Goal: Information Seeking & Learning: Compare options

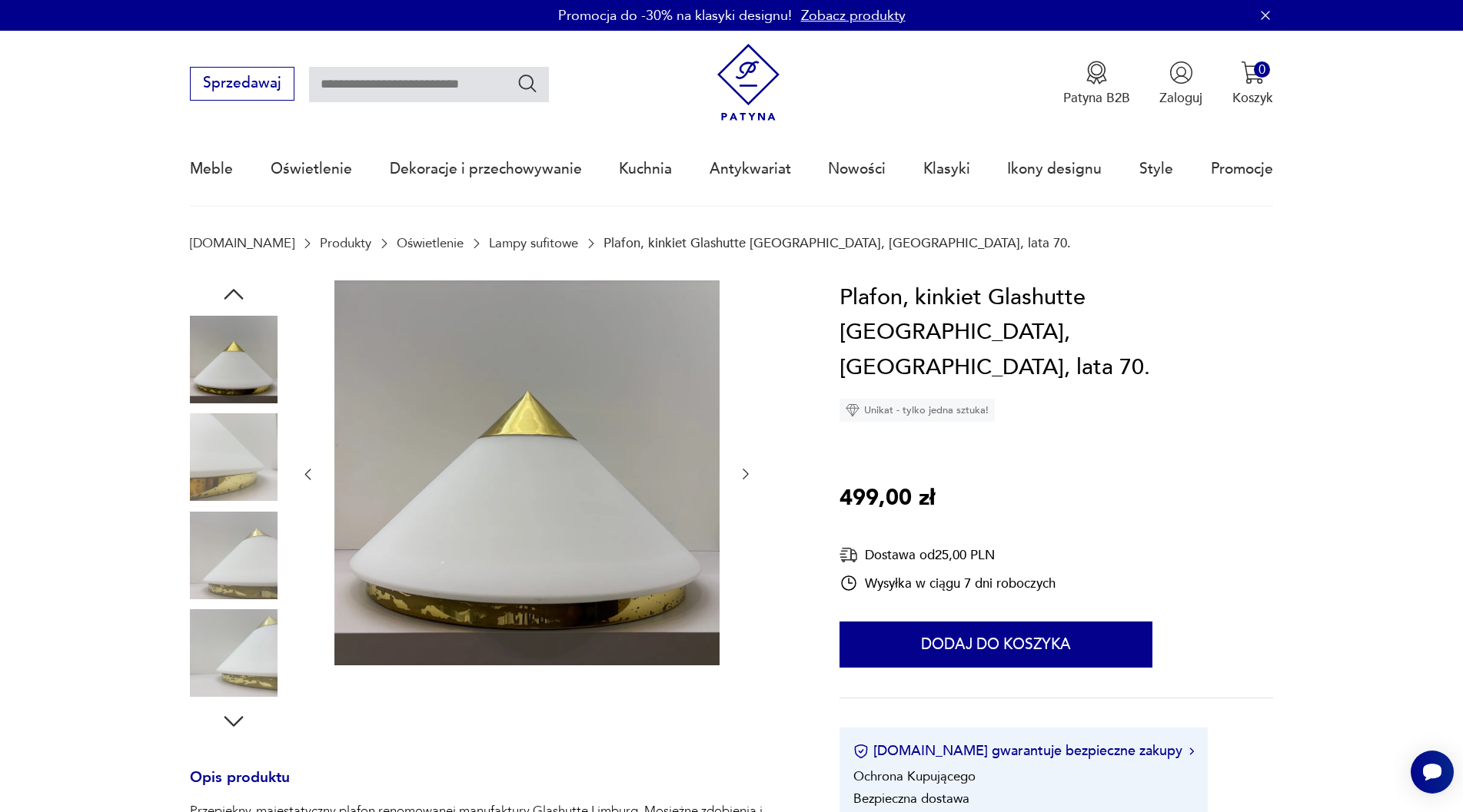
click at [231, 457] on img at bounding box center [233, 456] width 87 height 87
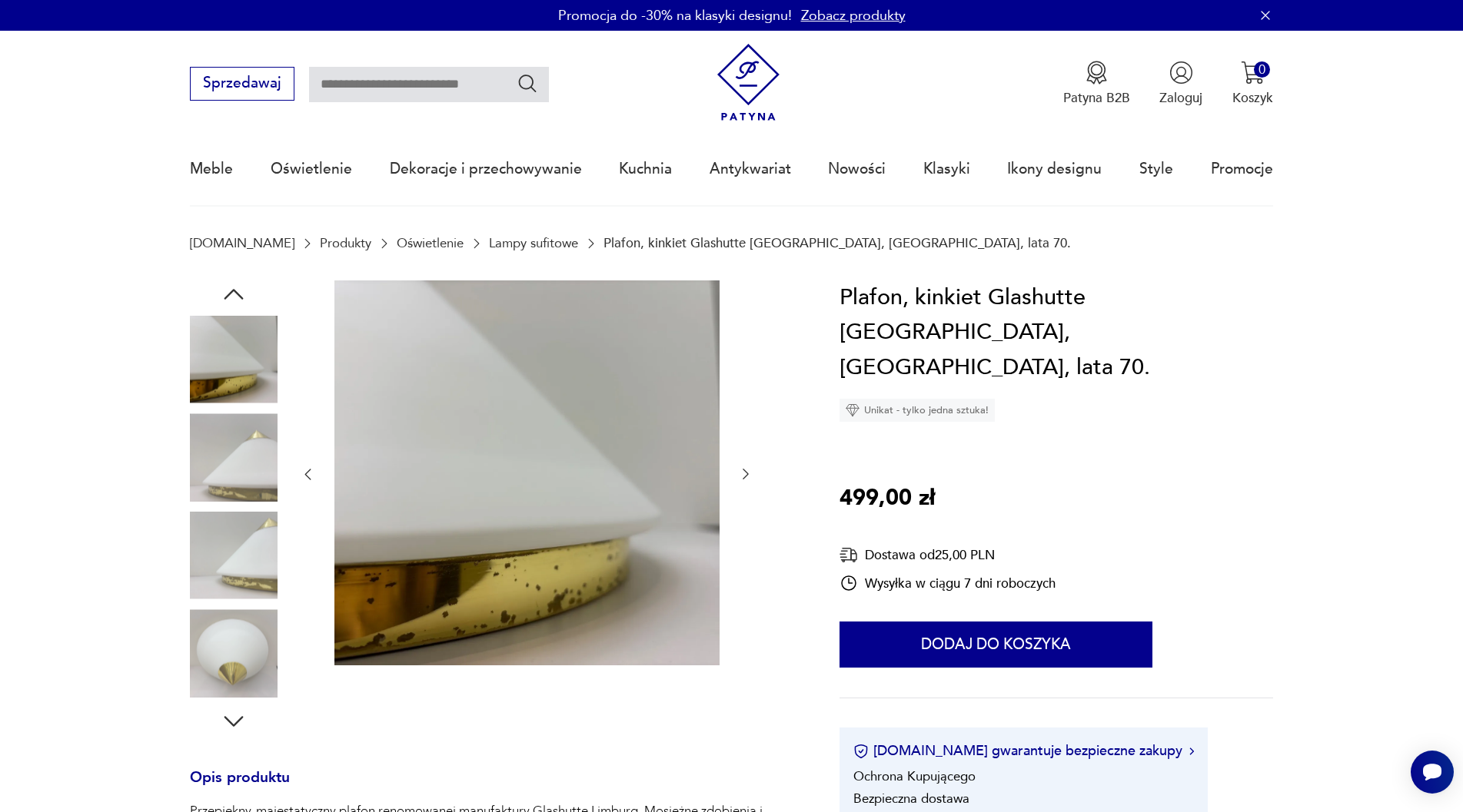
click at [243, 550] on img at bounding box center [233, 555] width 87 height 87
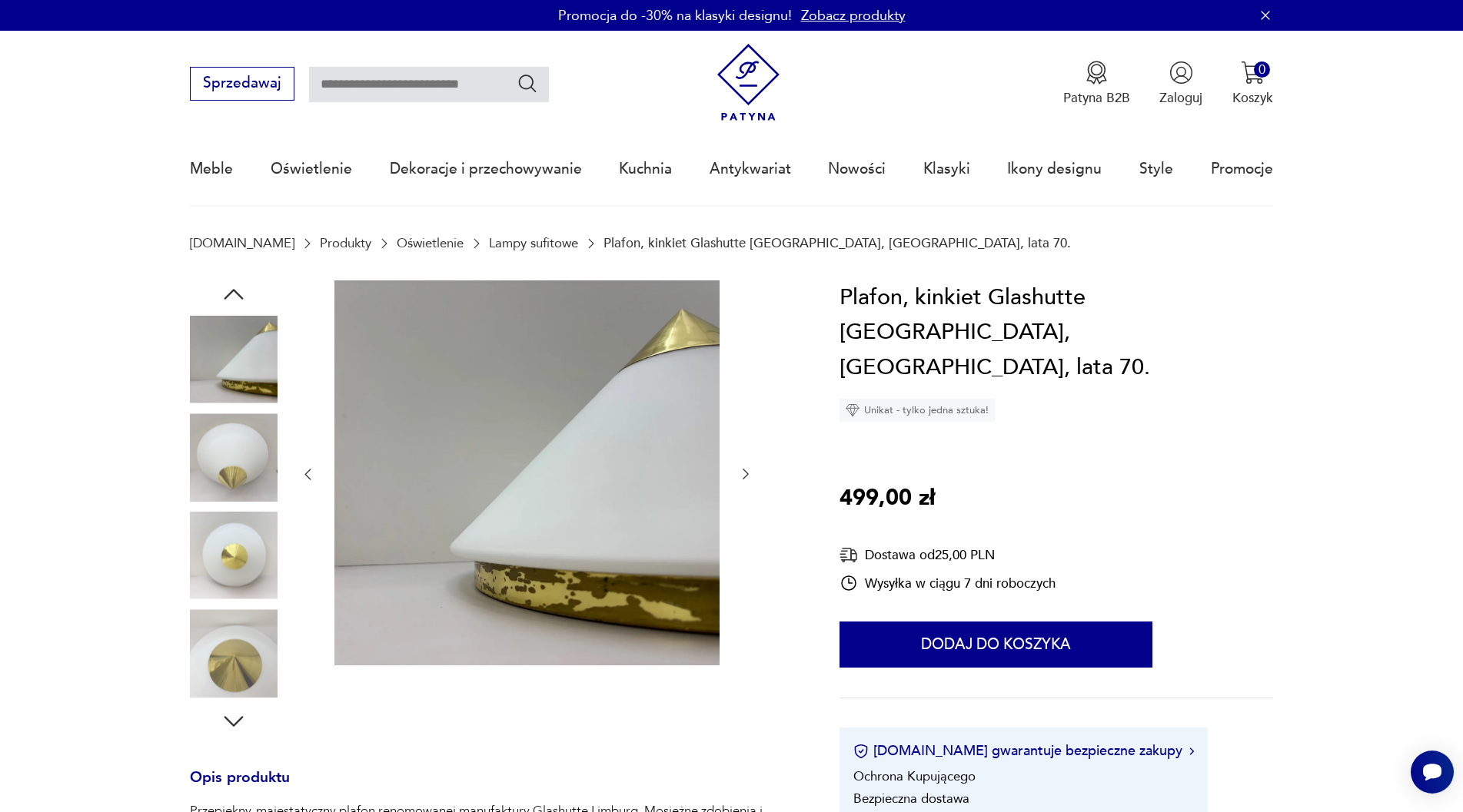
click at [242, 643] on img at bounding box center [233, 652] width 87 height 87
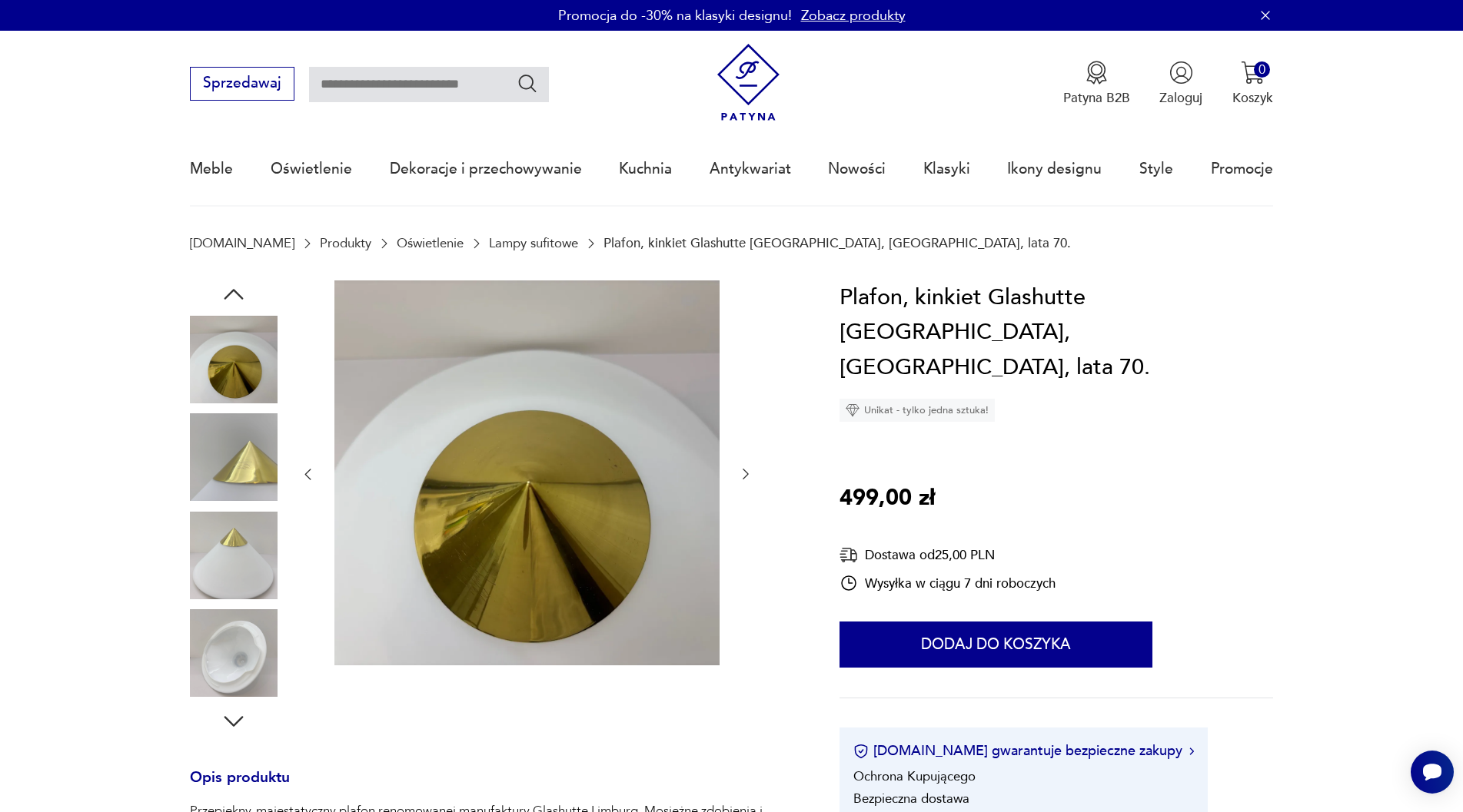
click at [638, 467] on img at bounding box center [527, 473] width 385 height 385
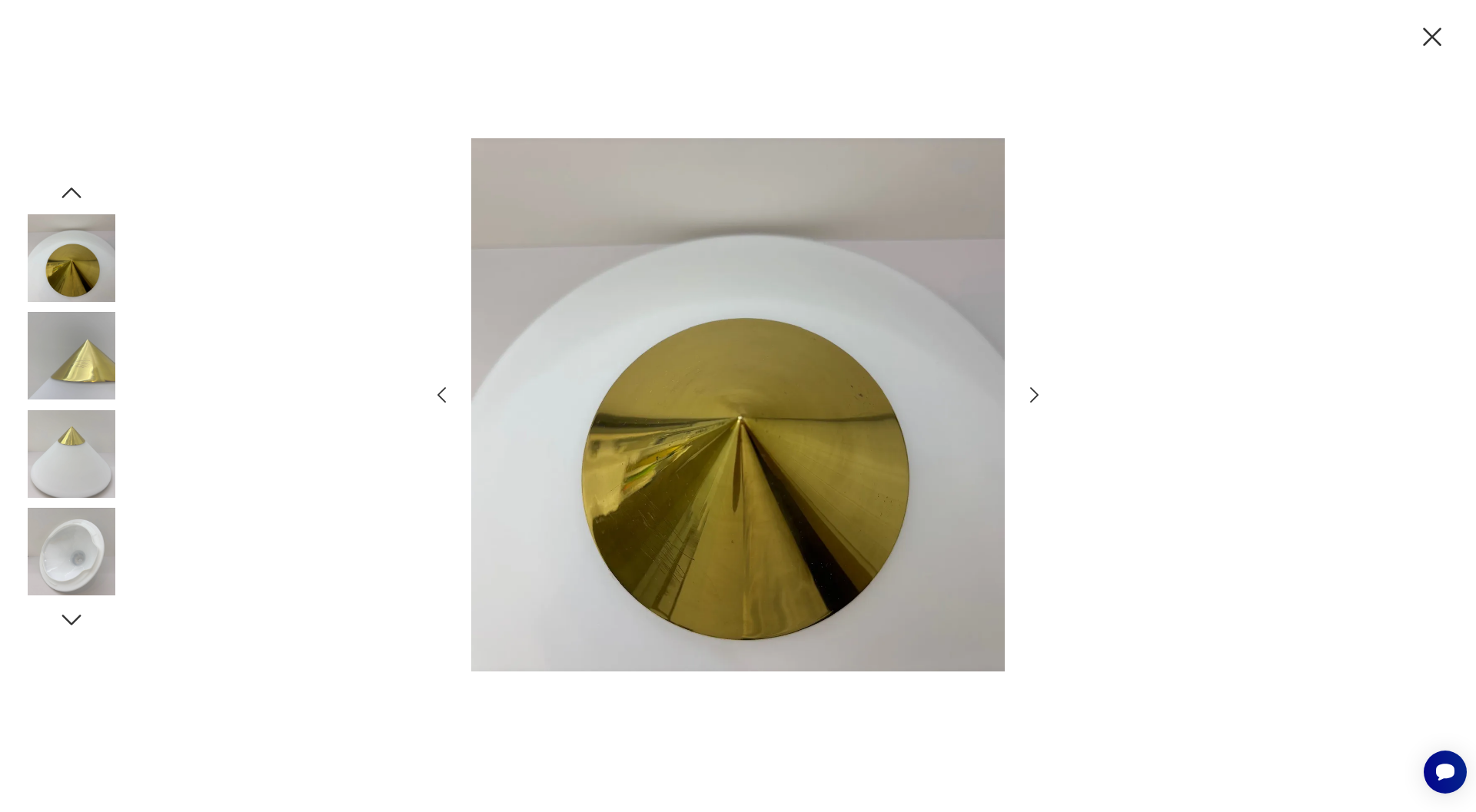
click at [450, 388] on icon "button" at bounding box center [441, 395] width 23 height 23
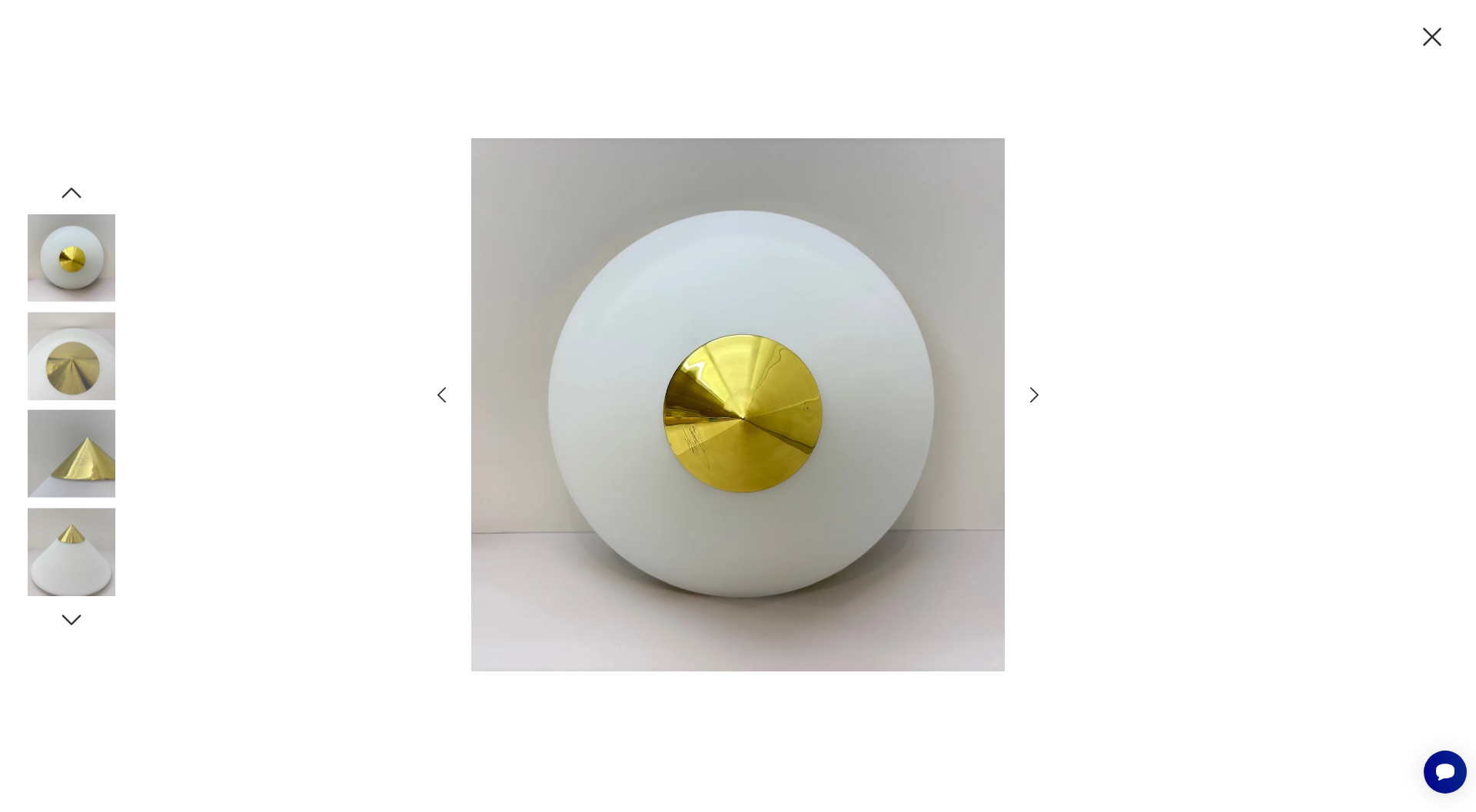
click at [450, 388] on icon "button" at bounding box center [441, 395] width 23 height 23
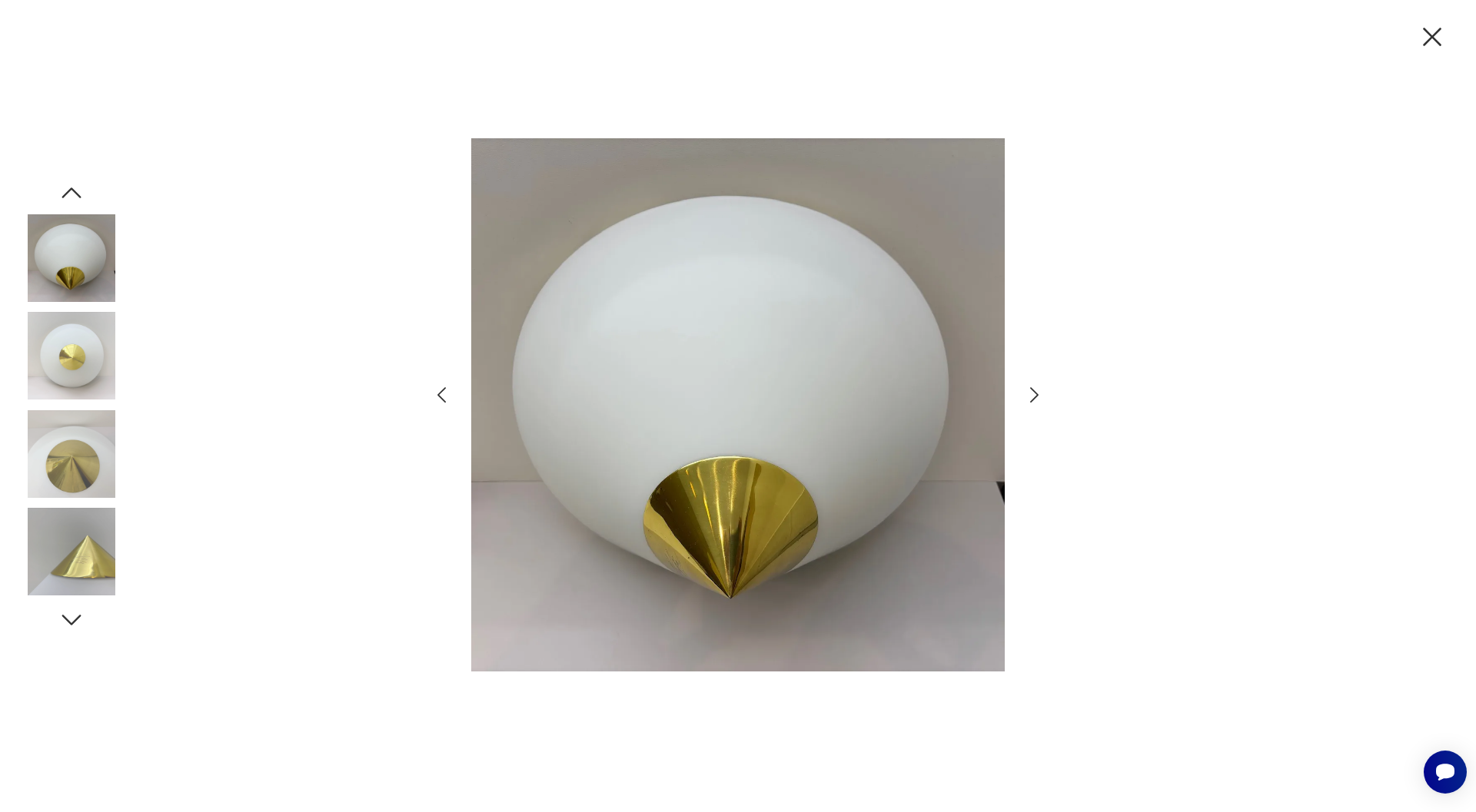
click at [450, 388] on icon "button" at bounding box center [441, 395] width 23 height 23
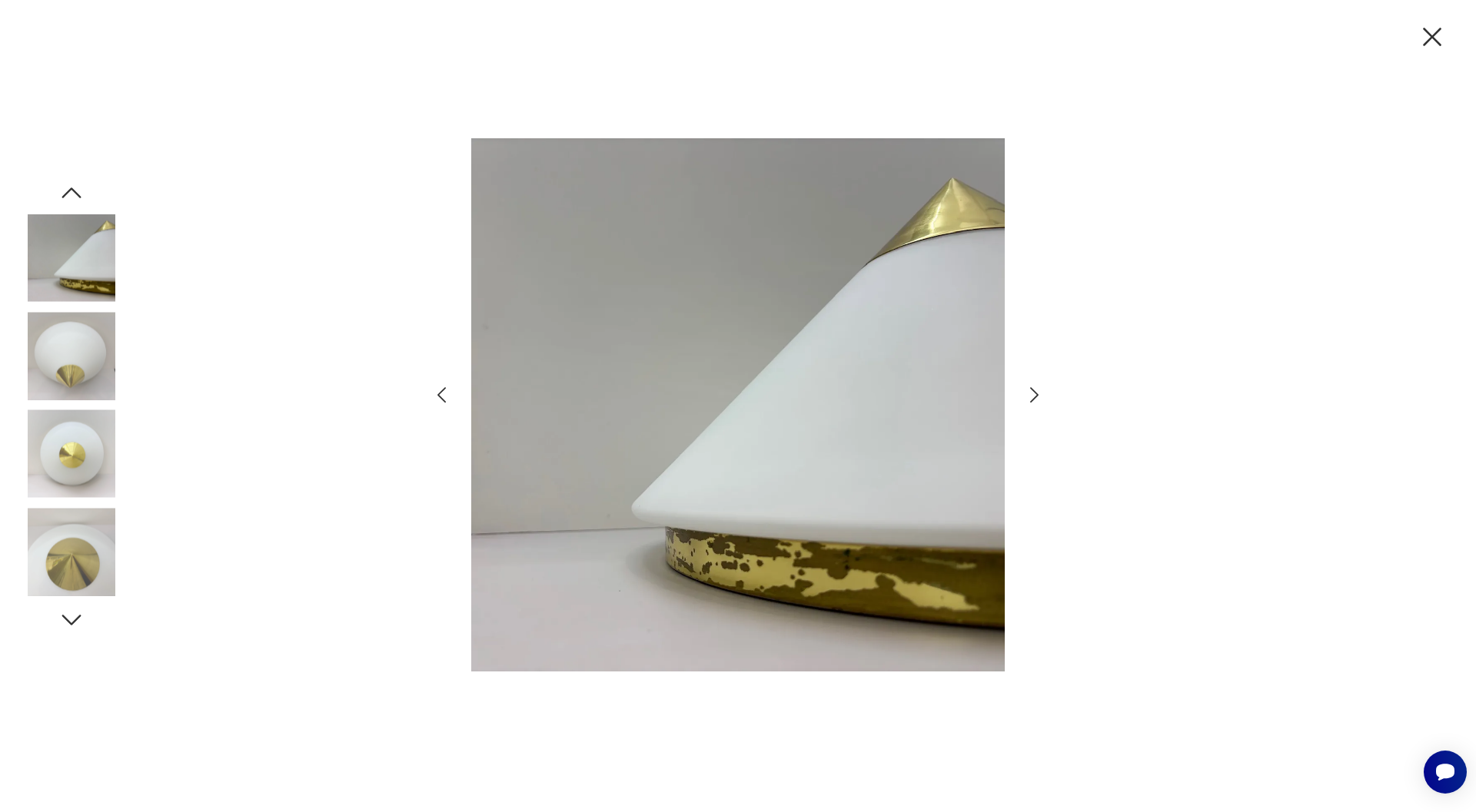
click at [450, 388] on icon "button" at bounding box center [441, 395] width 23 height 23
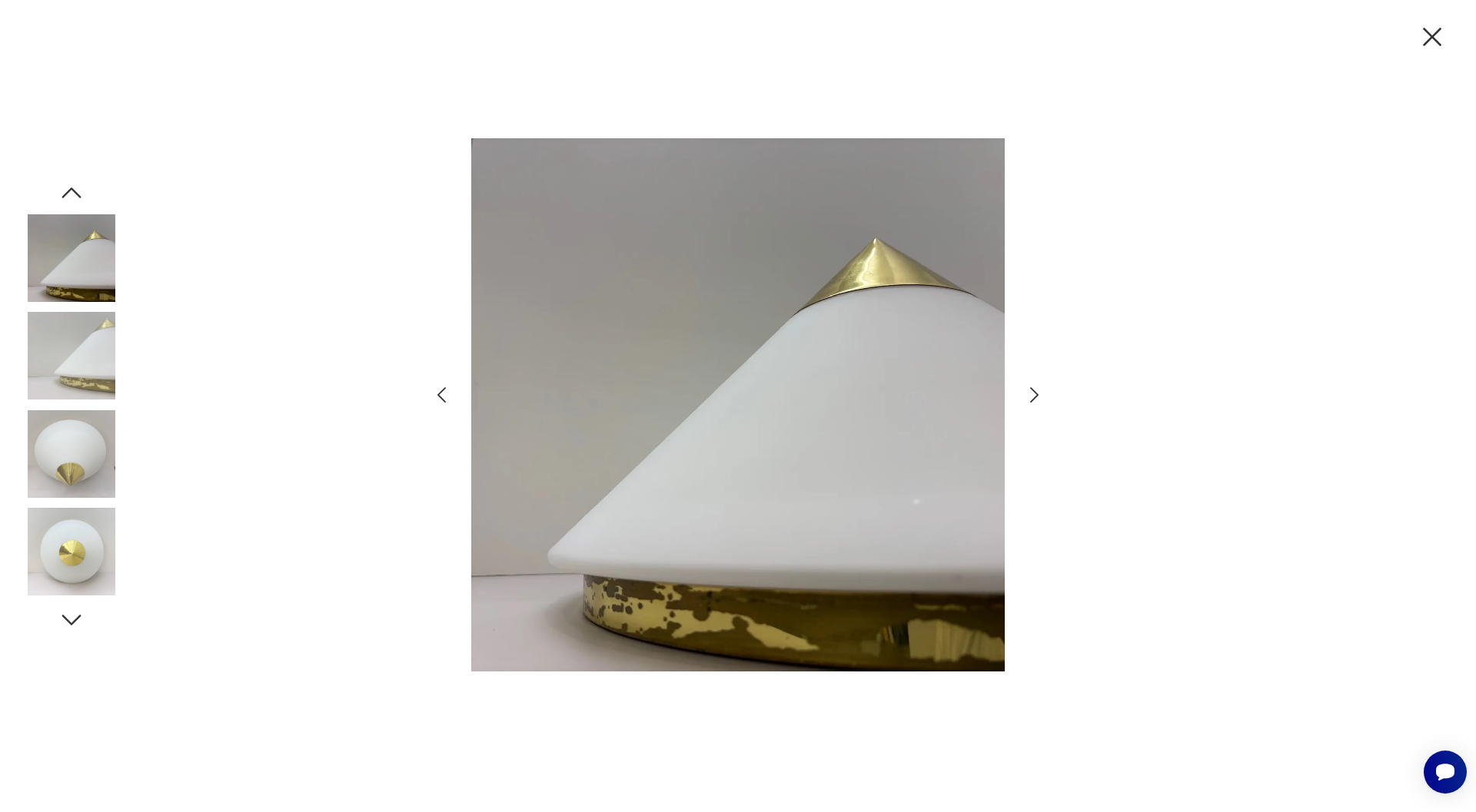
click at [450, 388] on icon "button" at bounding box center [441, 395] width 23 height 23
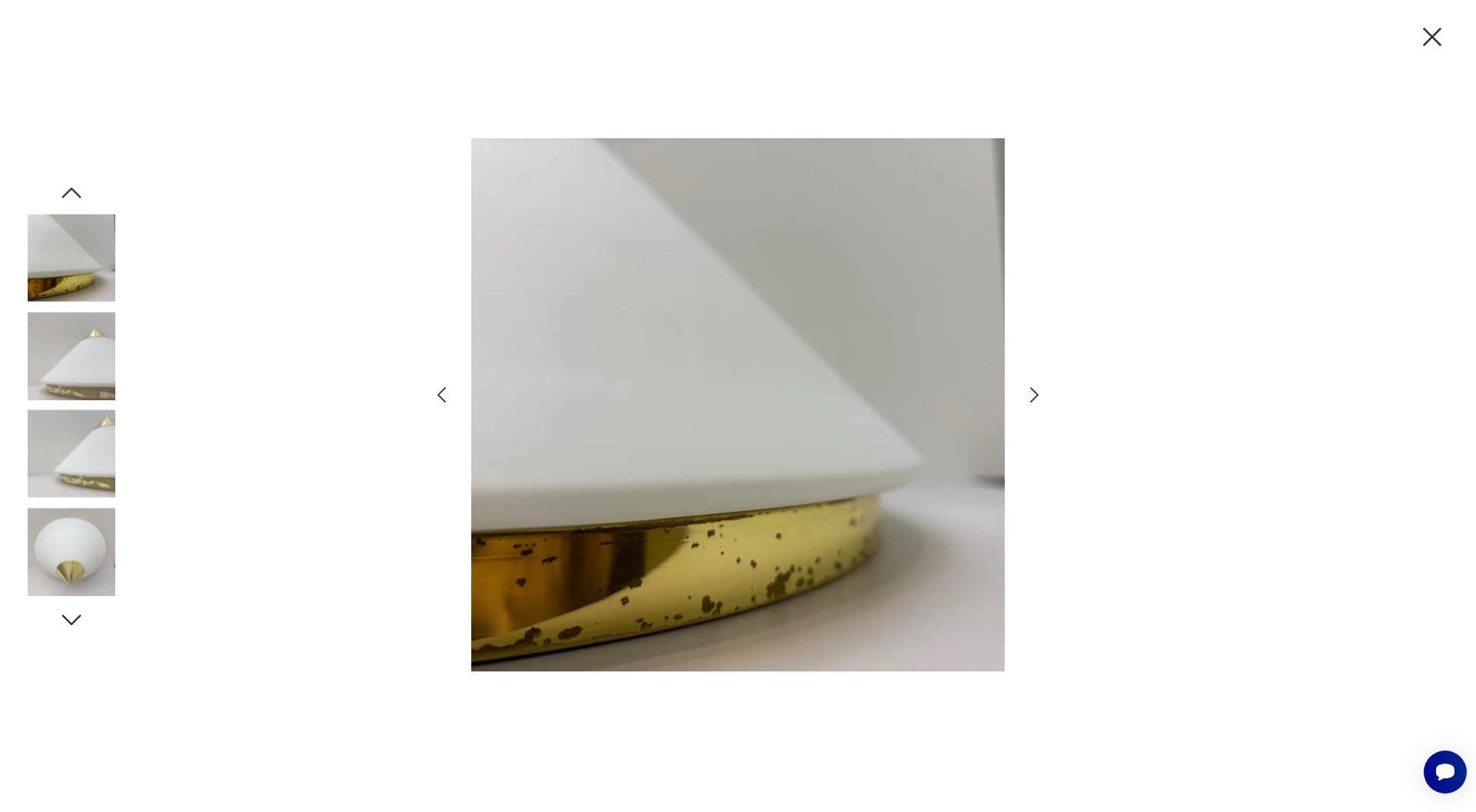
click at [450, 388] on icon "button" at bounding box center [441, 395] width 23 height 23
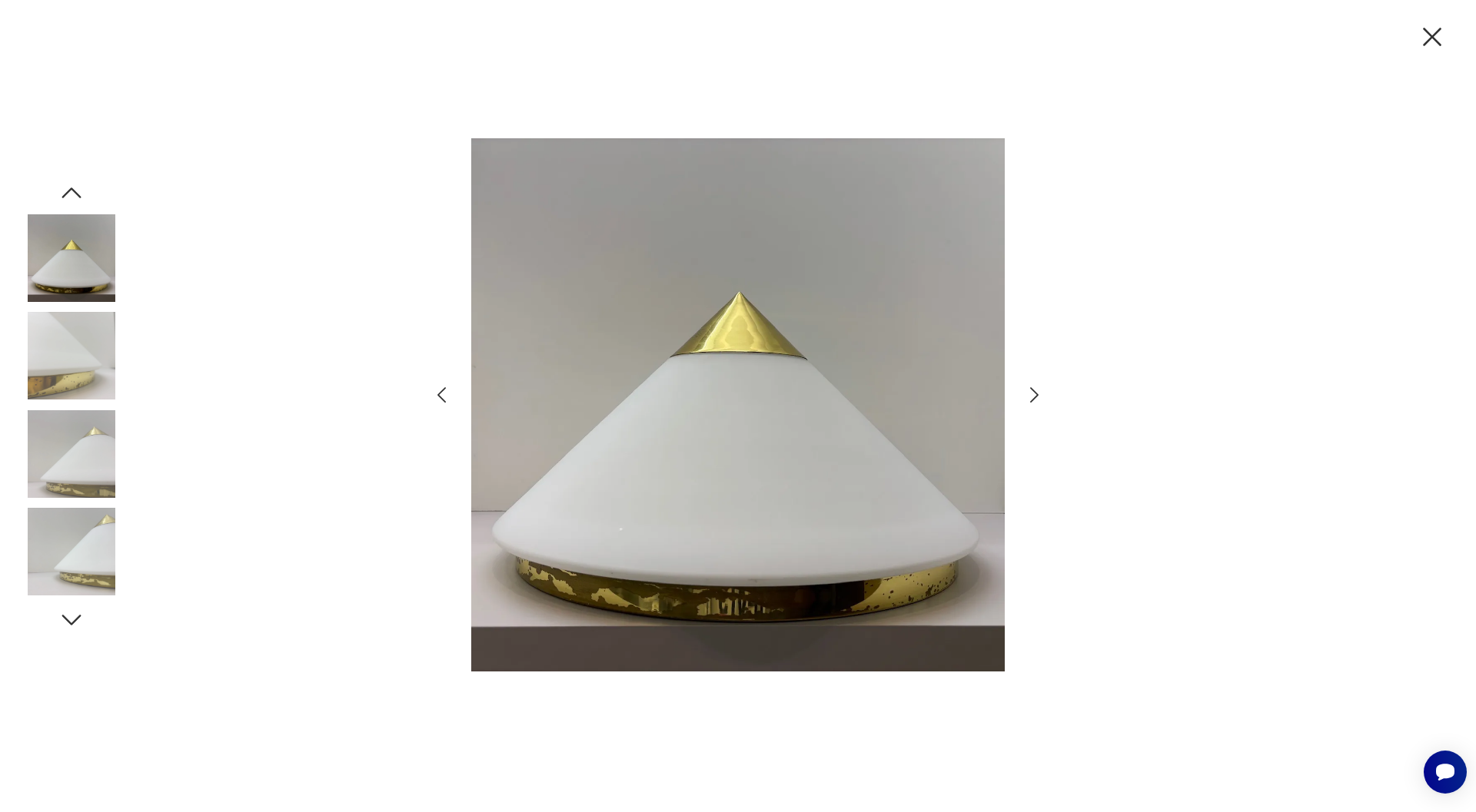
click at [450, 388] on icon "button" at bounding box center [441, 395] width 23 height 23
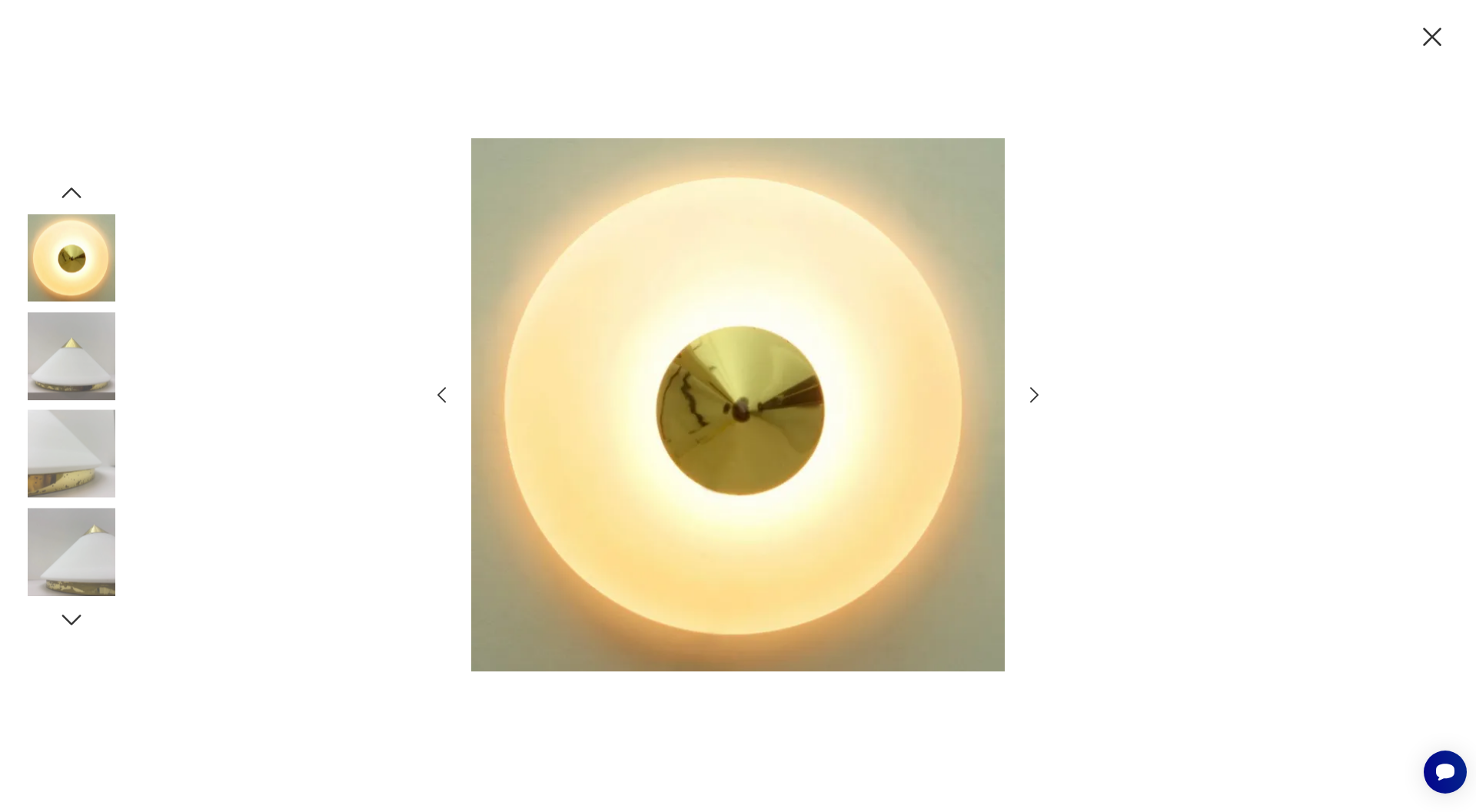
click at [450, 388] on icon "button" at bounding box center [441, 395] width 23 height 23
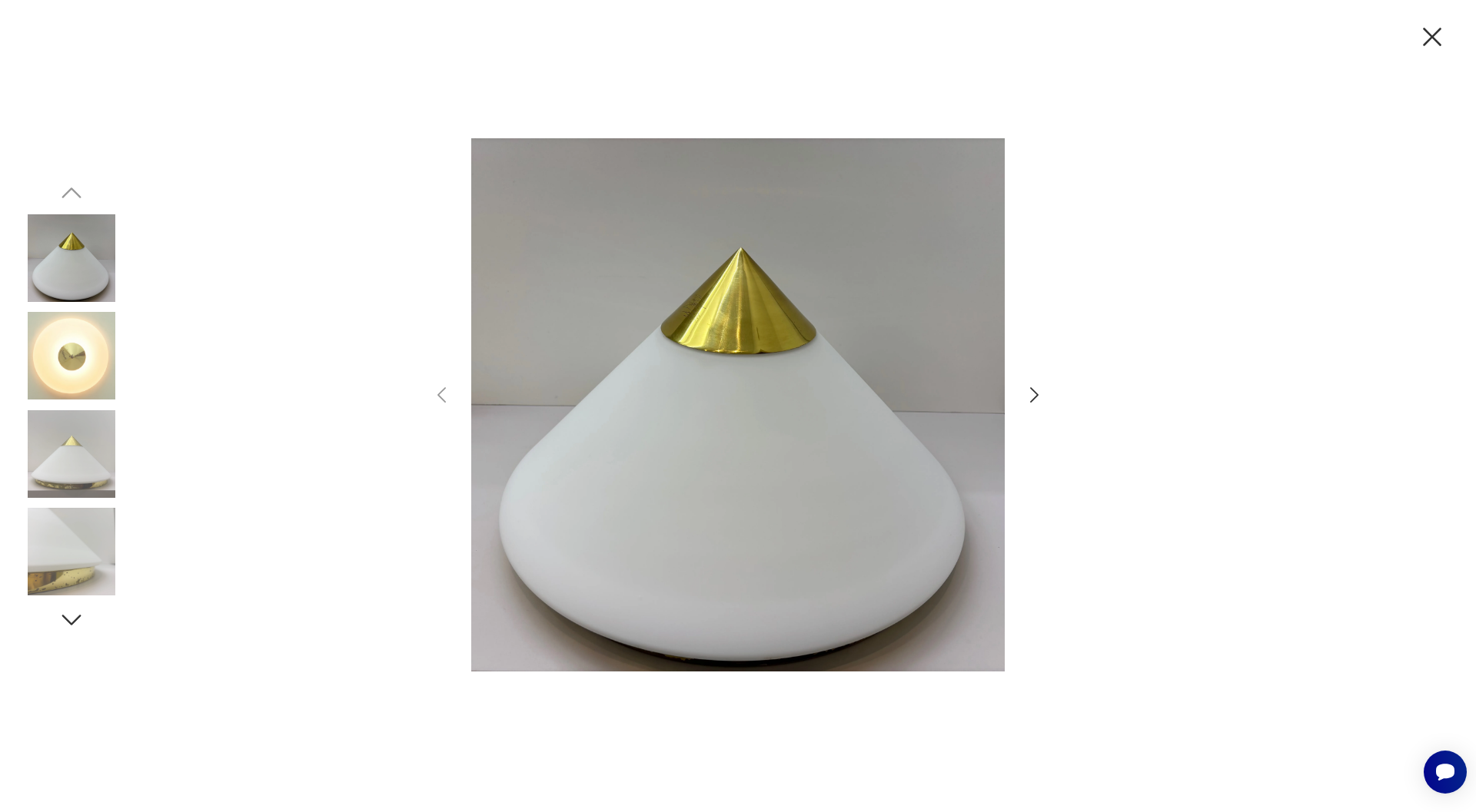
click at [87, 360] on img at bounding box center [70, 355] width 87 height 87
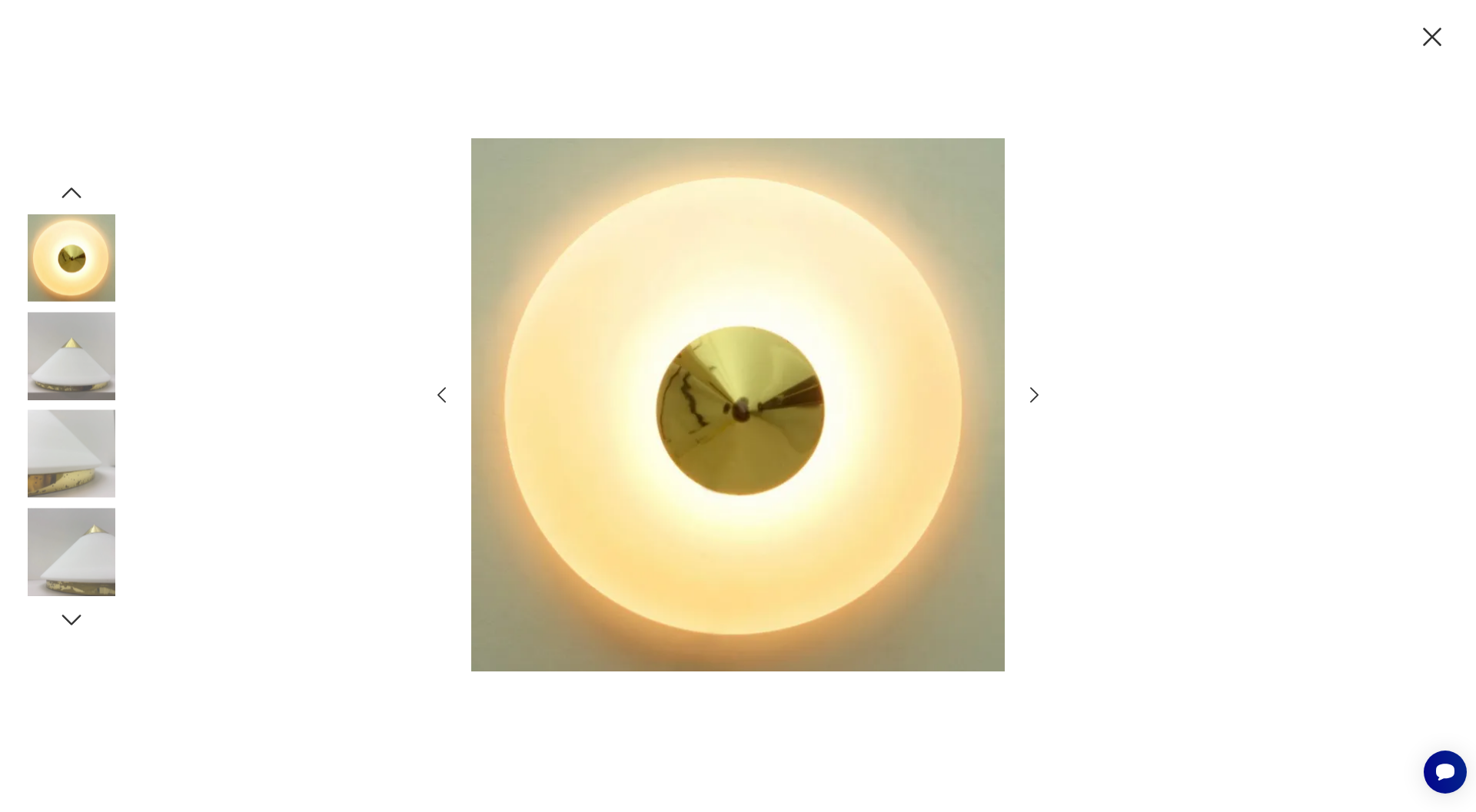
click at [66, 358] on img at bounding box center [70, 355] width 87 height 87
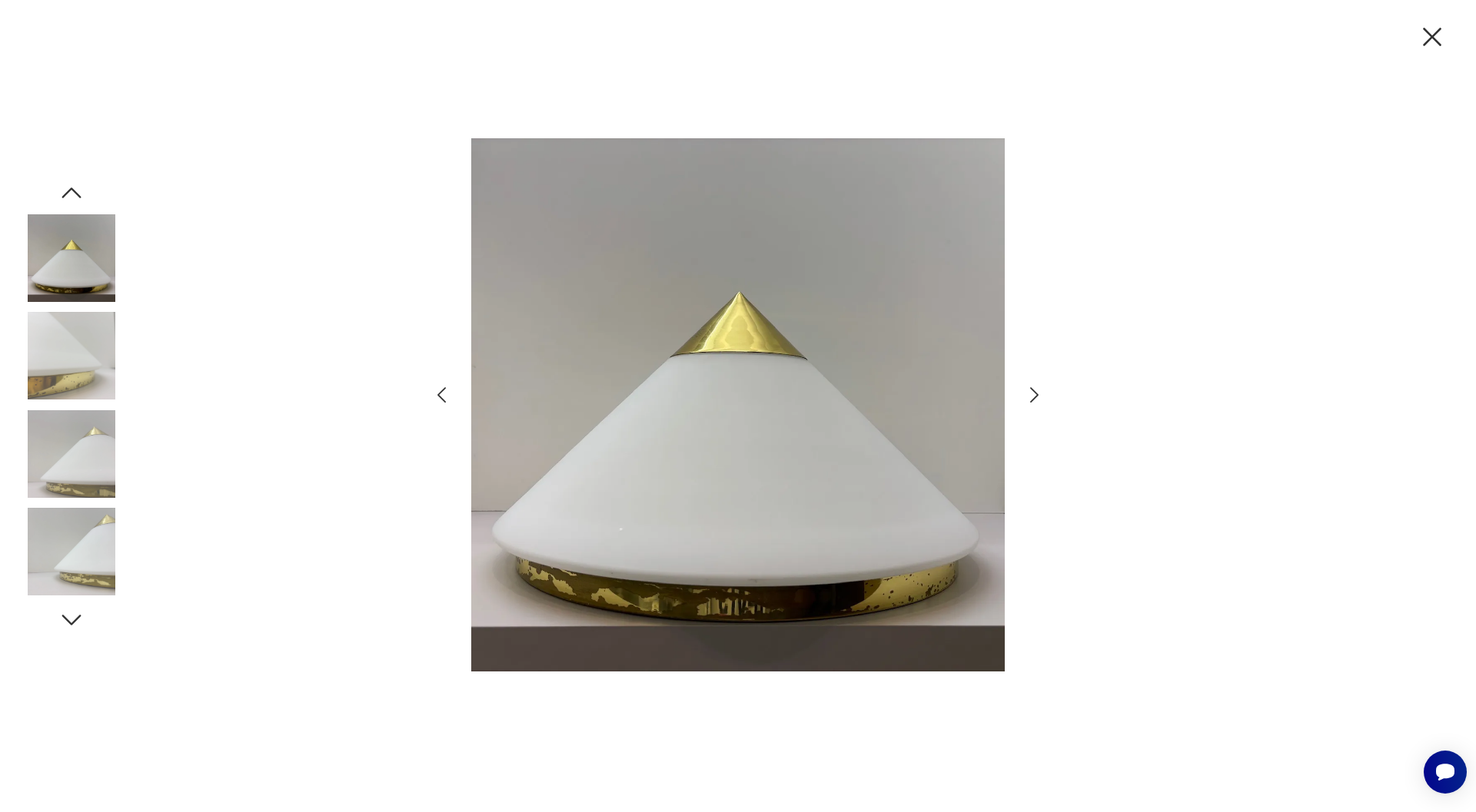
click at [81, 434] on img at bounding box center [70, 453] width 87 height 87
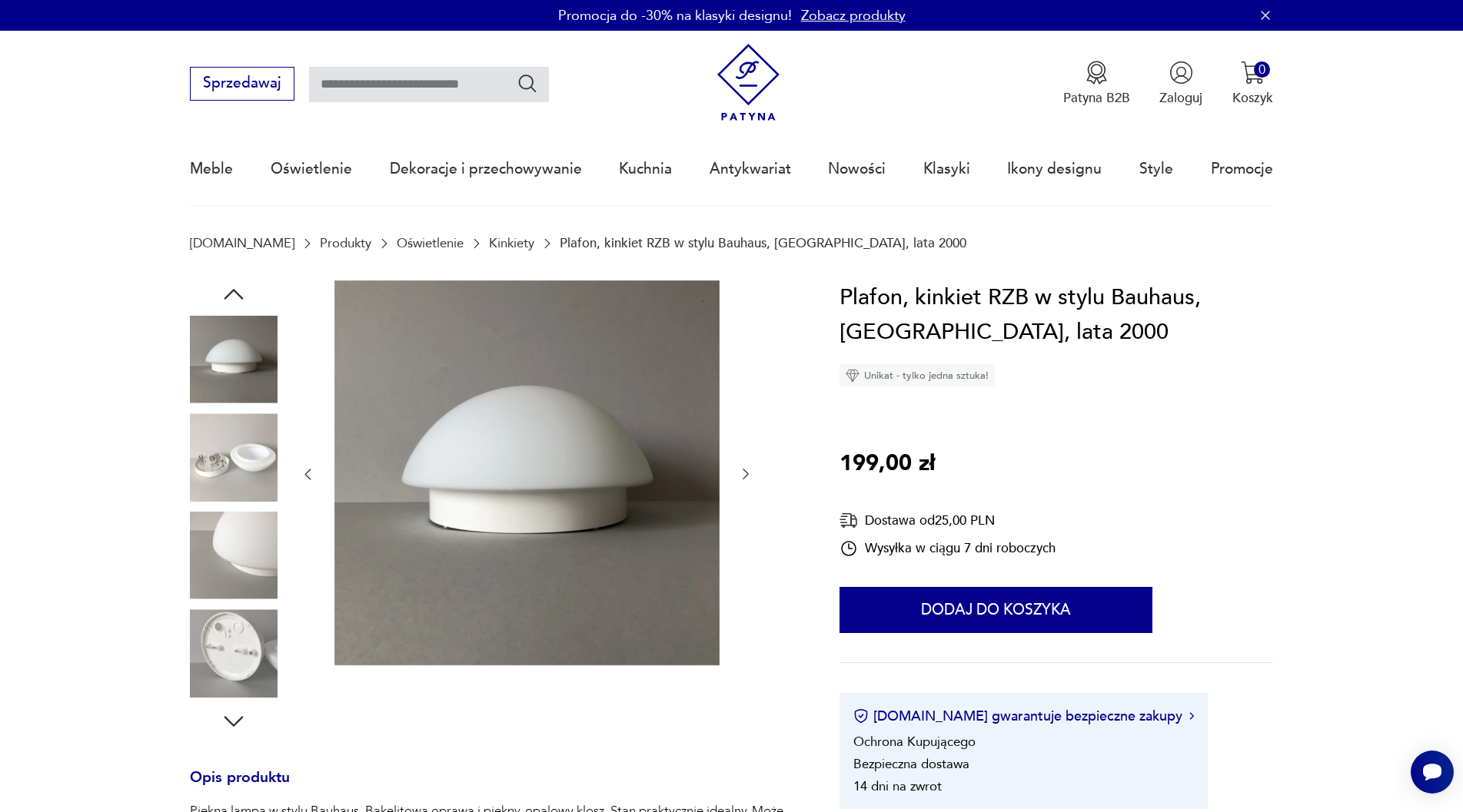
click at [247, 553] on img at bounding box center [233, 555] width 87 height 87
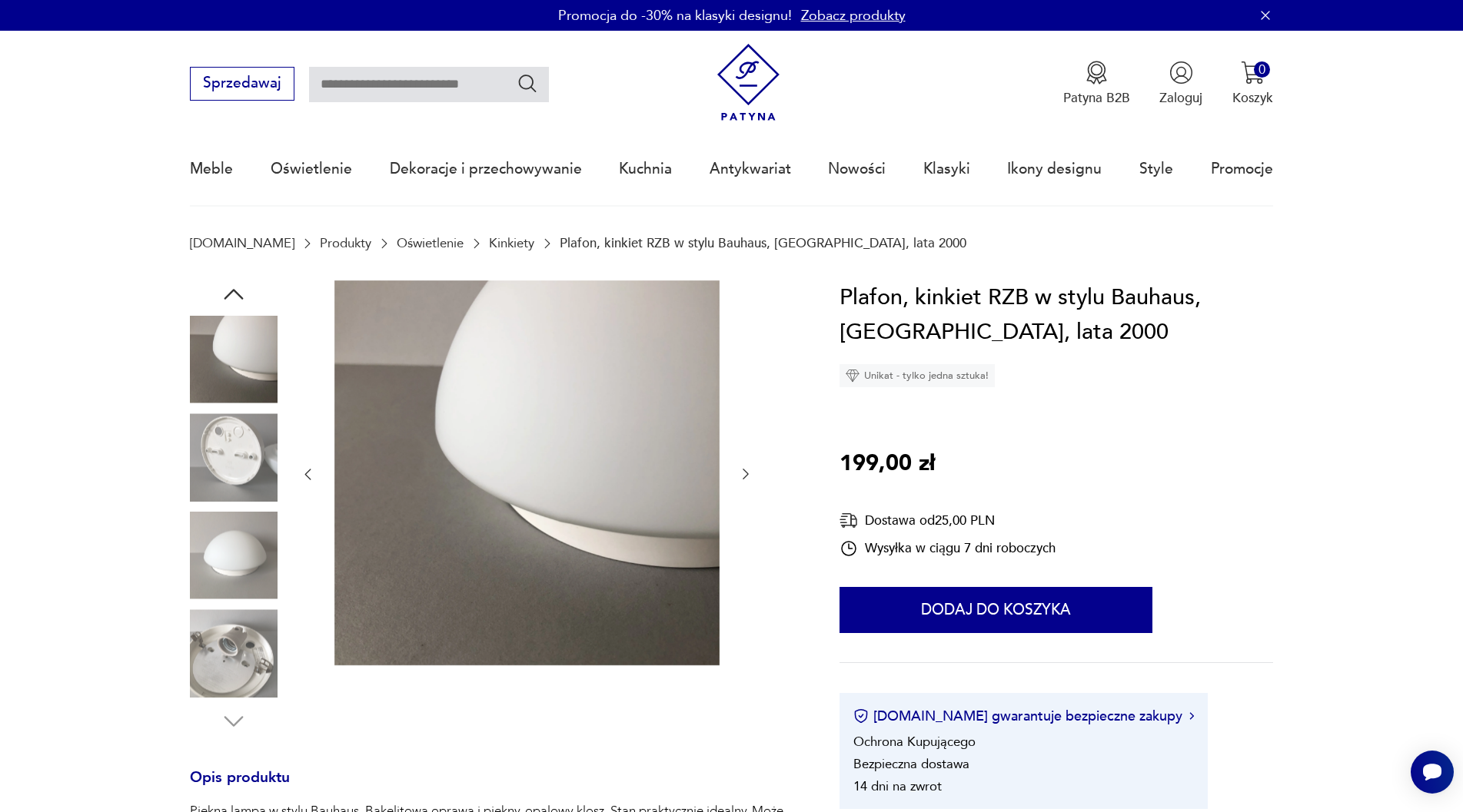
click at [246, 473] on img at bounding box center [233, 456] width 87 height 87
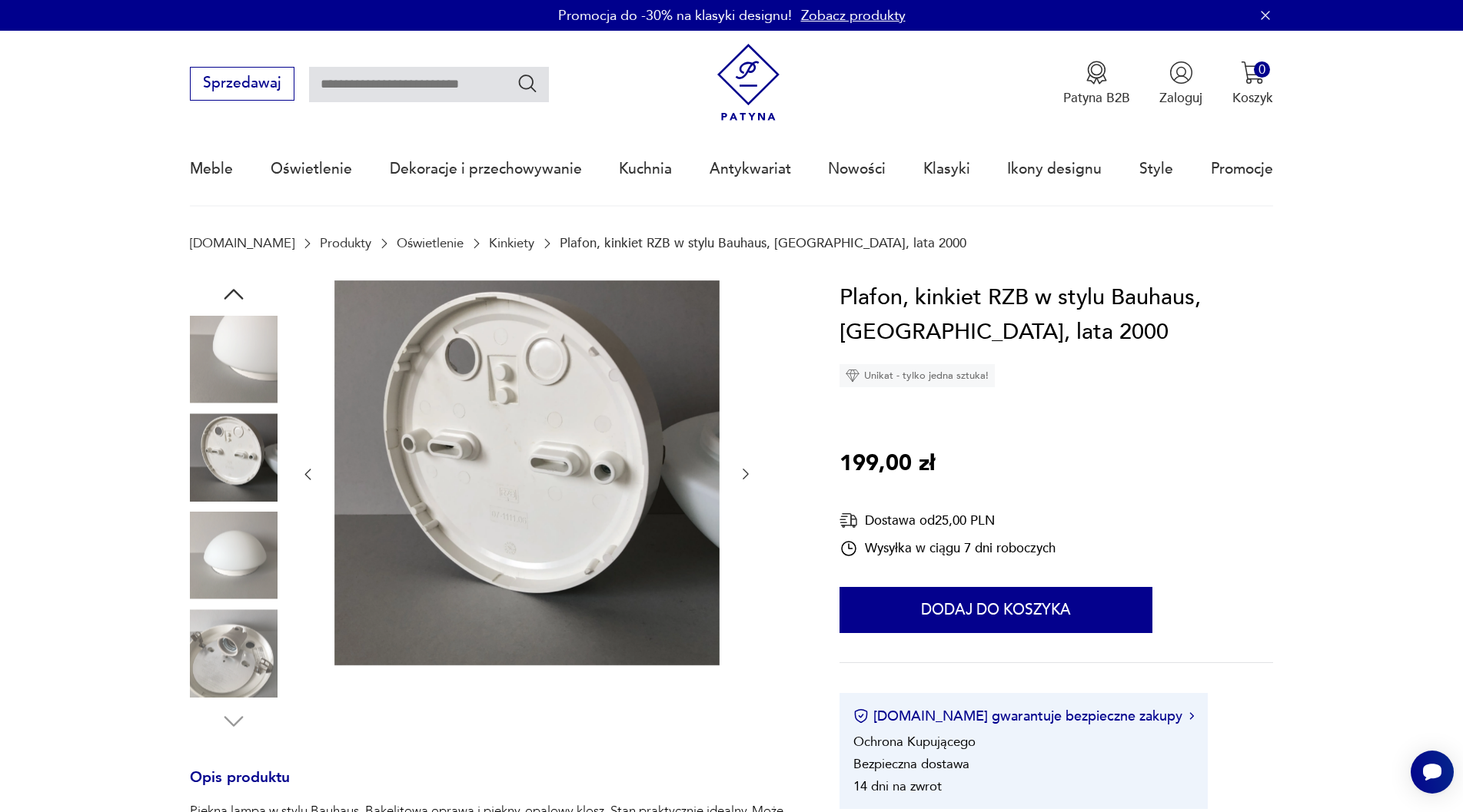
click at [235, 360] on img at bounding box center [233, 359] width 87 height 87
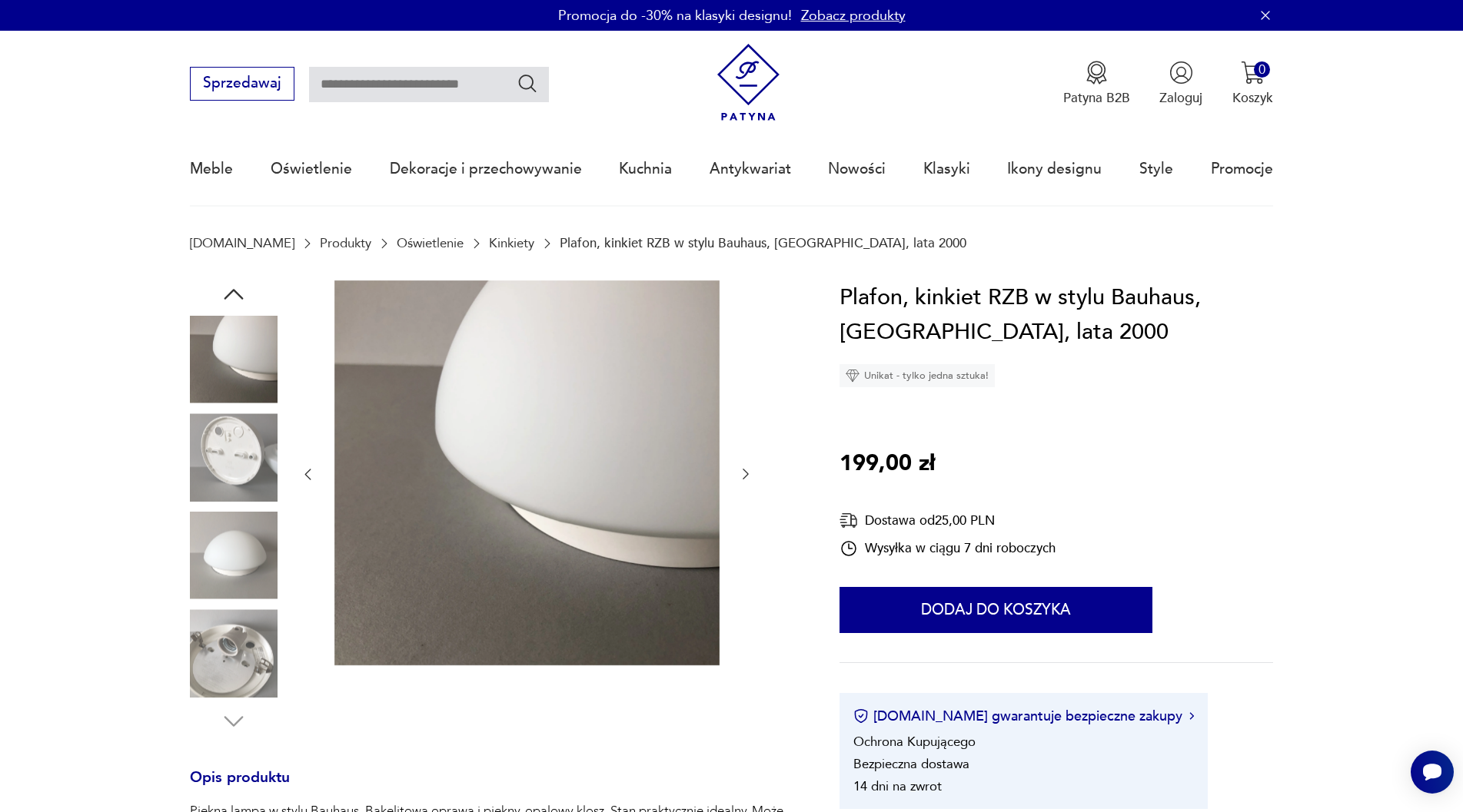
click at [246, 558] on img at bounding box center [233, 555] width 87 height 87
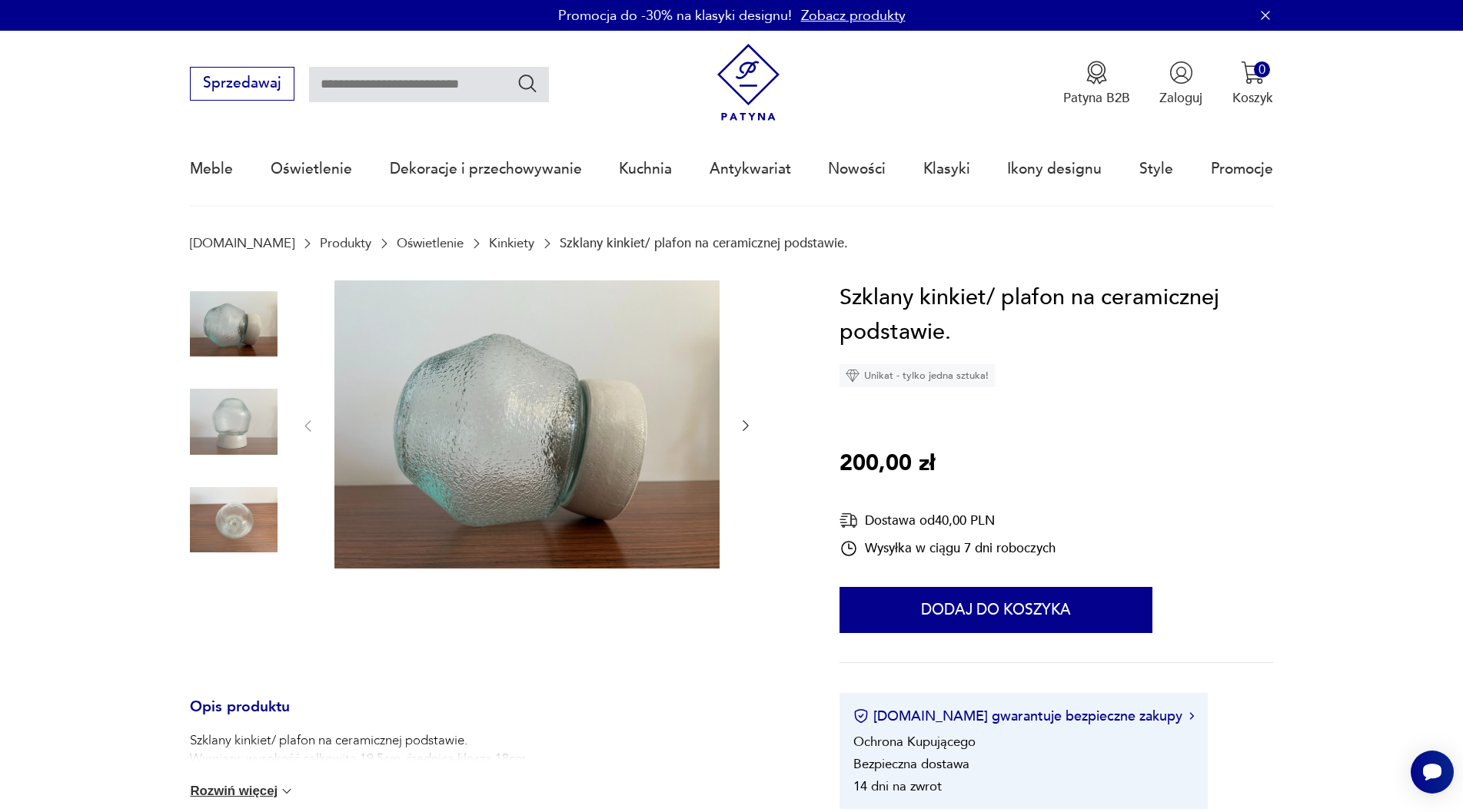
click at [236, 332] on img at bounding box center [233, 324] width 87 height 87
click at [234, 406] on img at bounding box center [233, 421] width 87 height 87
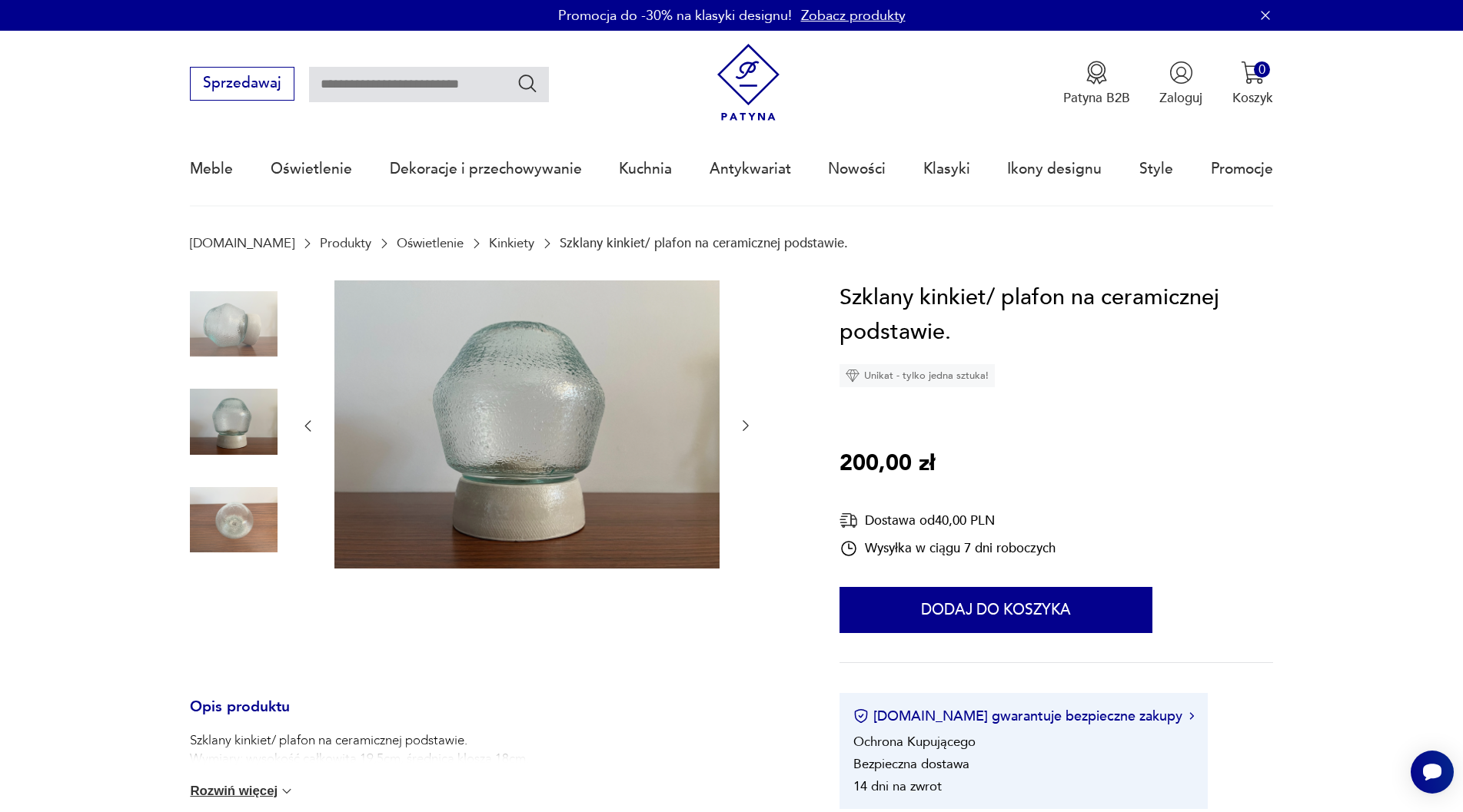
click at [232, 515] on img at bounding box center [233, 520] width 87 height 87
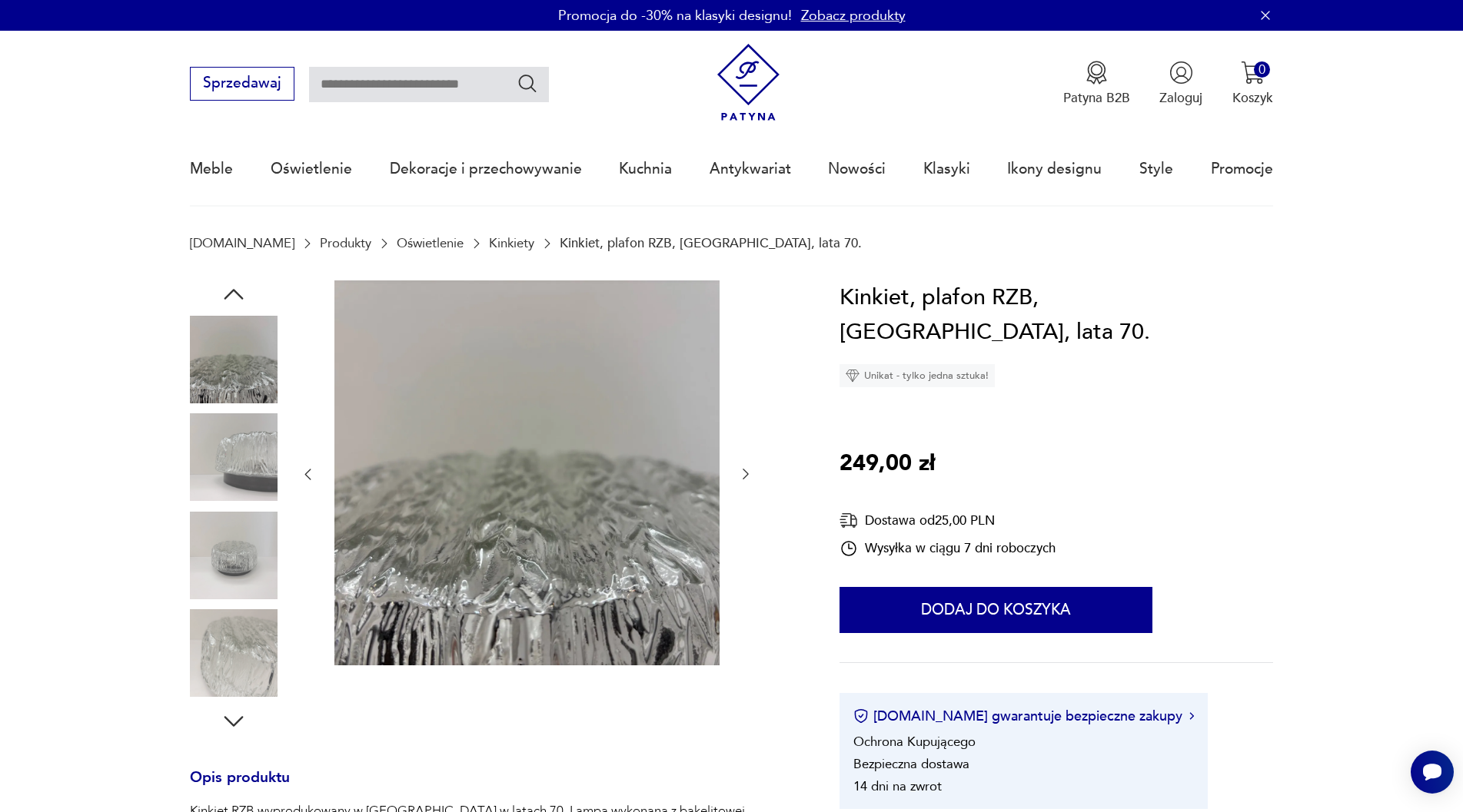
click at [225, 511] on div at bounding box center [233, 507] width 87 height 384
click at [229, 553] on img at bounding box center [233, 555] width 87 height 87
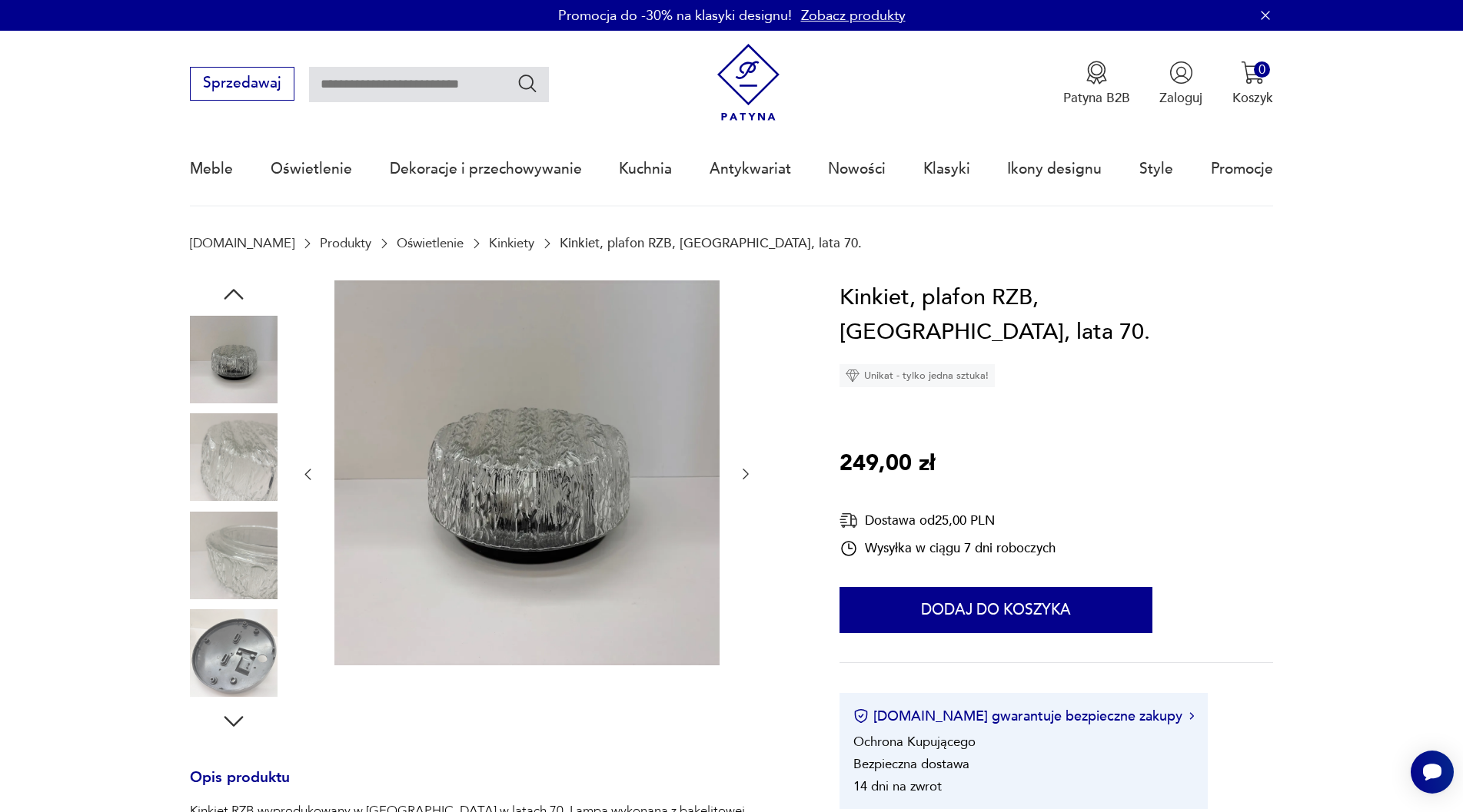
click at [229, 383] on img at bounding box center [233, 359] width 87 height 87
click at [231, 348] on img at bounding box center [233, 359] width 87 height 87
click at [225, 494] on img at bounding box center [233, 456] width 87 height 87
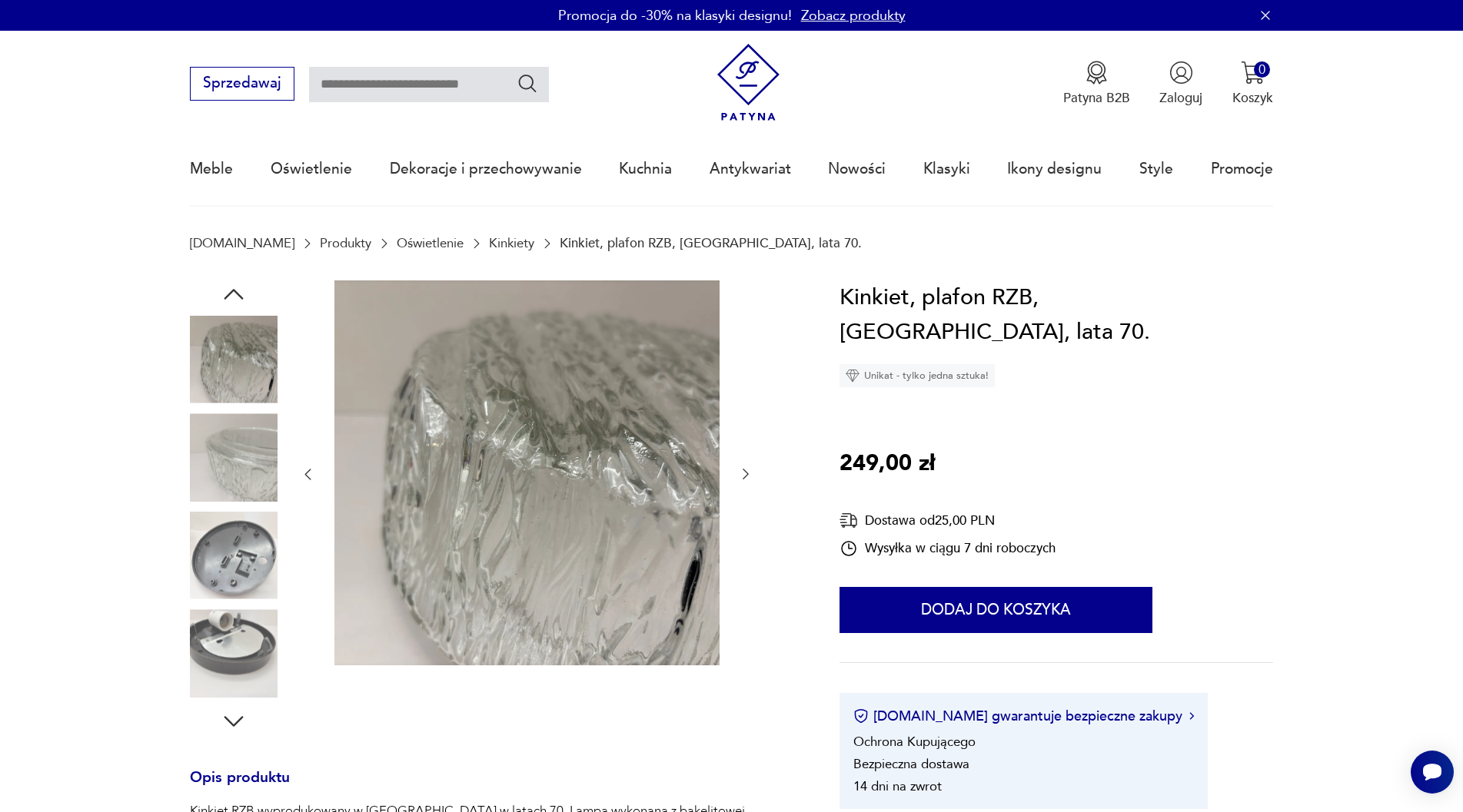
click at [553, 445] on img at bounding box center [527, 473] width 385 height 385
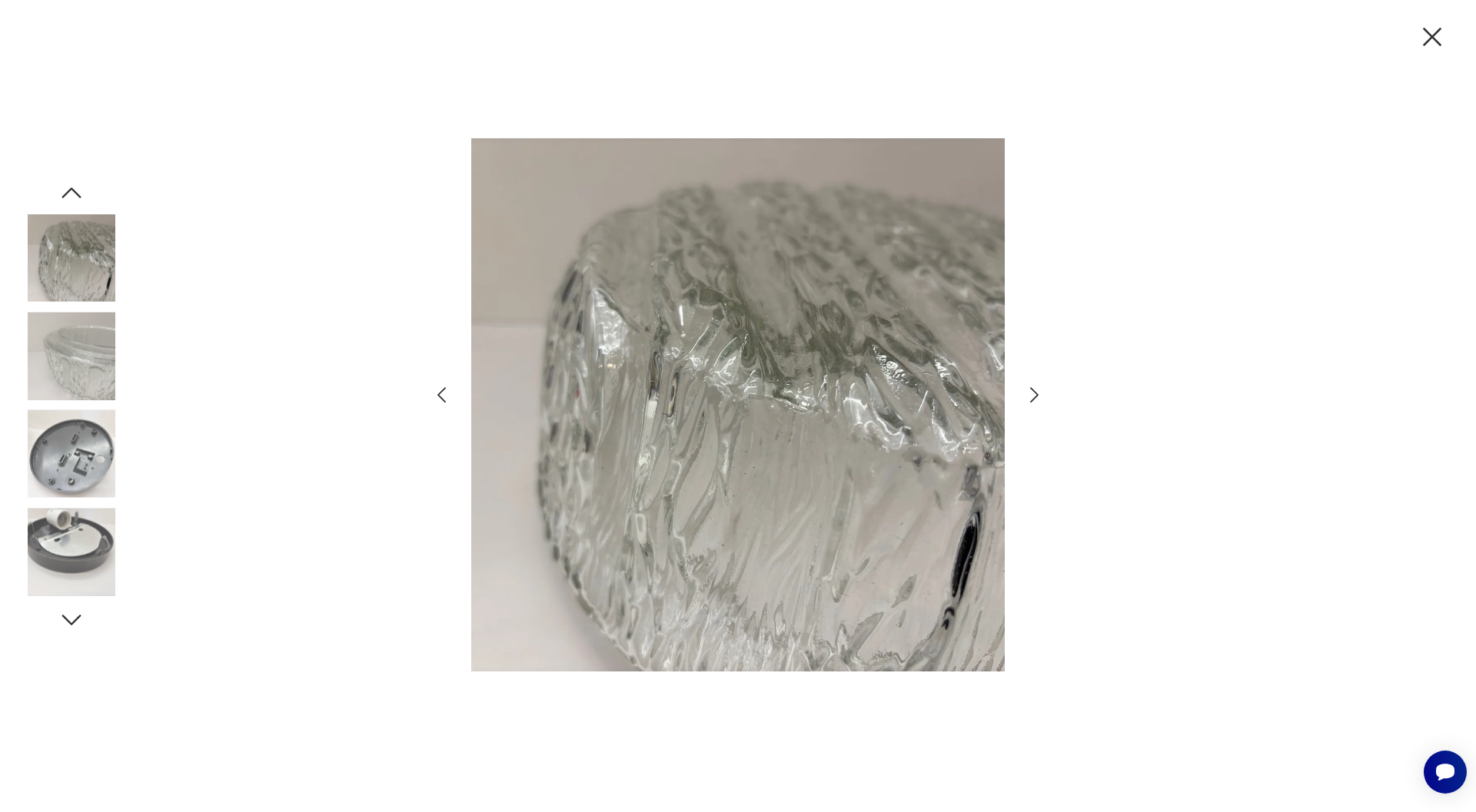
click at [1033, 390] on icon "button" at bounding box center [1034, 395] width 8 height 15
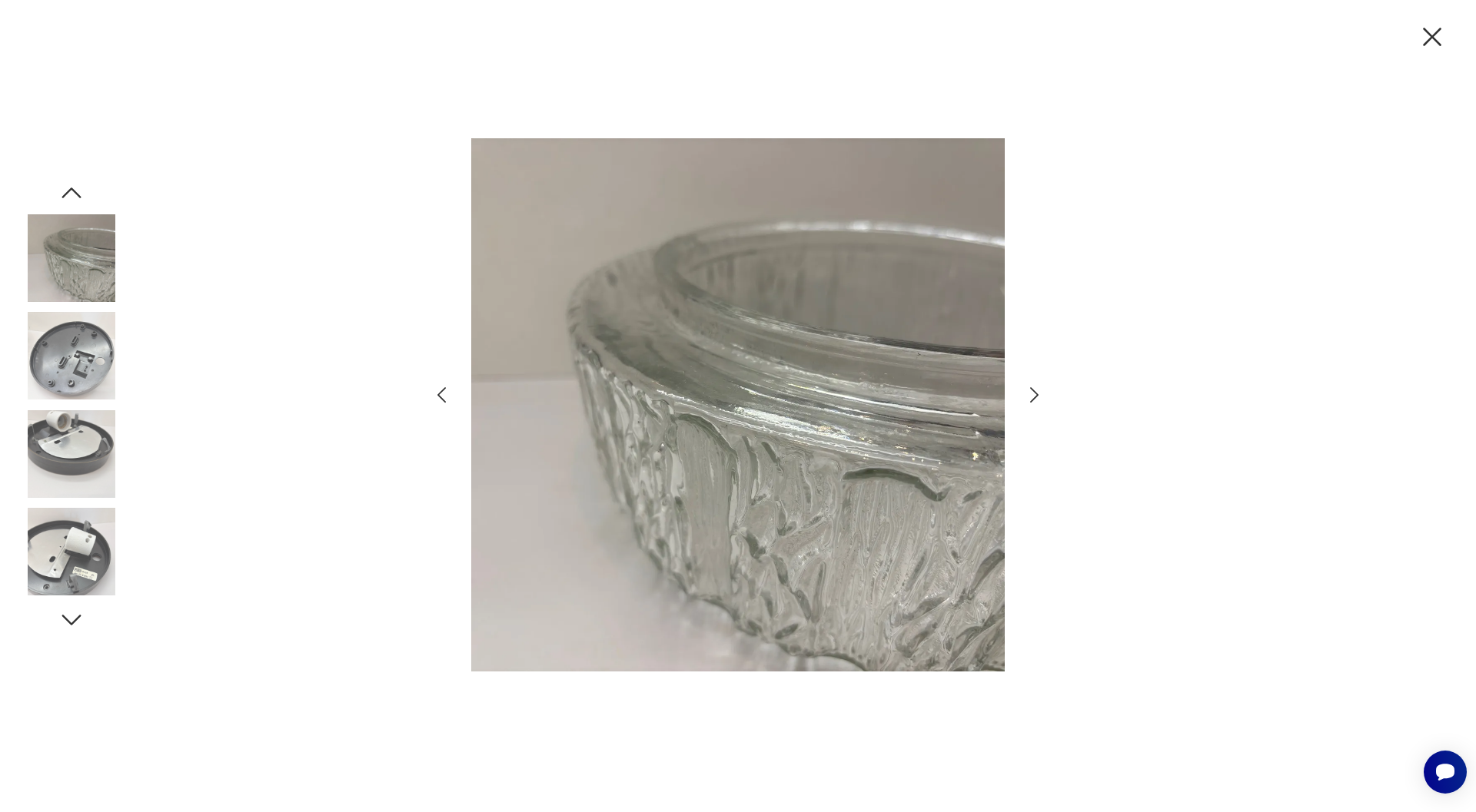
click at [1033, 390] on icon "button" at bounding box center [1034, 395] width 8 height 15
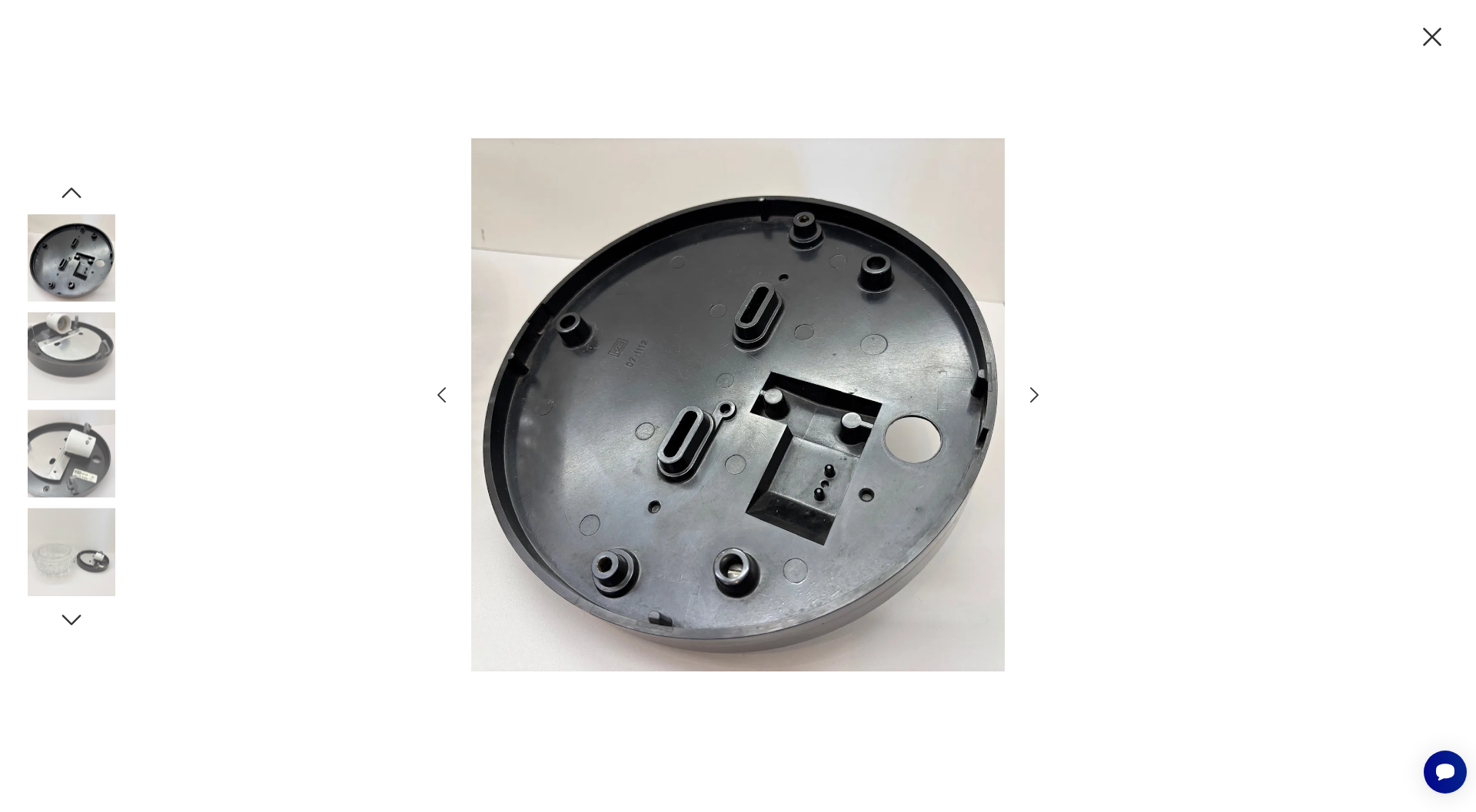
click at [1033, 390] on icon "button" at bounding box center [1034, 395] width 8 height 15
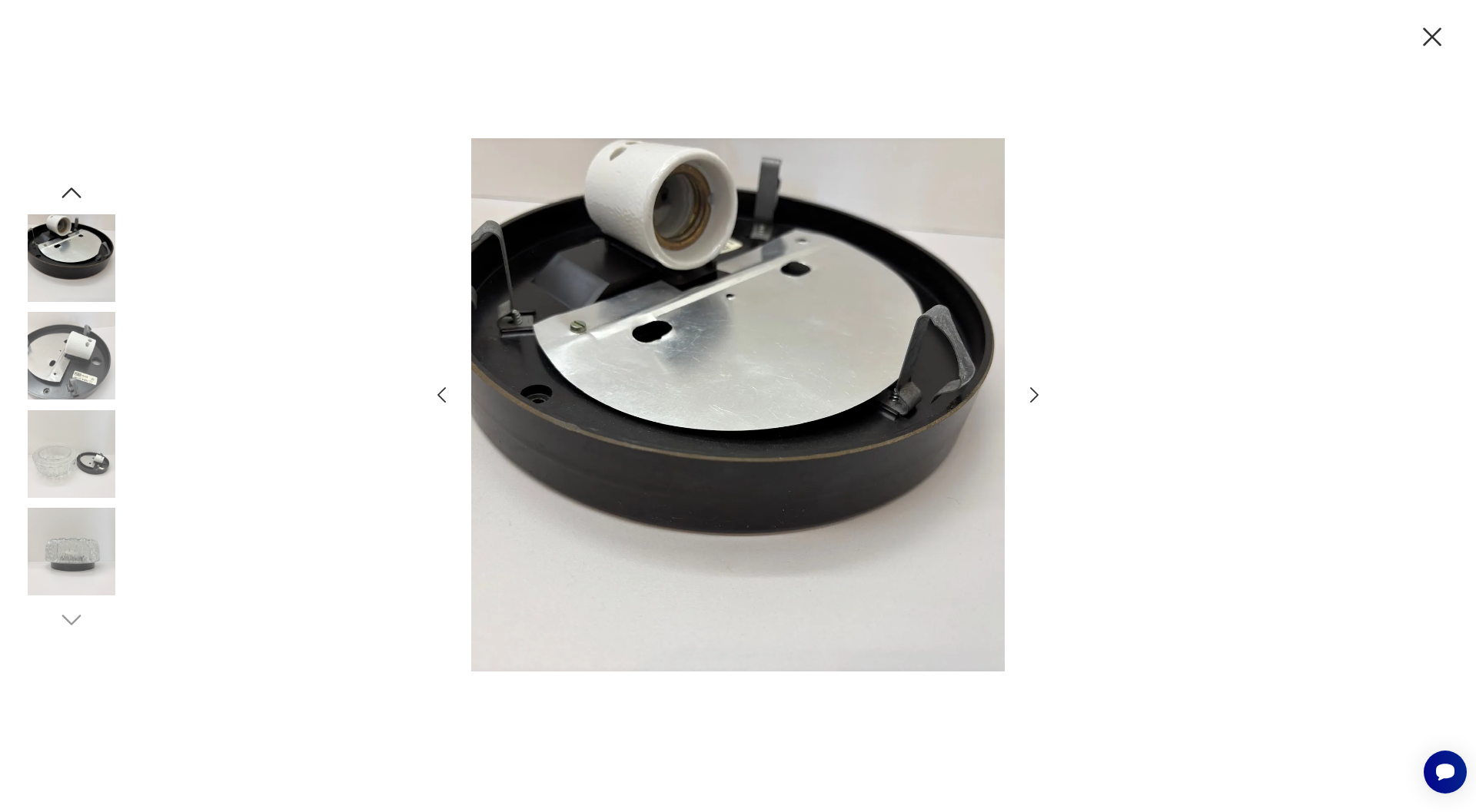
click at [1035, 390] on icon "button" at bounding box center [1034, 395] width 23 height 23
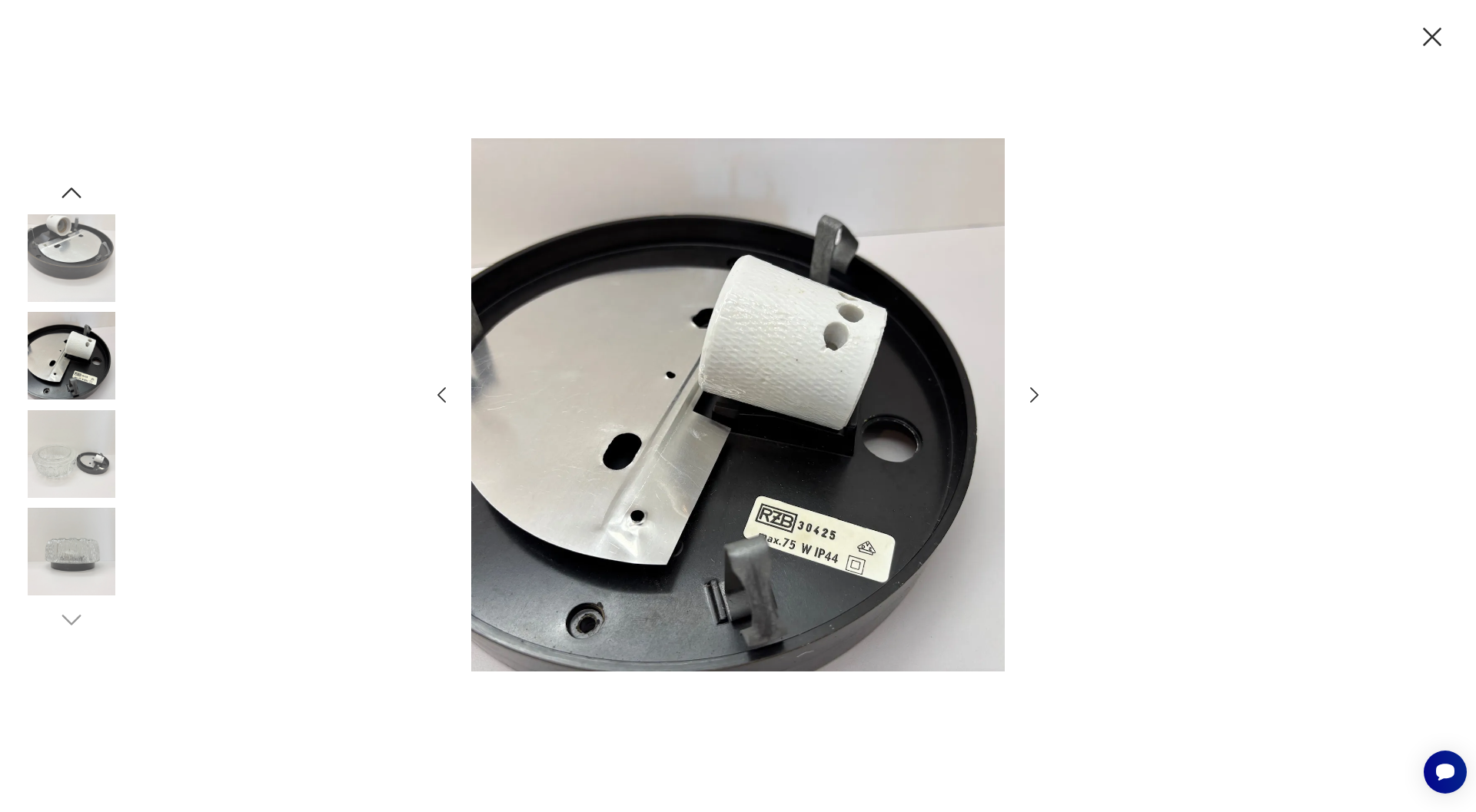
click at [1037, 396] on icon "button" at bounding box center [1034, 395] width 8 height 15
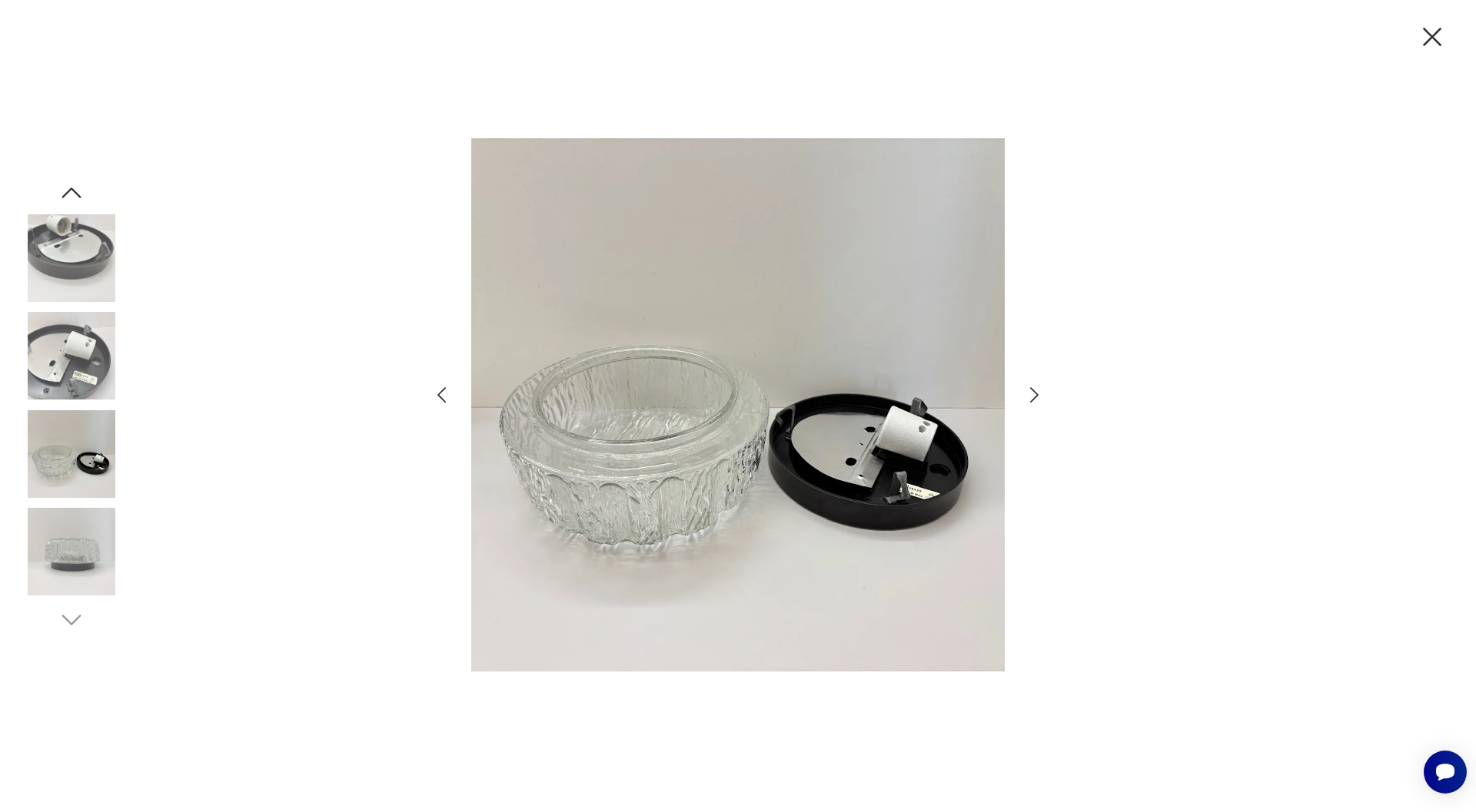
click at [1037, 396] on icon "button" at bounding box center [1034, 395] width 8 height 15
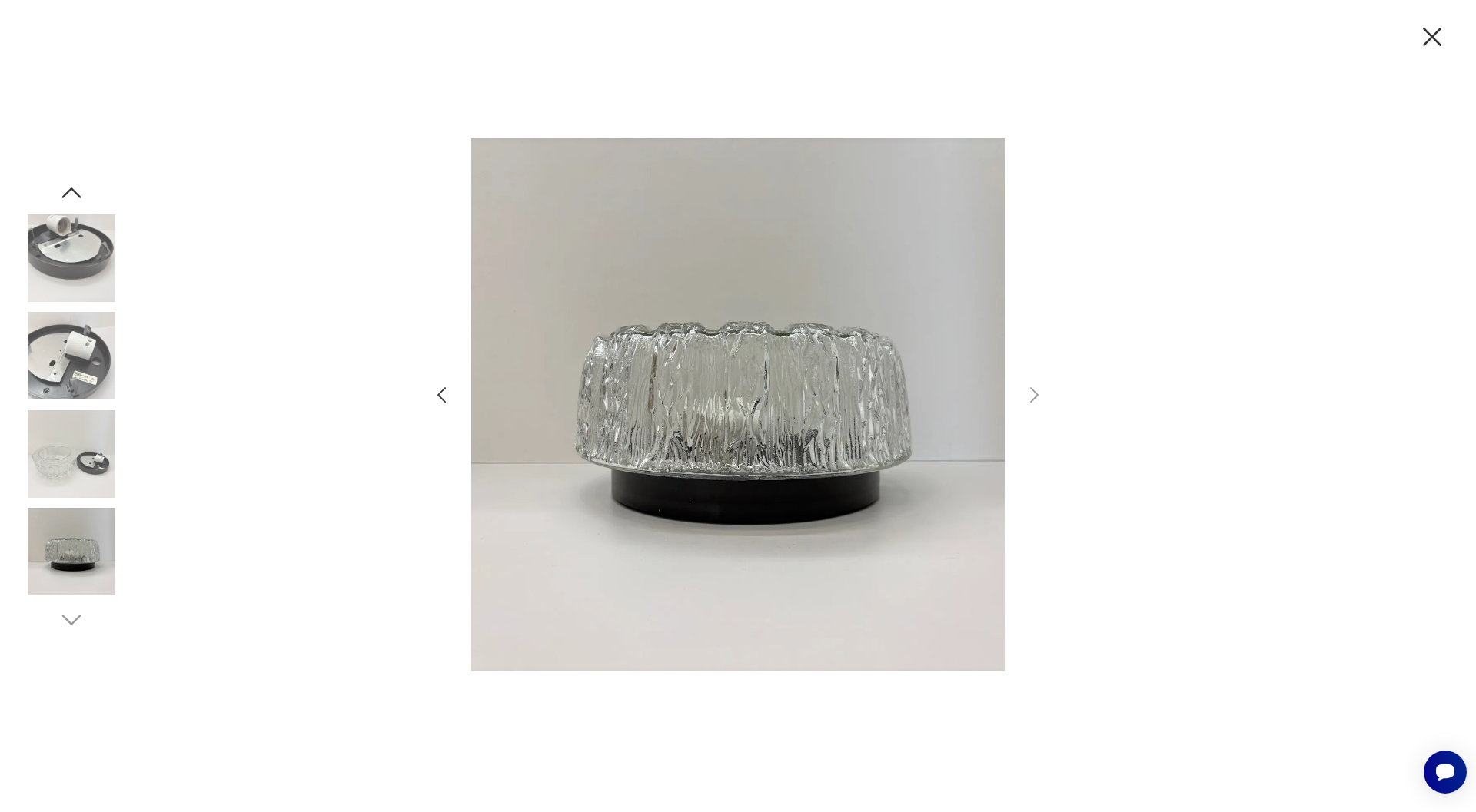
click at [1324, 90] on div at bounding box center [738, 406] width 1476 height 812
click at [1430, 29] on icon "button" at bounding box center [1432, 37] width 32 height 32
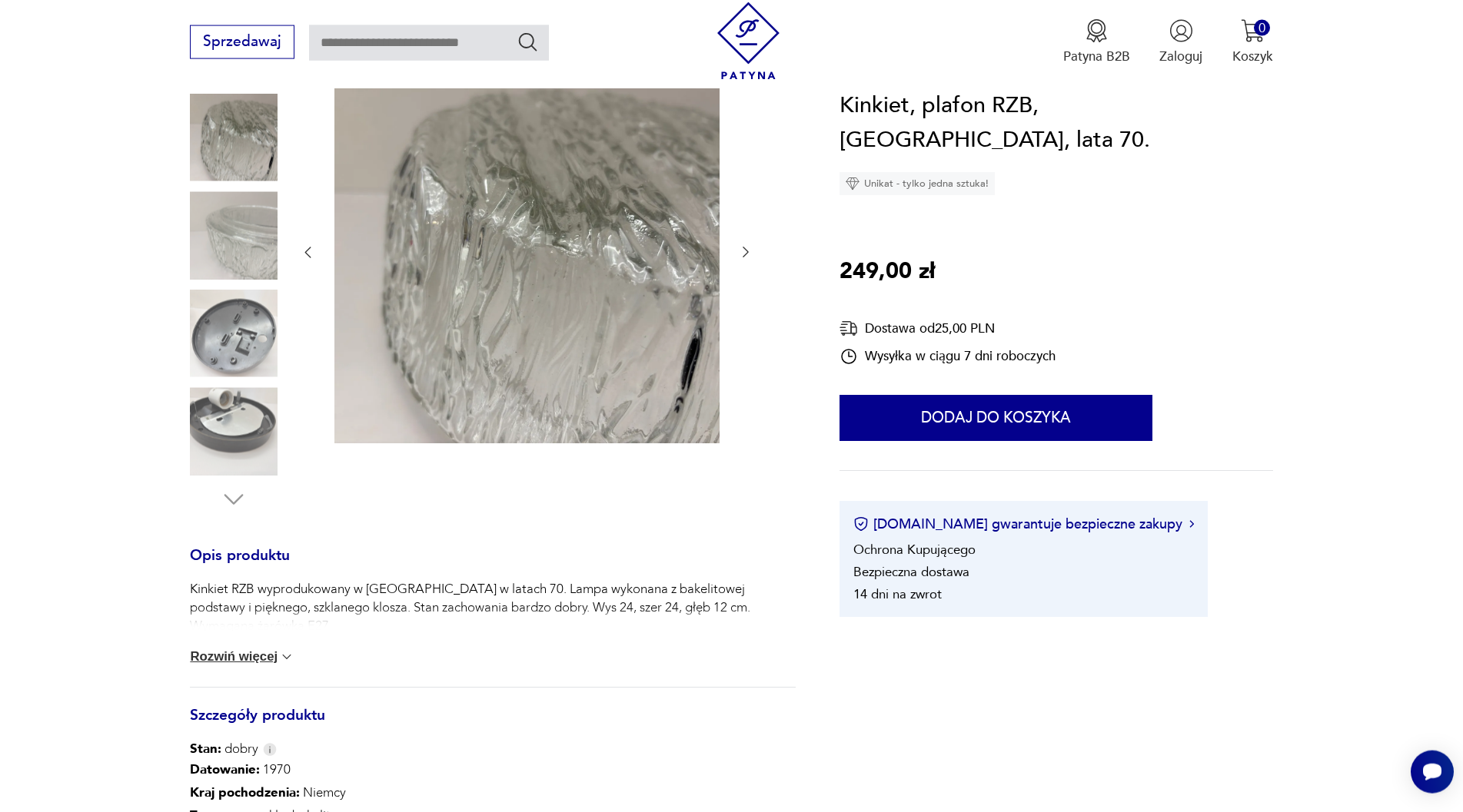
scroll to position [235, 0]
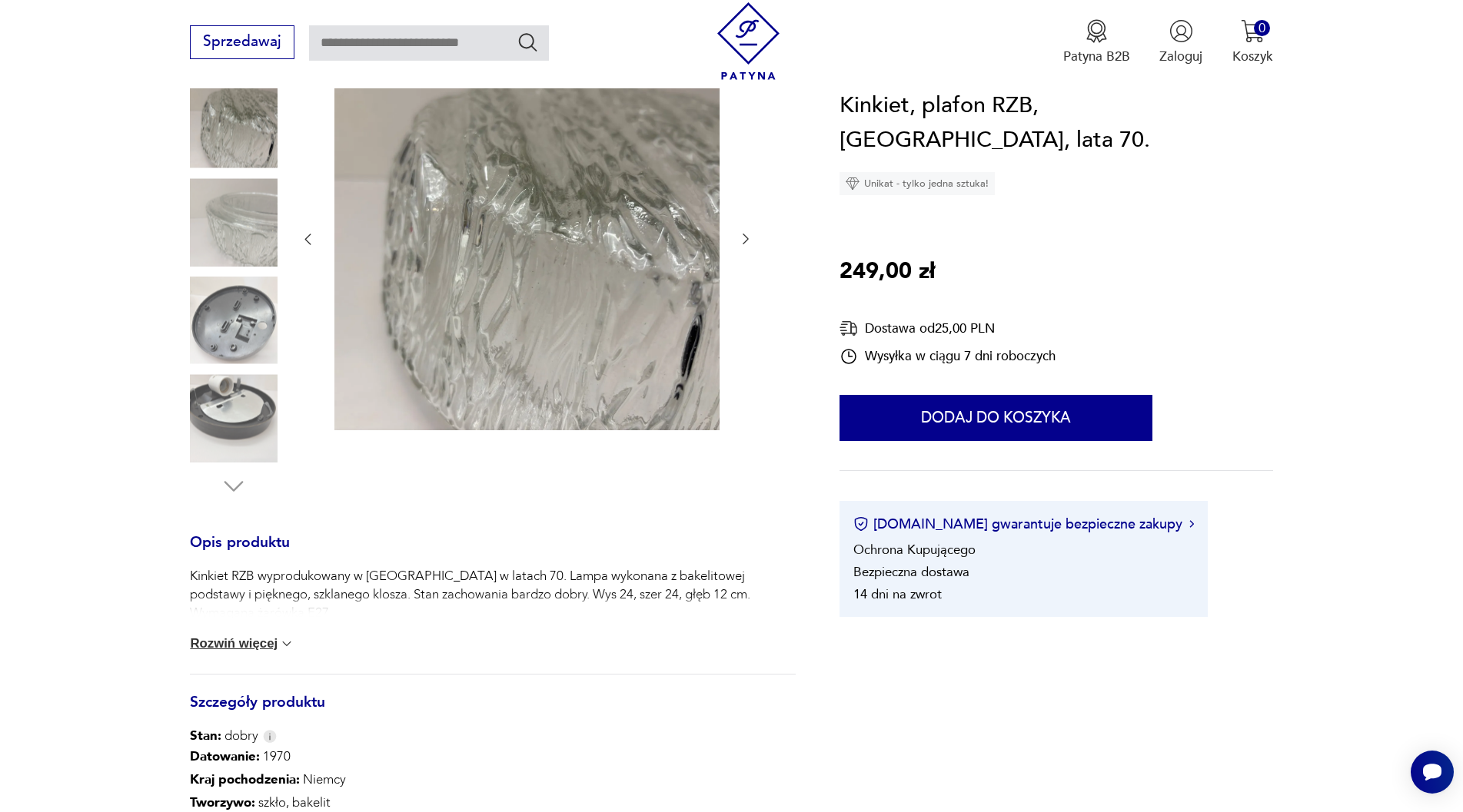
click at [255, 649] on button "Rozwiń więcej" at bounding box center [241, 644] width 104 height 15
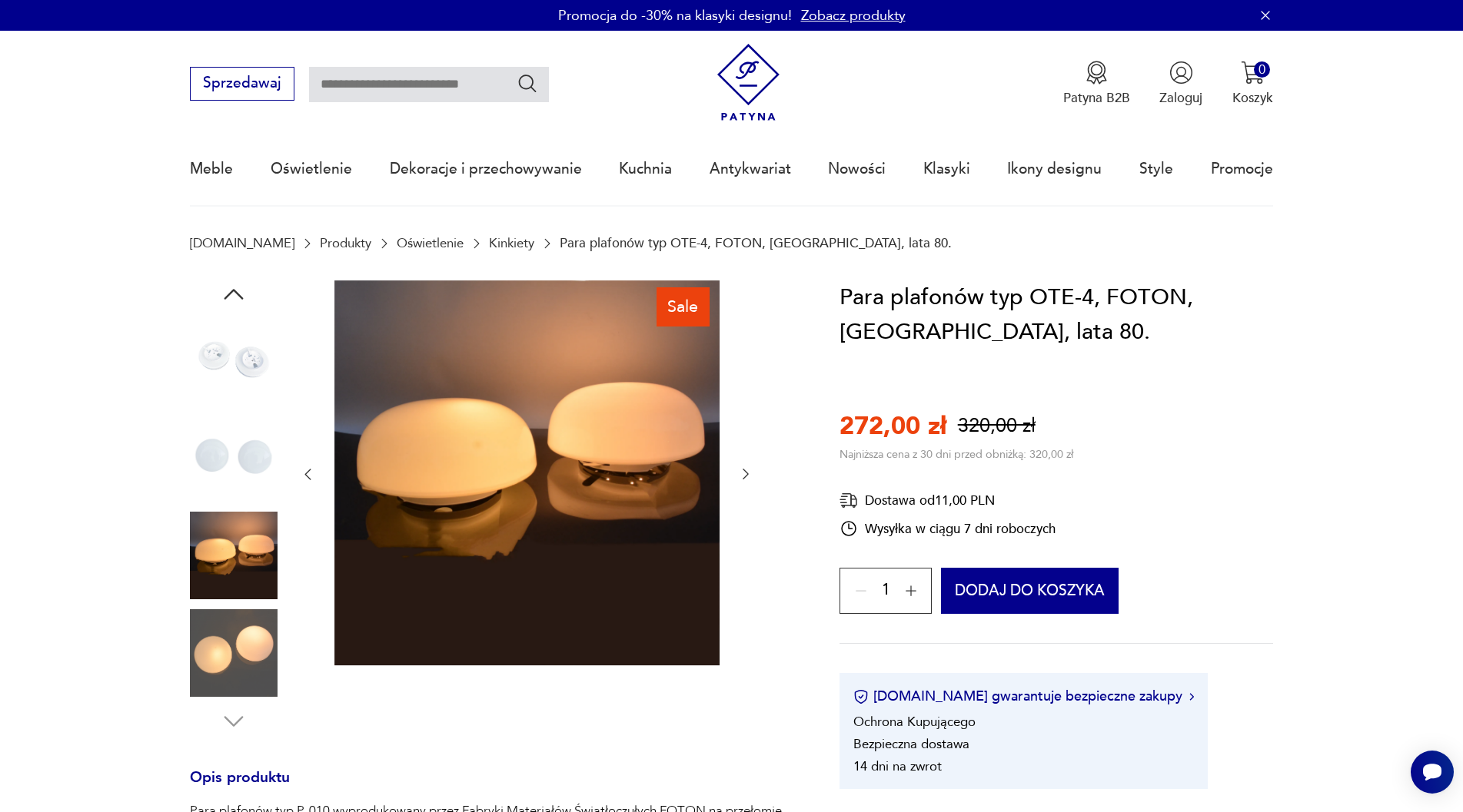
click at [246, 651] on img at bounding box center [233, 652] width 87 height 87
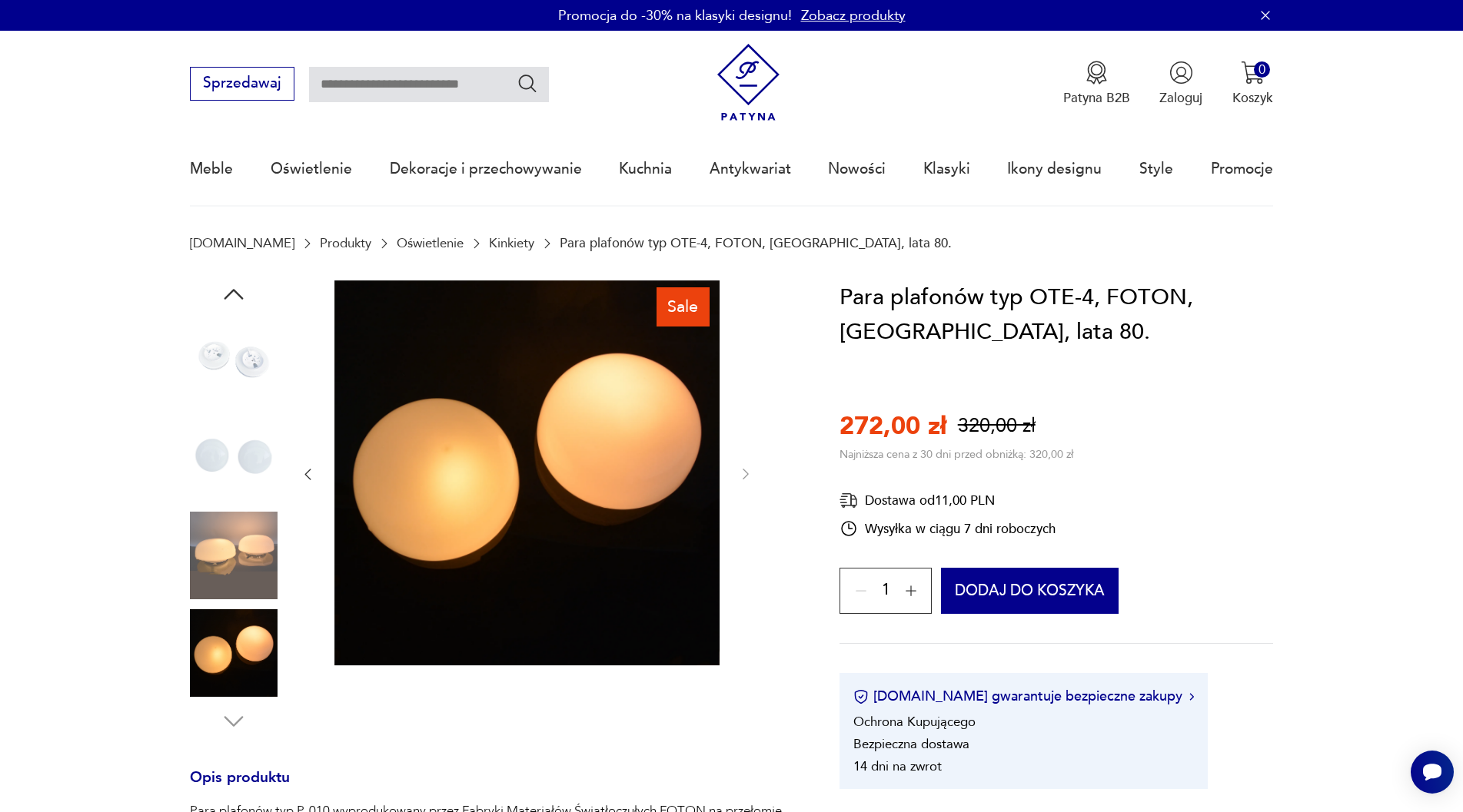
click at [217, 568] on img at bounding box center [233, 555] width 87 height 87
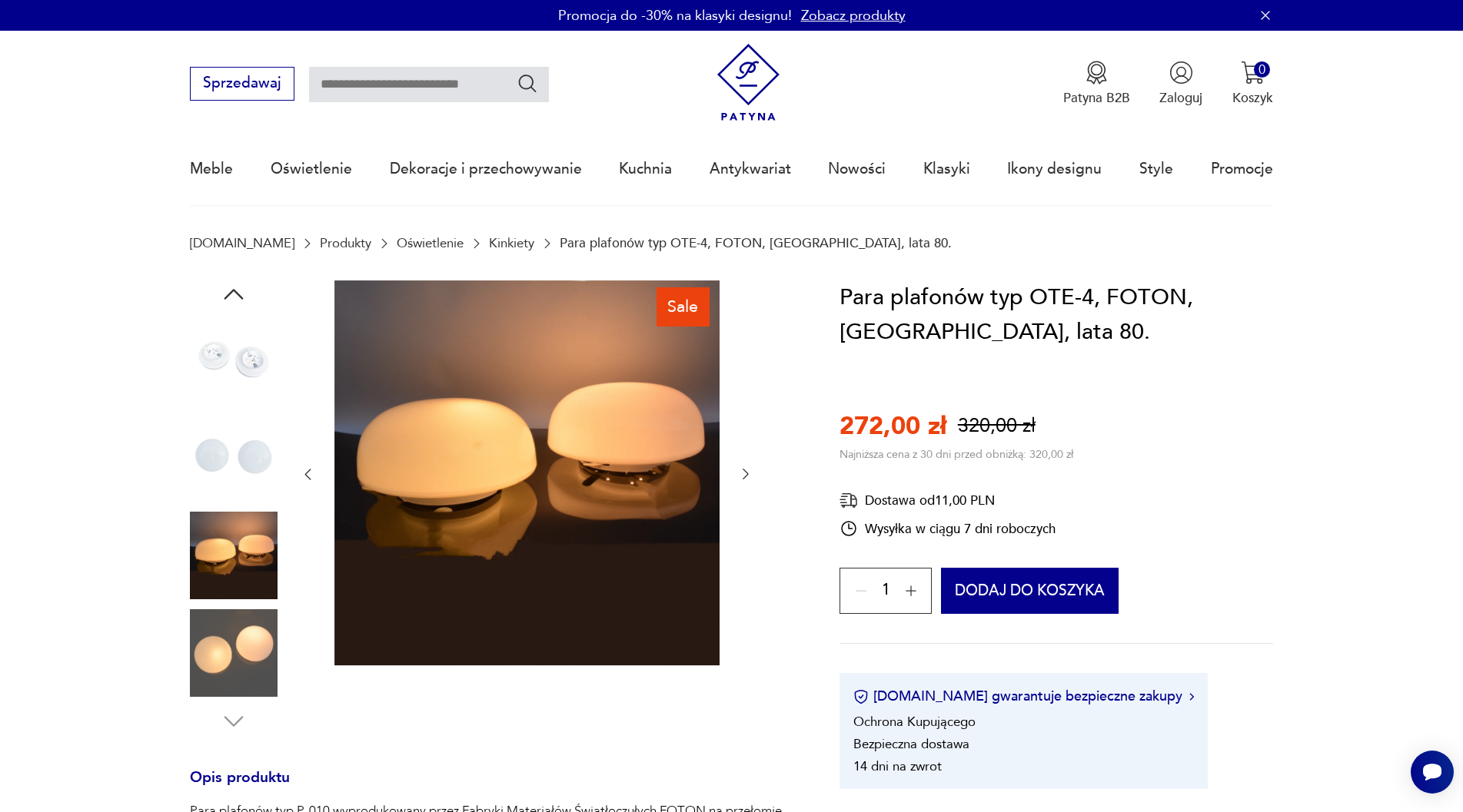
click at [237, 565] on img at bounding box center [233, 555] width 87 height 87
click at [243, 428] on img at bounding box center [233, 456] width 87 height 87
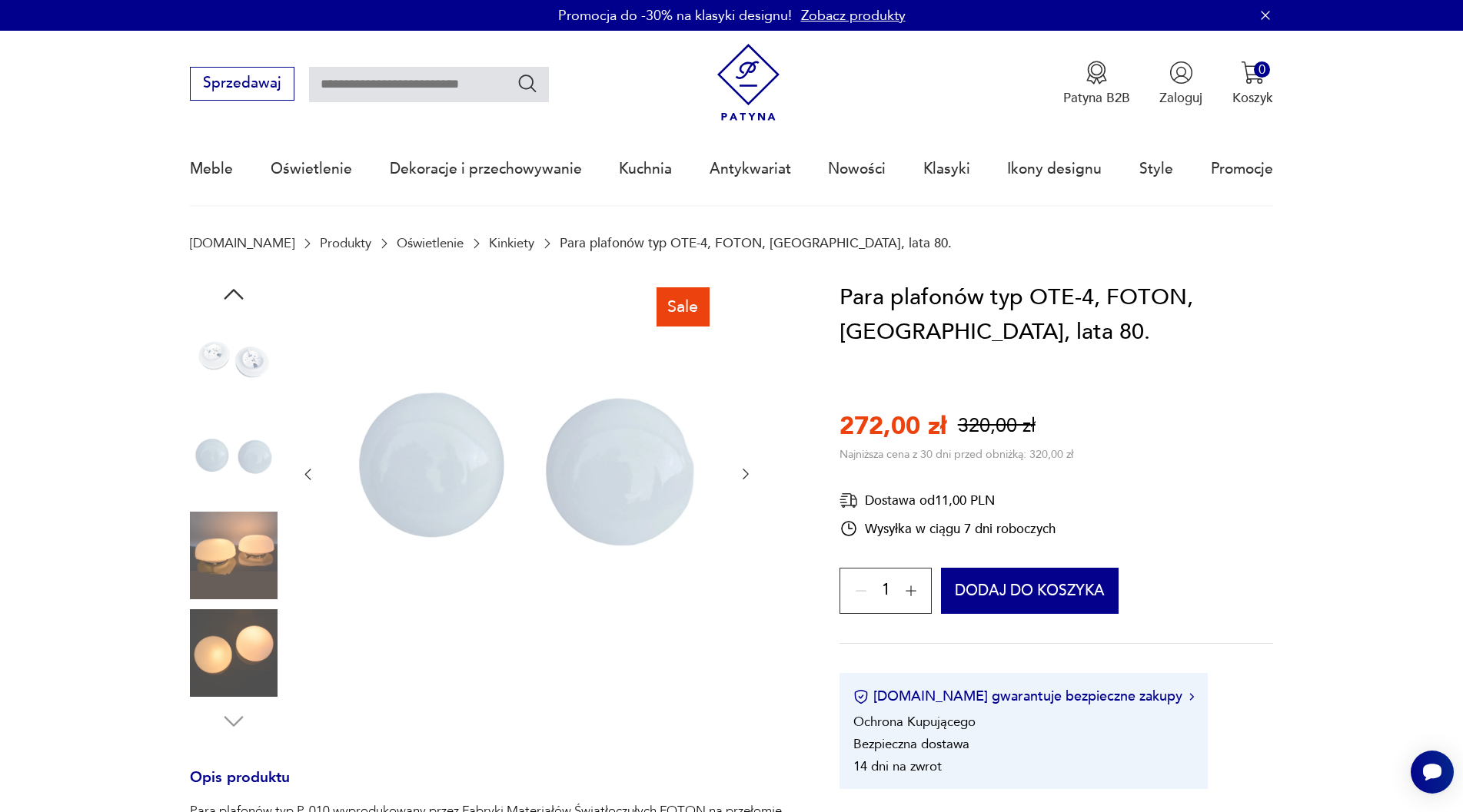
click at [219, 351] on img at bounding box center [233, 359] width 87 height 87
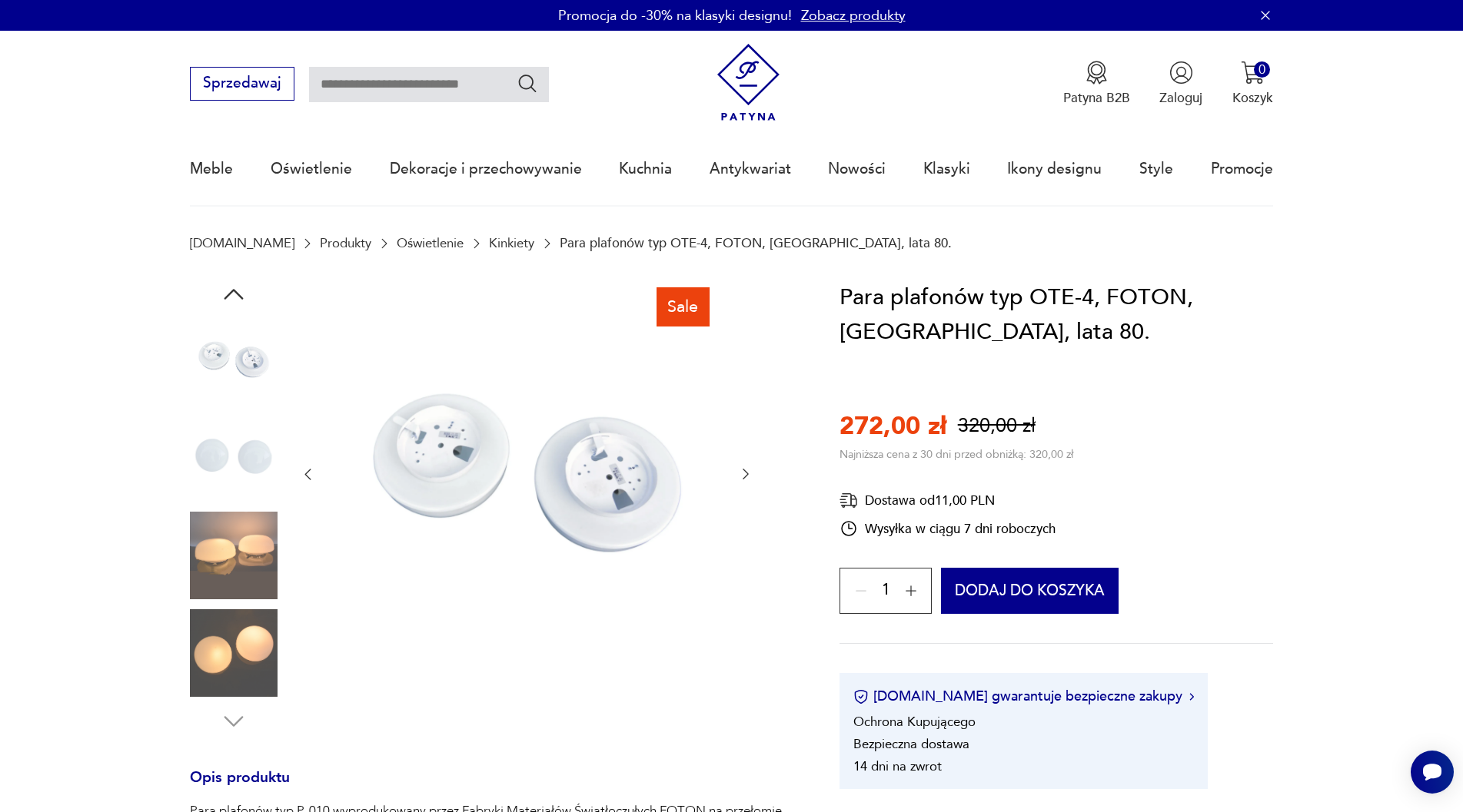
click at [236, 303] on icon "button" at bounding box center [233, 294] width 27 height 27
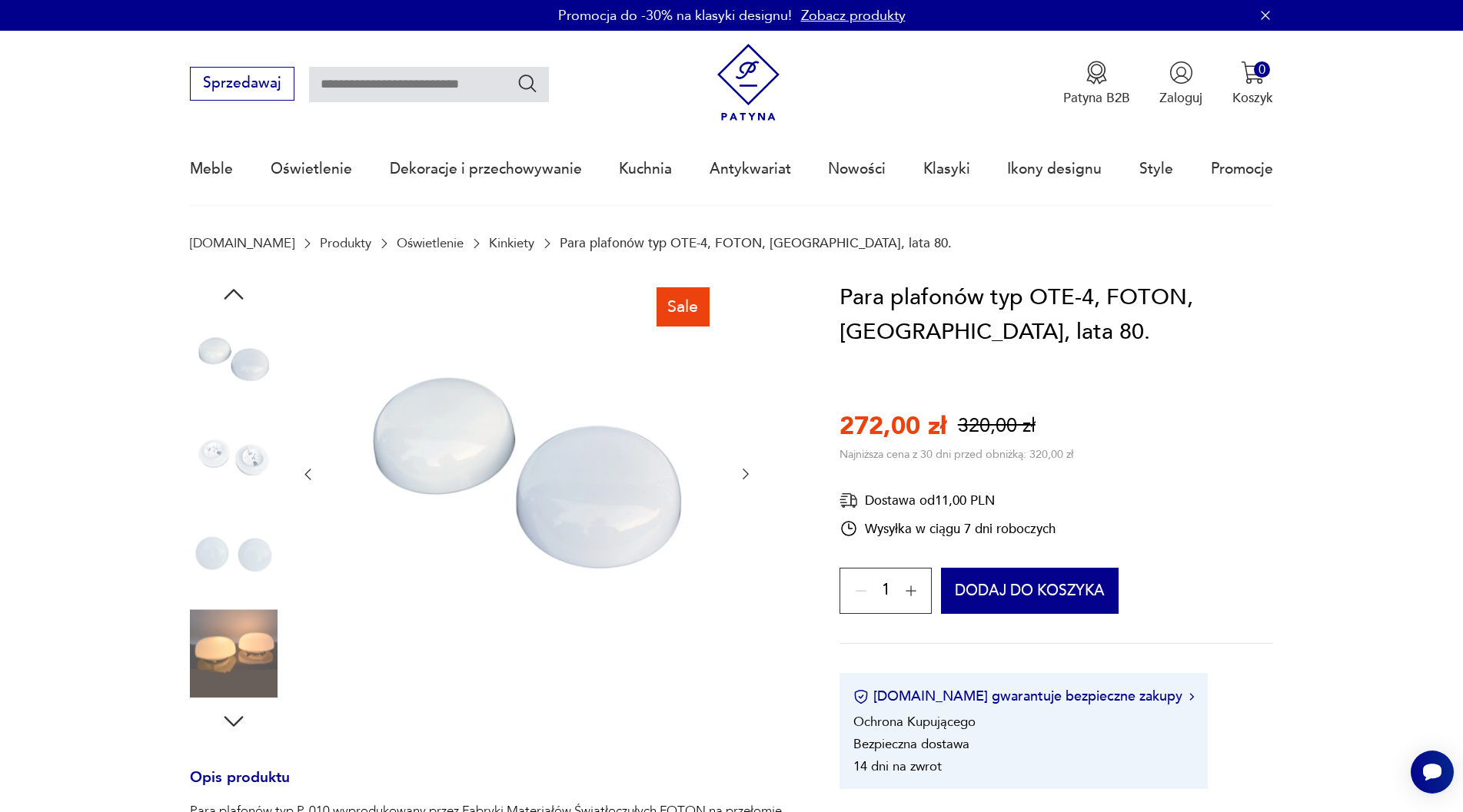
click at [234, 285] on icon "button" at bounding box center [233, 294] width 27 height 27
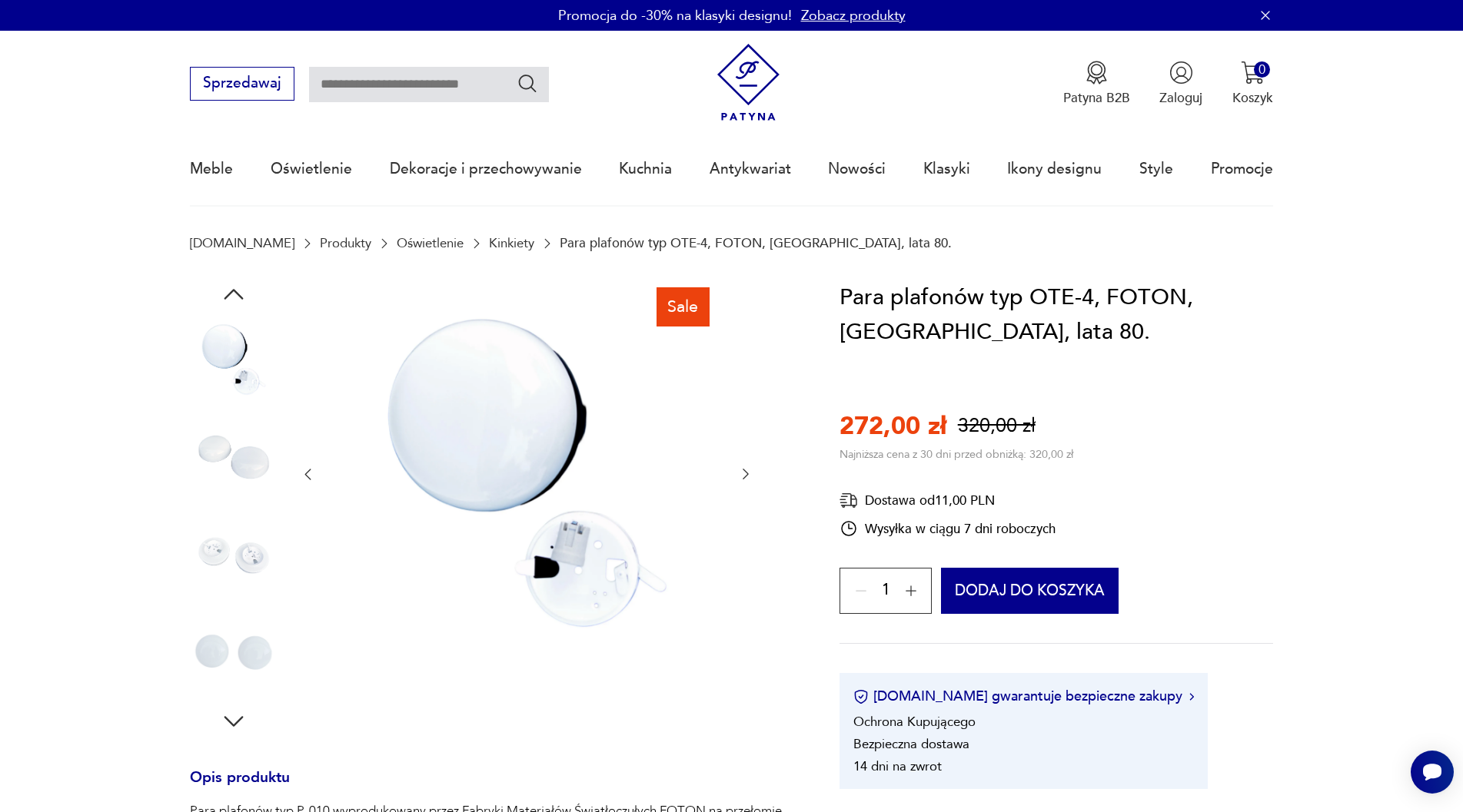
click at [234, 285] on icon "button" at bounding box center [233, 294] width 27 height 27
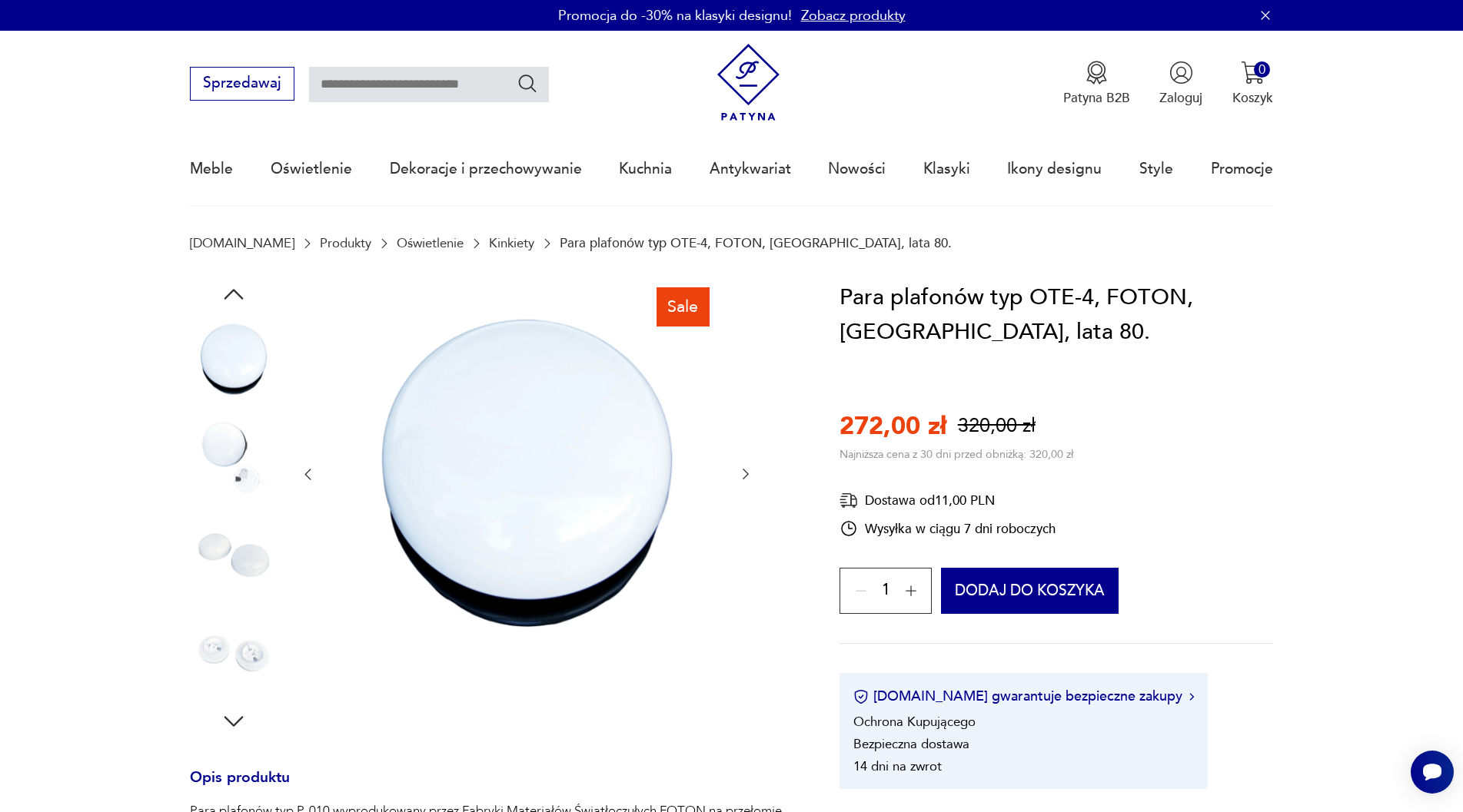
click at [226, 442] on img at bounding box center [233, 456] width 87 height 87
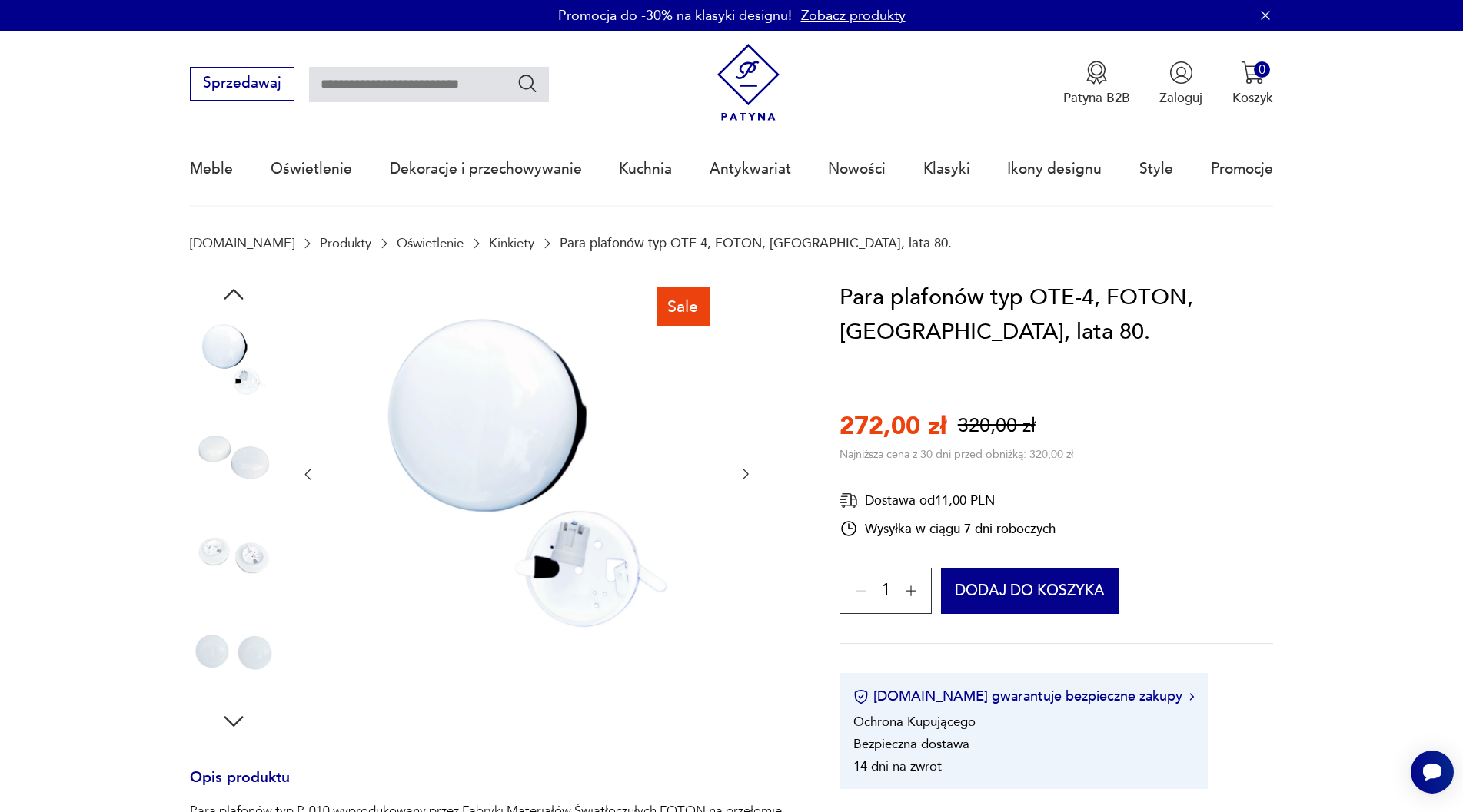
click at [223, 289] on icon "button" at bounding box center [233, 294] width 27 height 27
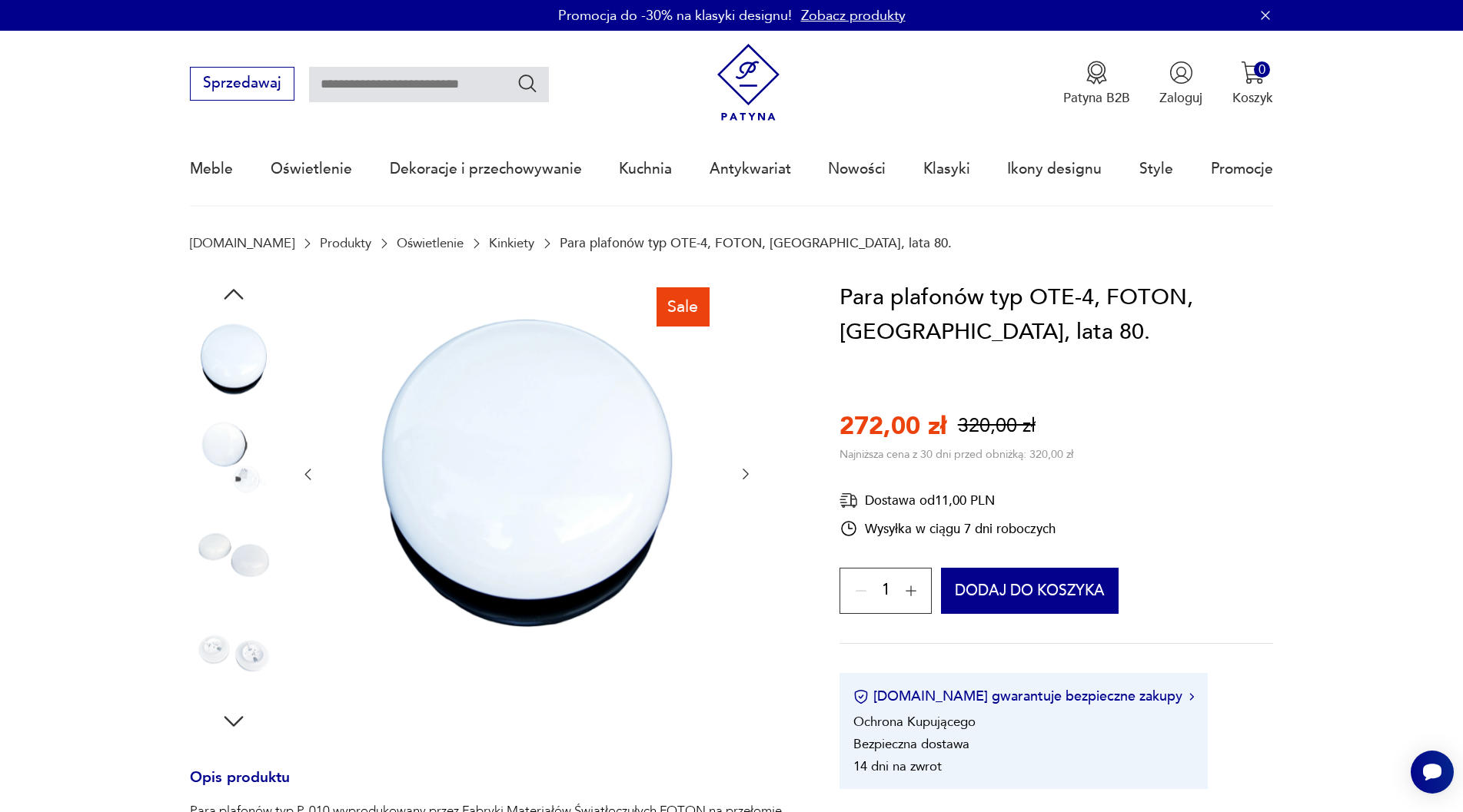
click at [239, 360] on img at bounding box center [233, 359] width 87 height 87
click at [242, 295] on icon "button" at bounding box center [233, 294] width 27 height 27
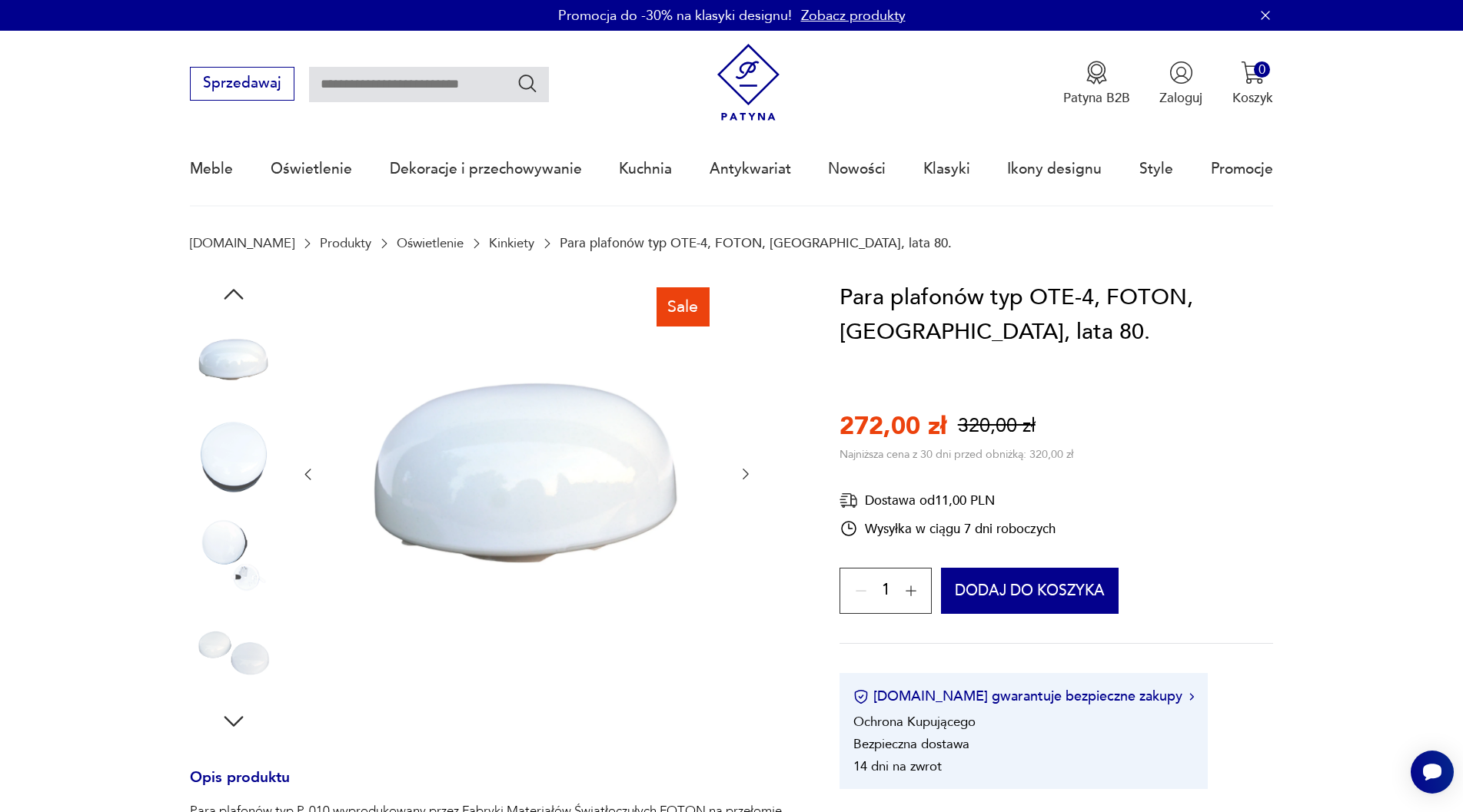
click at [242, 295] on icon "button" at bounding box center [233, 294] width 27 height 27
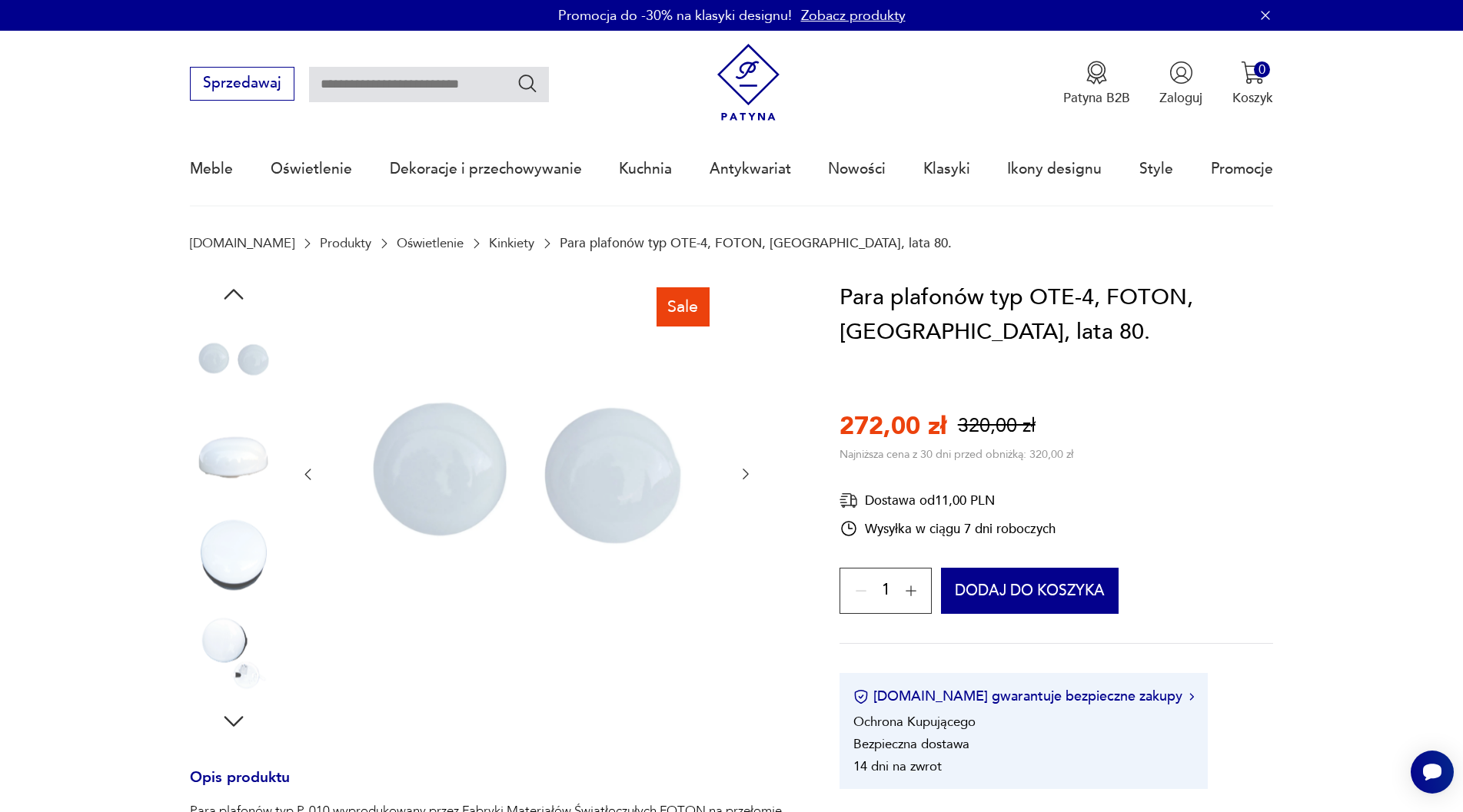
click at [231, 451] on img at bounding box center [233, 456] width 87 height 87
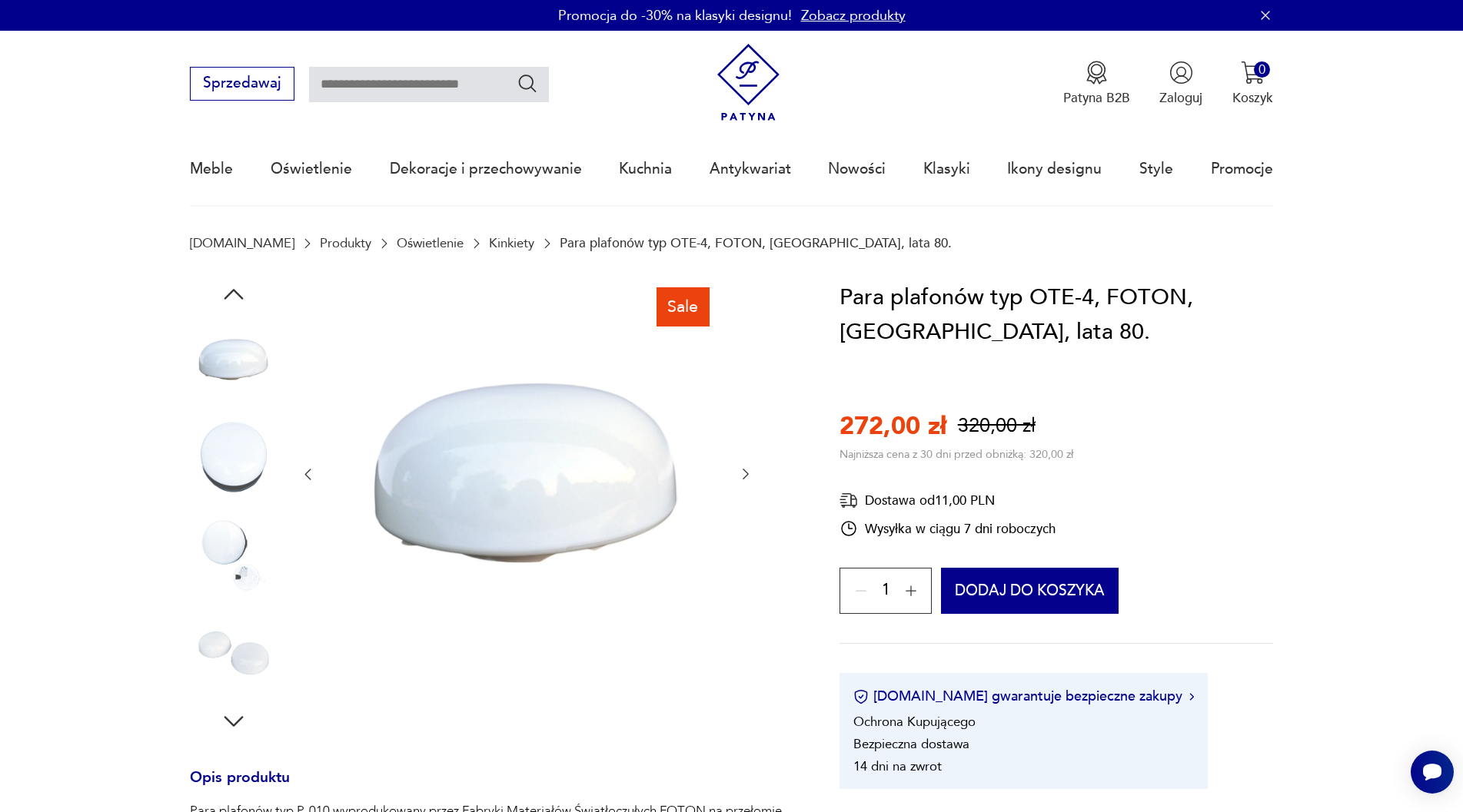
click at [237, 295] on icon "button" at bounding box center [233, 294] width 27 height 27
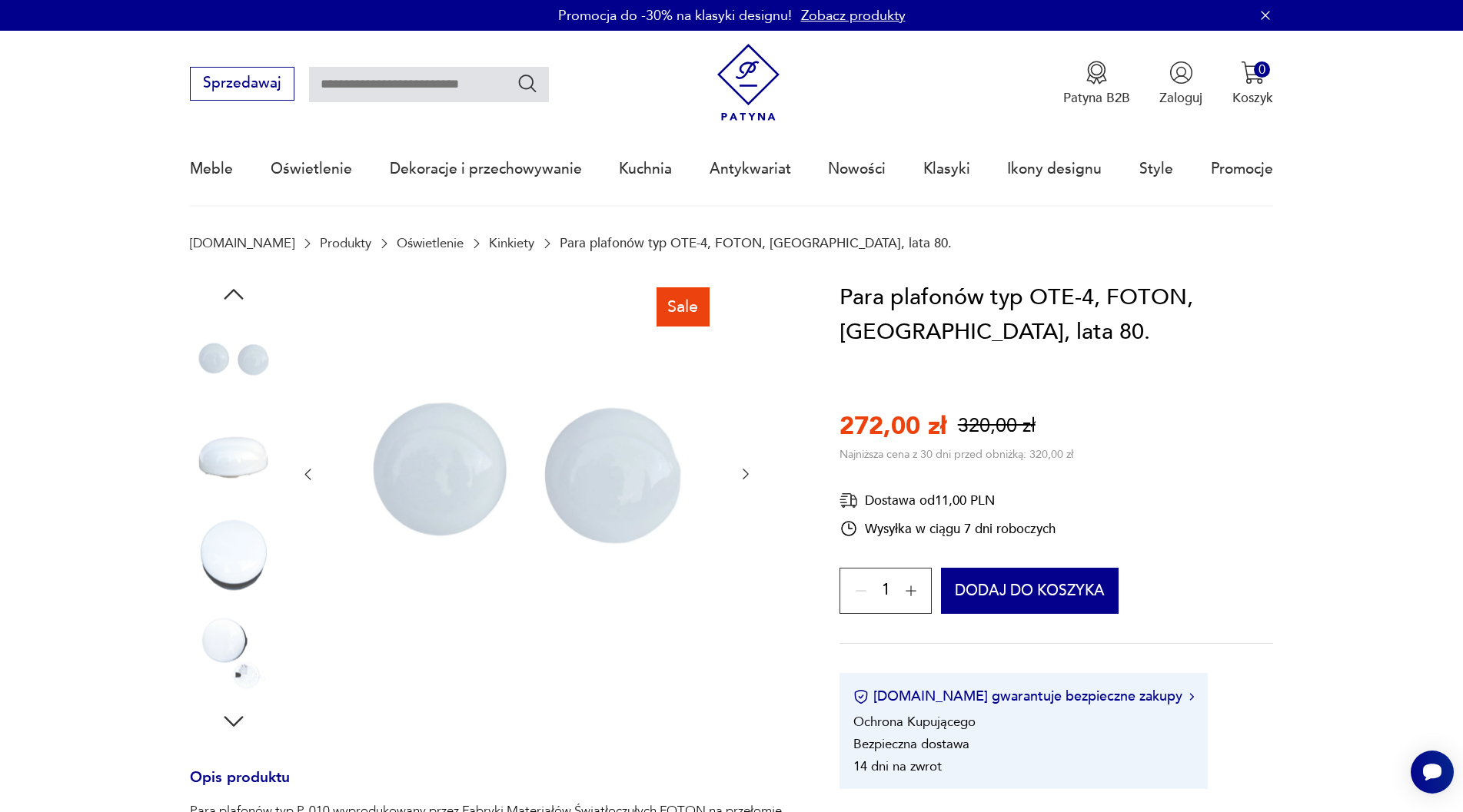
click at [231, 366] on img at bounding box center [233, 359] width 87 height 87
drag, startPoint x: 232, startPoint y: 305, endPoint x: 232, endPoint y: 295, distance: 10.0
click at [232, 304] on icon "button" at bounding box center [233, 294] width 27 height 27
click at [250, 649] on img at bounding box center [233, 652] width 87 height 87
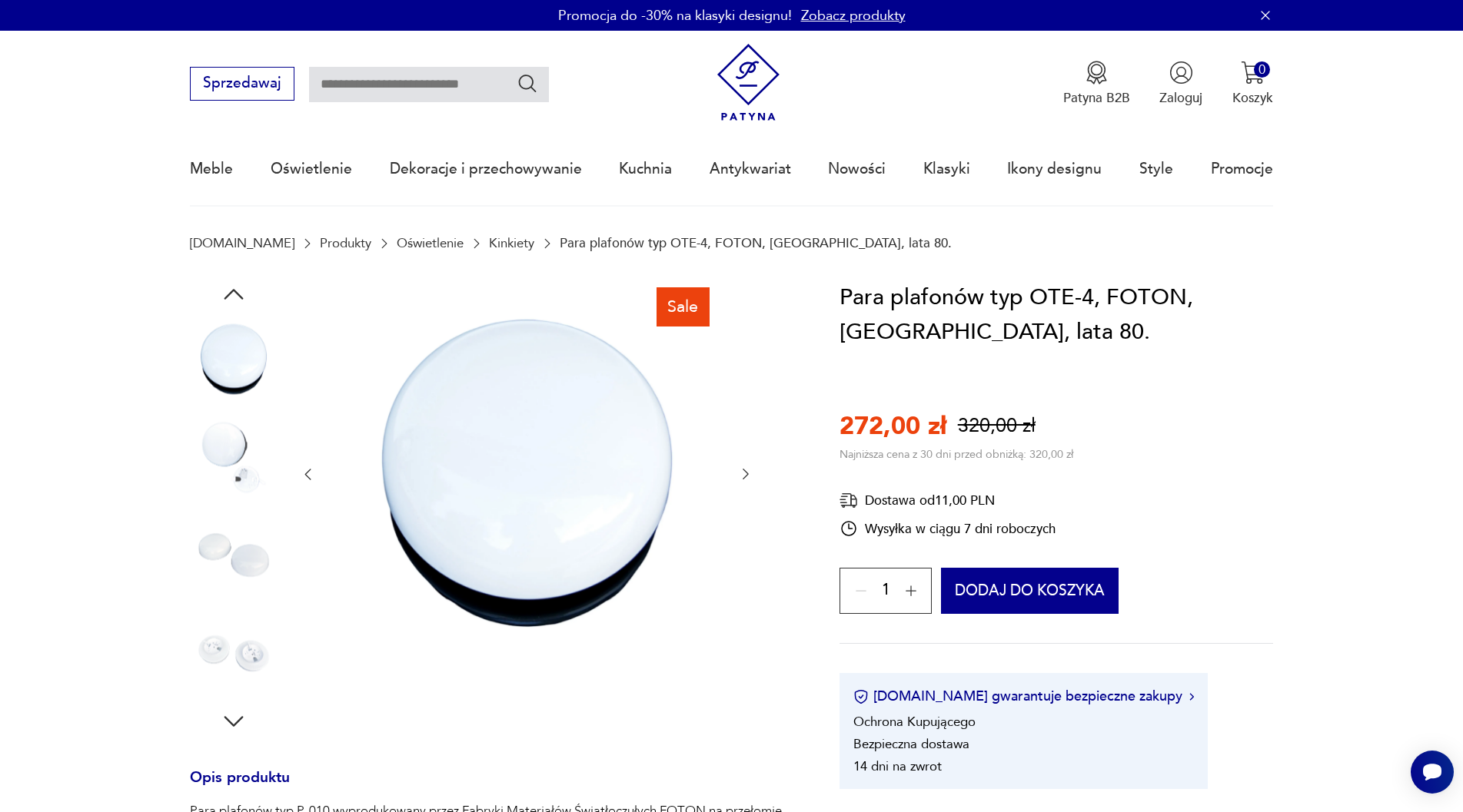
click at [235, 345] on img at bounding box center [233, 359] width 87 height 87
click at [235, 290] on icon "button" at bounding box center [233, 294] width 27 height 27
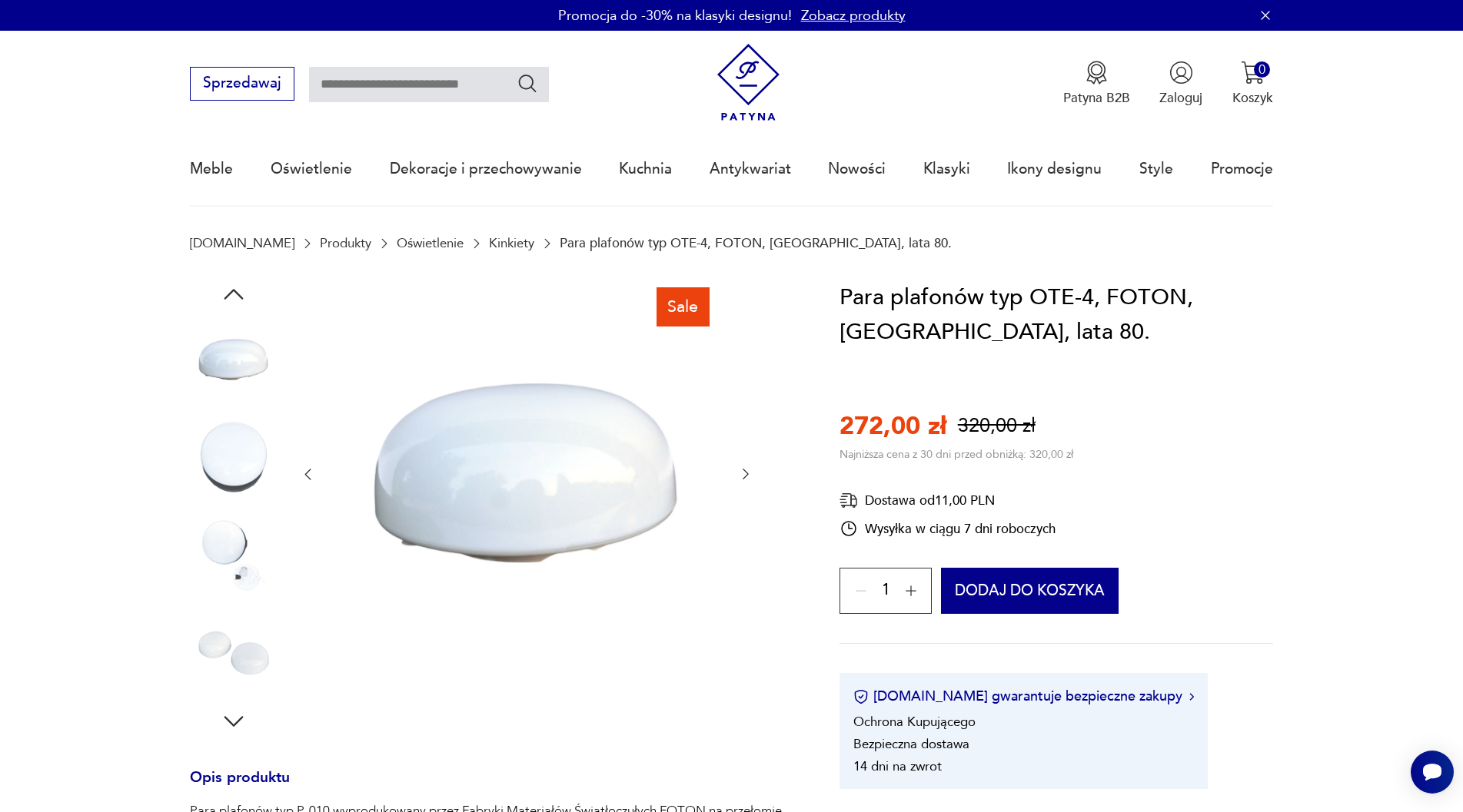
click at [235, 290] on icon "button" at bounding box center [233, 294] width 27 height 27
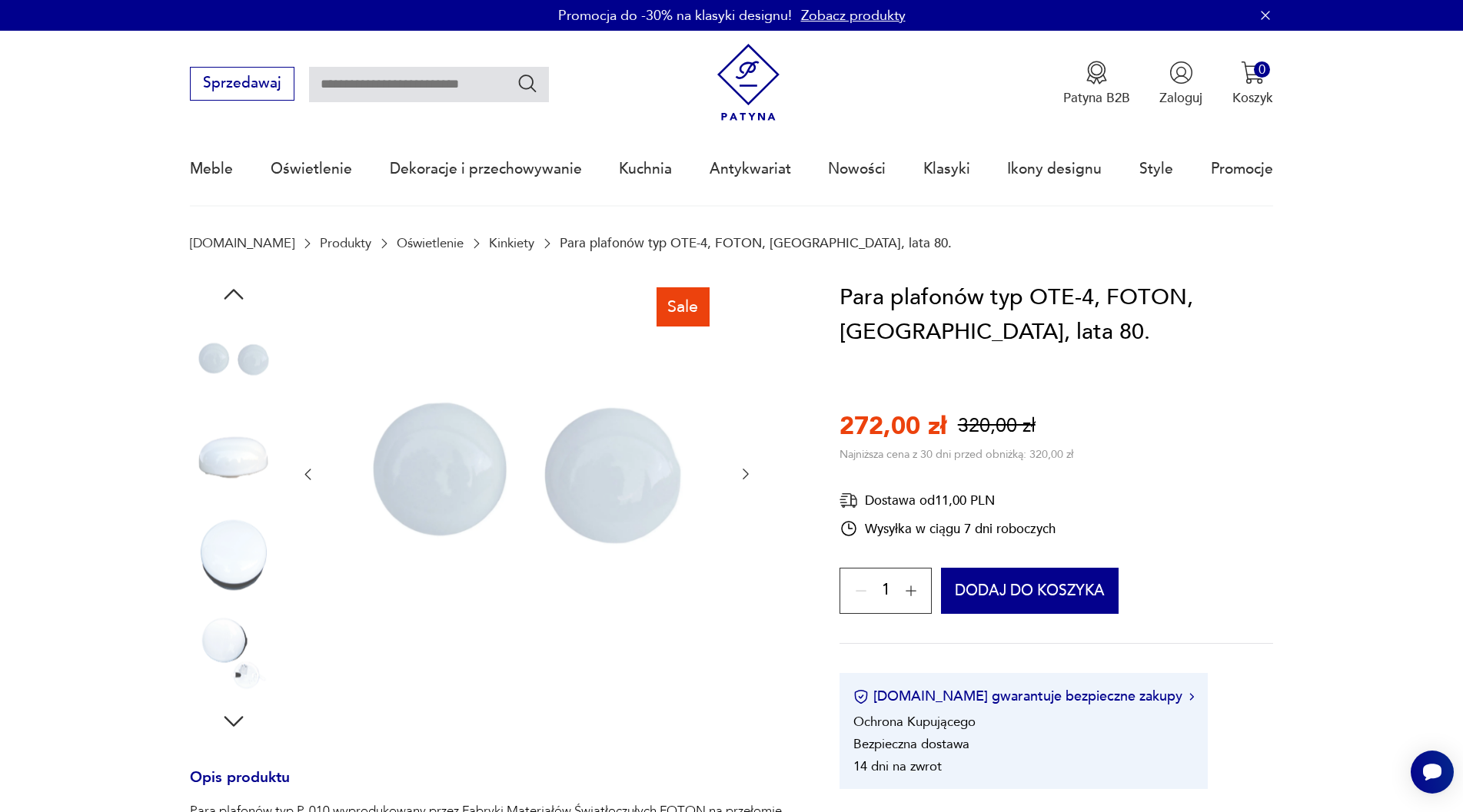
click at [235, 290] on icon "button" at bounding box center [233, 294] width 27 height 27
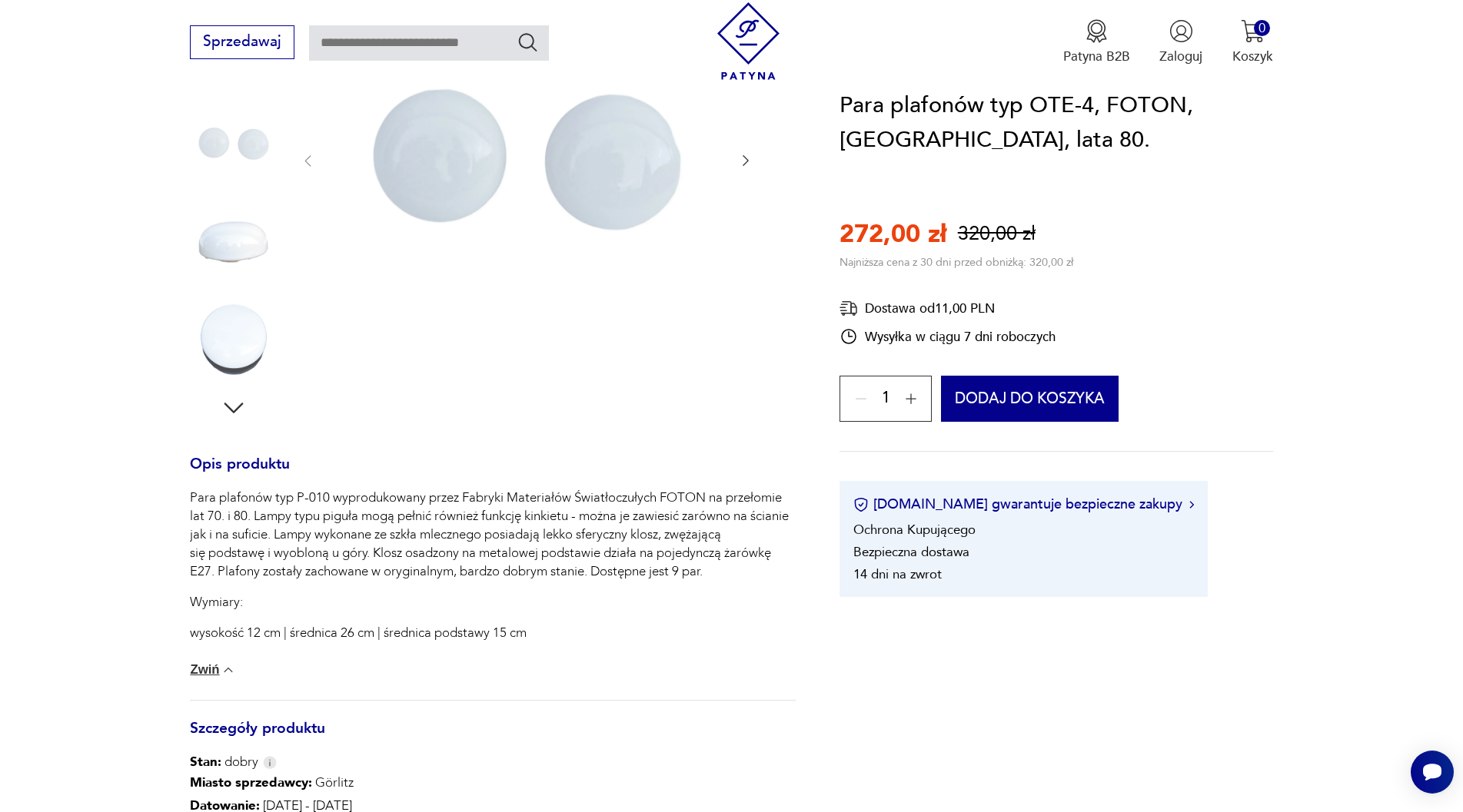
click at [233, 413] on icon "button" at bounding box center [233, 407] width 27 height 27
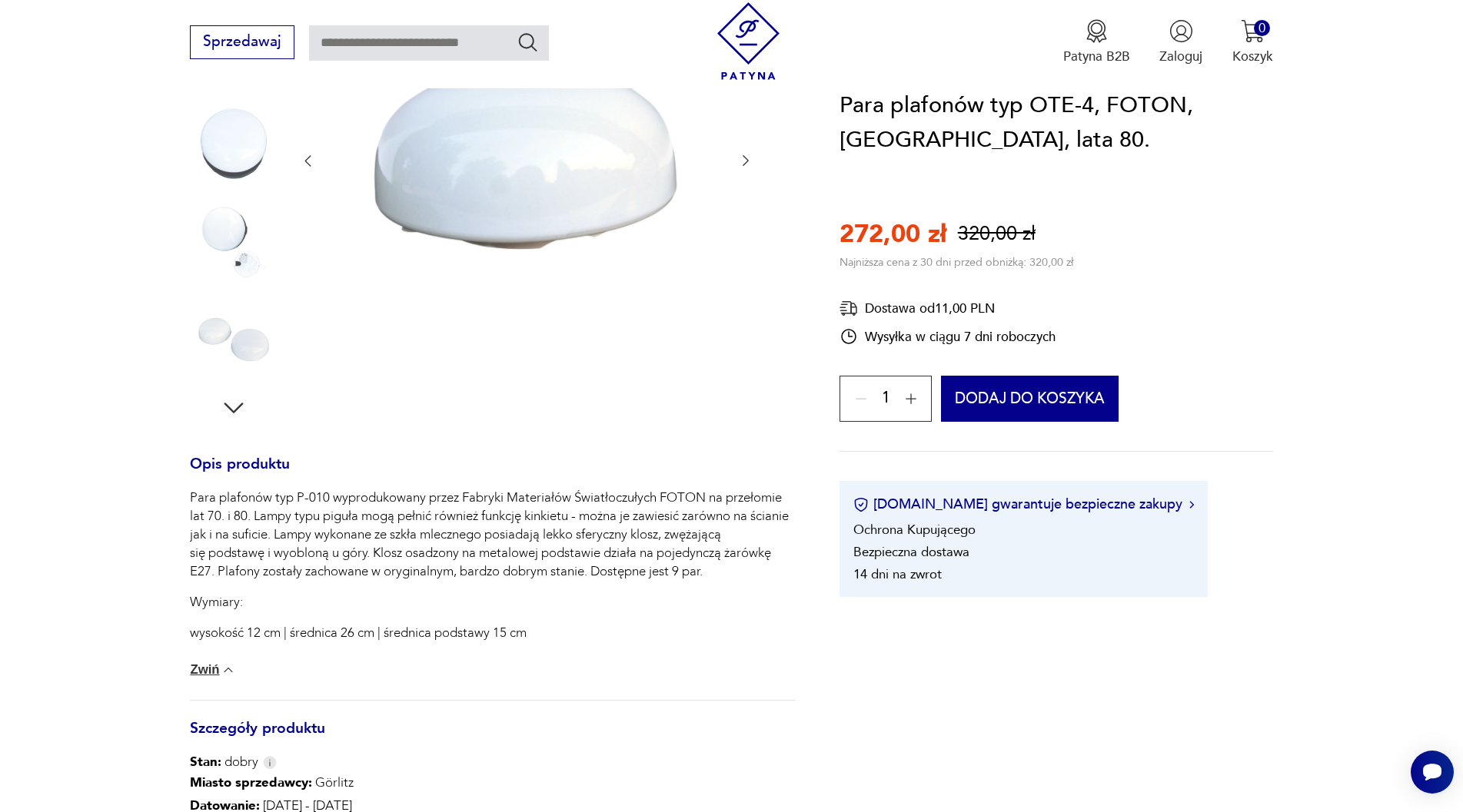
click at [234, 352] on img at bounding box center [233, 339] width 87 height 87
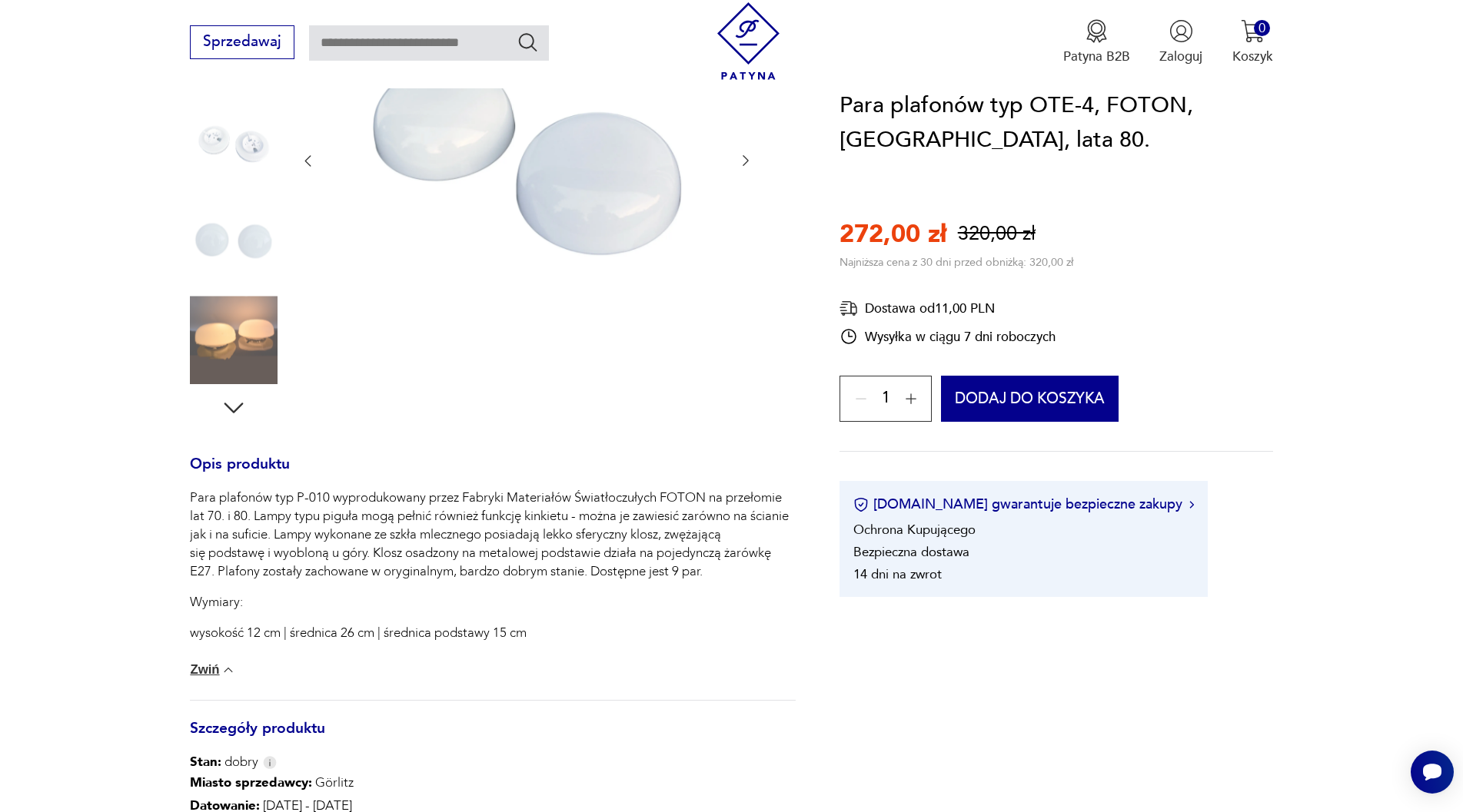
click at [234, 352] on img at bounding box center [233, 339] width 87 height 87
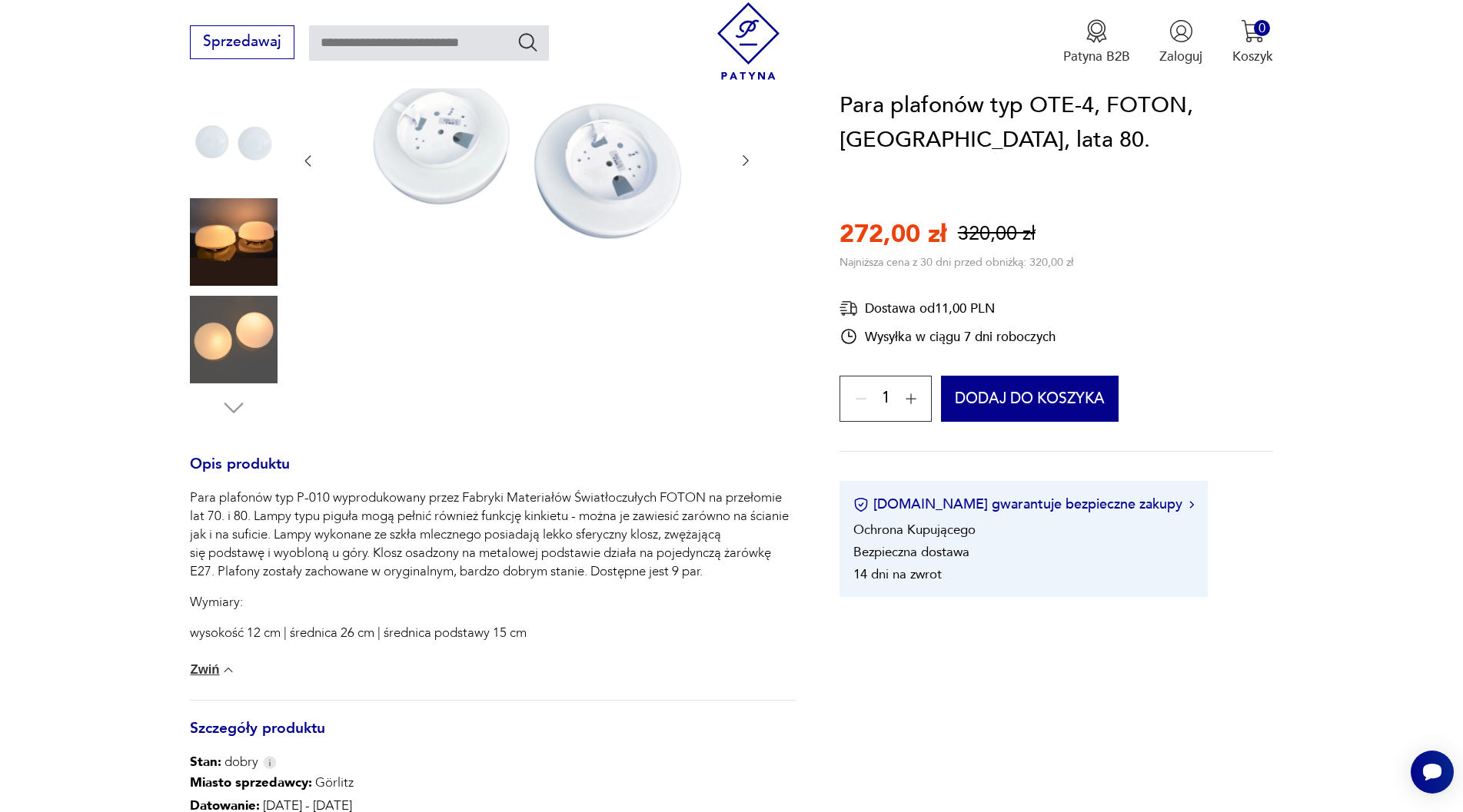
click at [254, 233] on img at bounding box center [233, 241] width 87 height 87
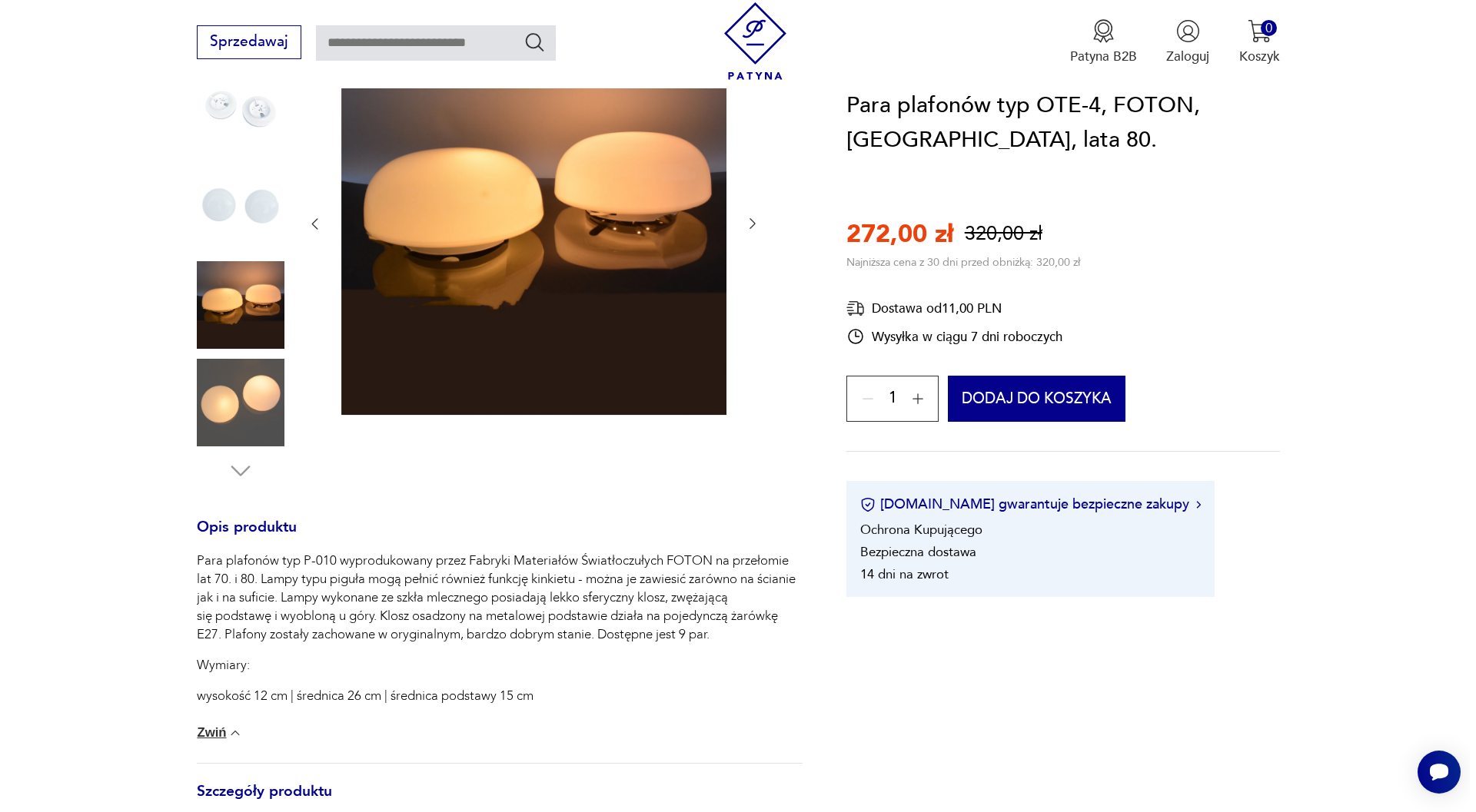
scroll to position [235, 0]
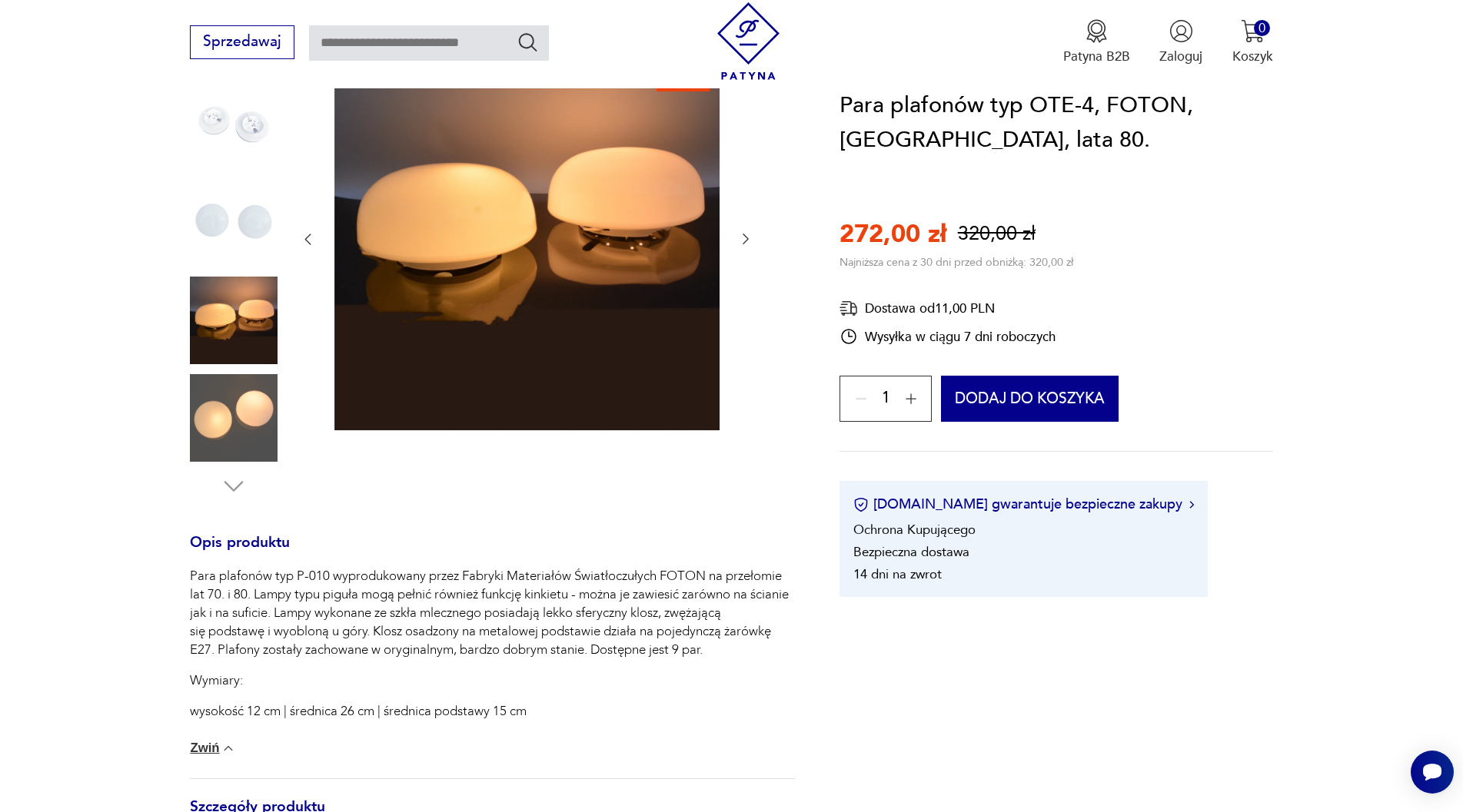
click at [571, 315] on img at bounding box center [527, 237] width 385 height 385
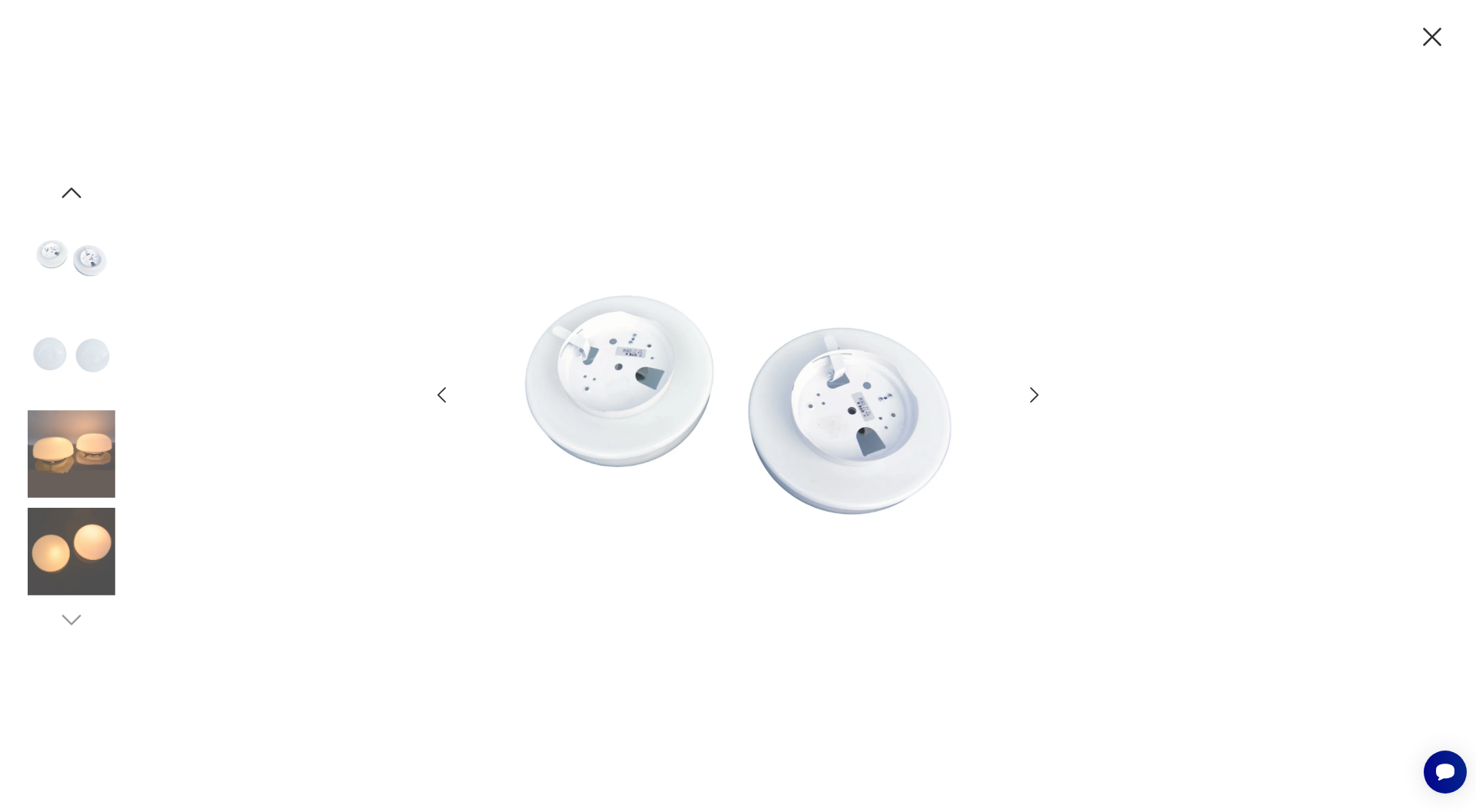
click at [83, 431] on img at bounding box center [70, 453] width 87 height 87
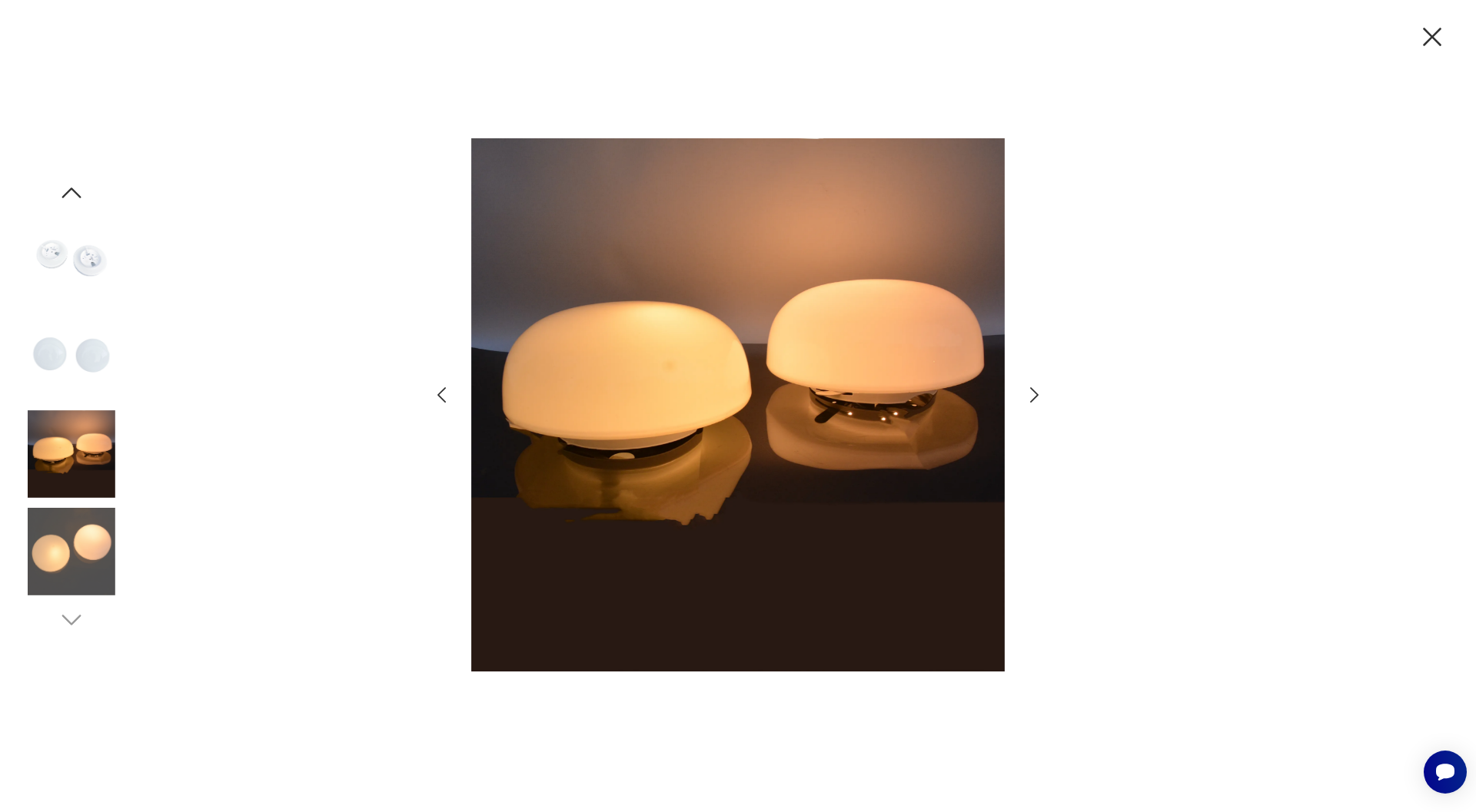
click at [73, 550] on img at bounding box center [70, 551] width 87 height 87
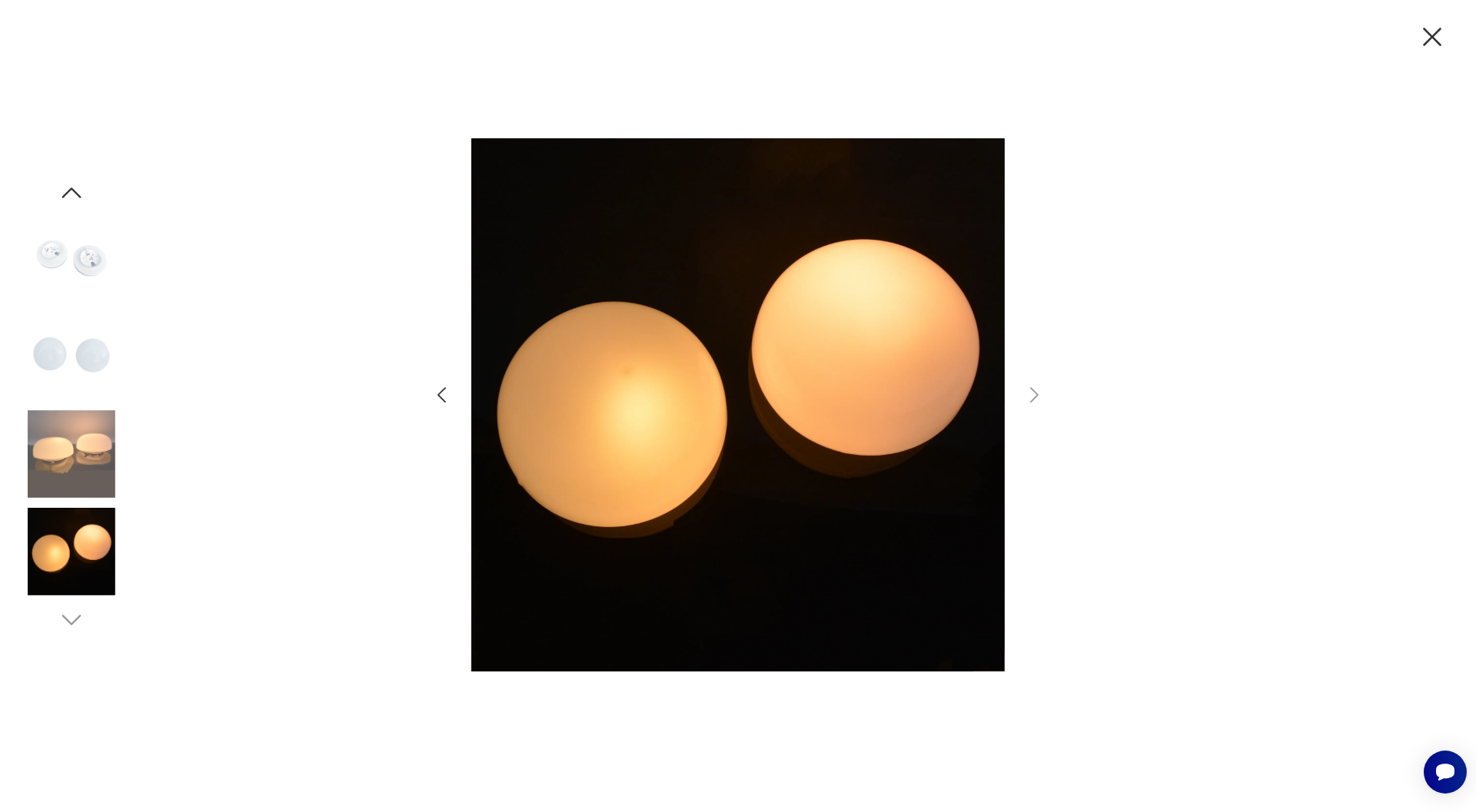
click at [69, 492] on img at bounding box center [70, 453] width 87 height 87
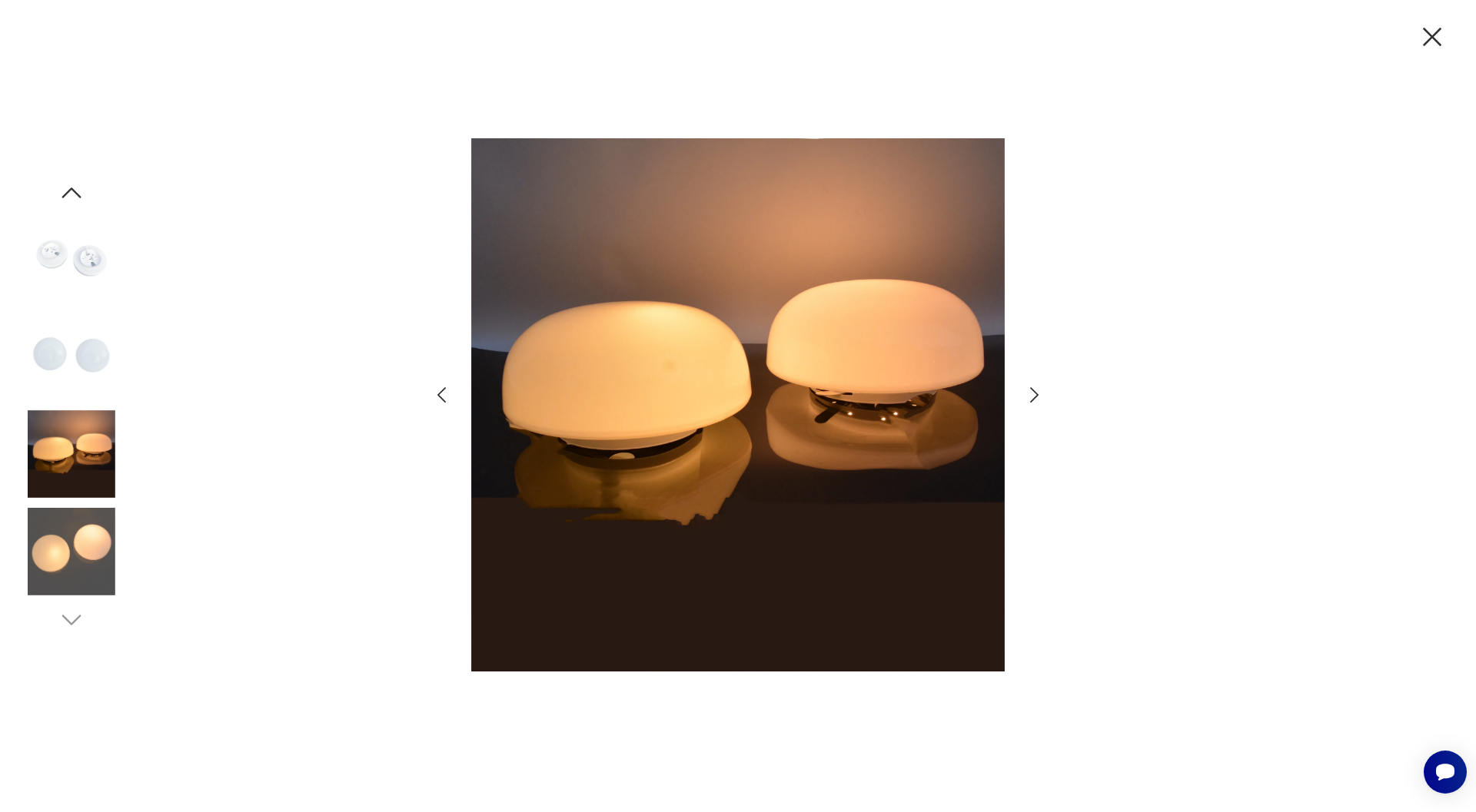
click at [79, 266] on img at bounding box center [70, 257] width 87 height 87
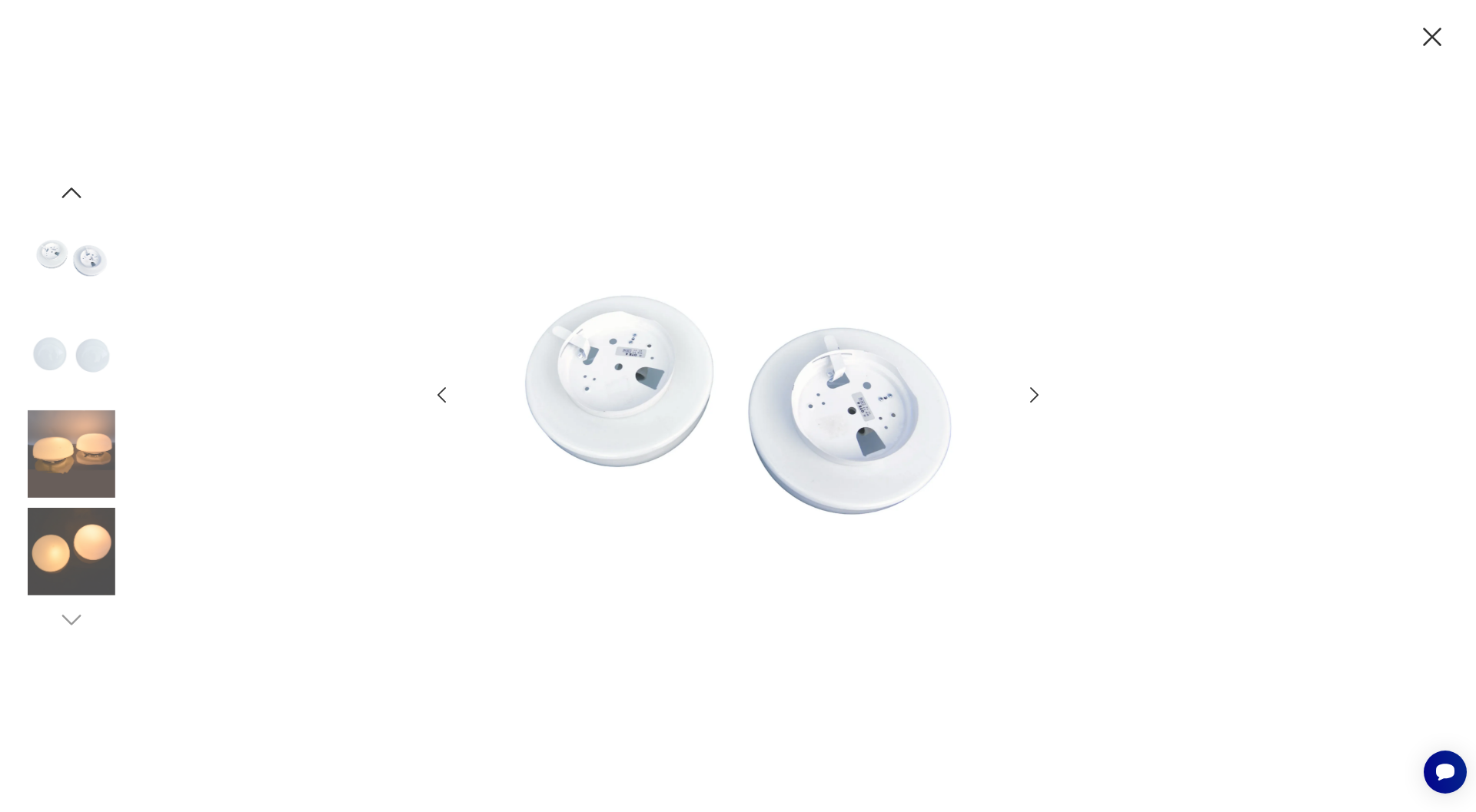
click at [69, 190] on icon "button" at bounding box center [71, 192] width 19 height 10
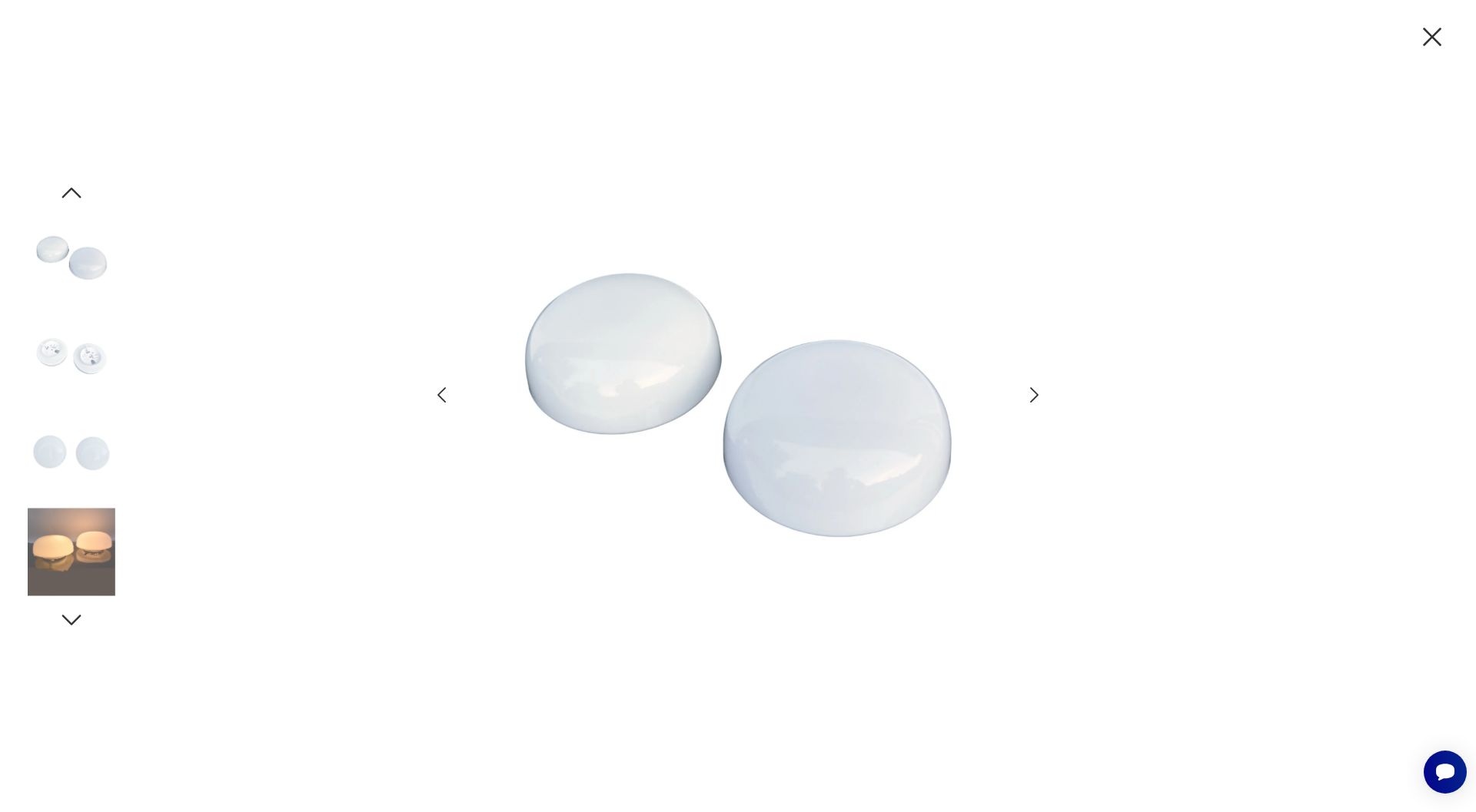
click at [69, 190] on icon "button" at bounding box center [71, 192] width 19 height 10
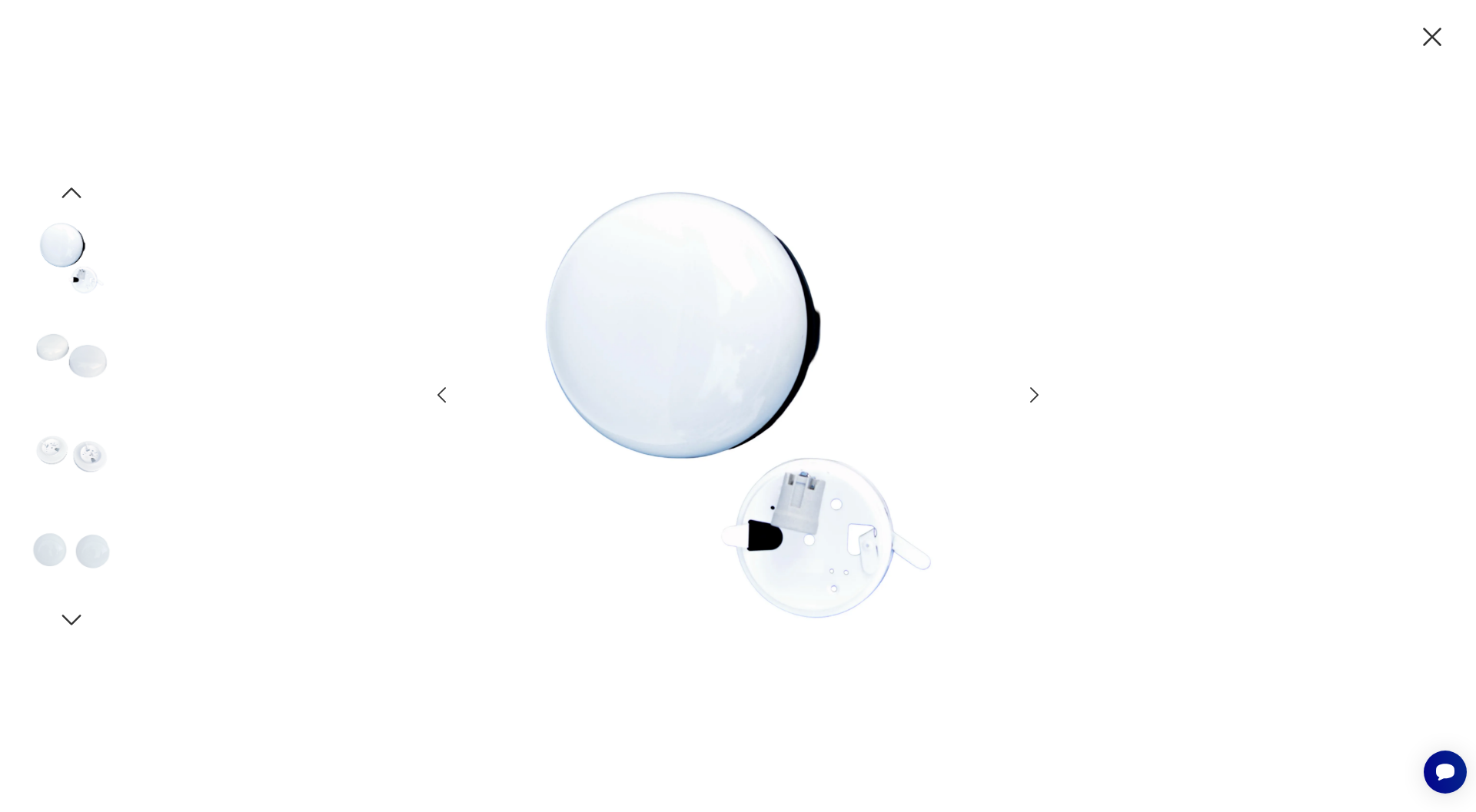
click at [69, 190] on icon "button" at bounding box center [71, 192] width 19 height 10
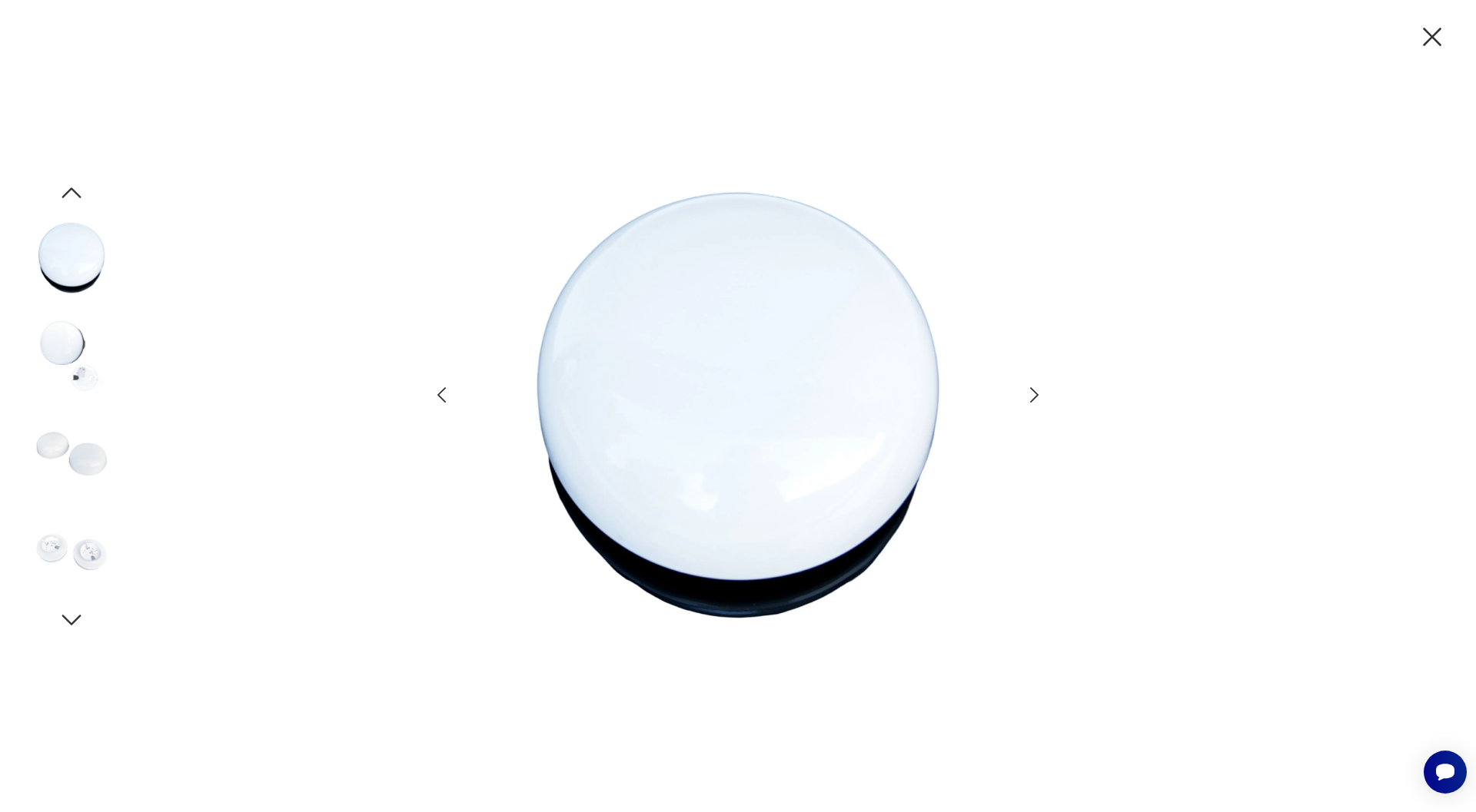
click at [72, 351] on img at bounding box center [70, 355] width 87 height 87
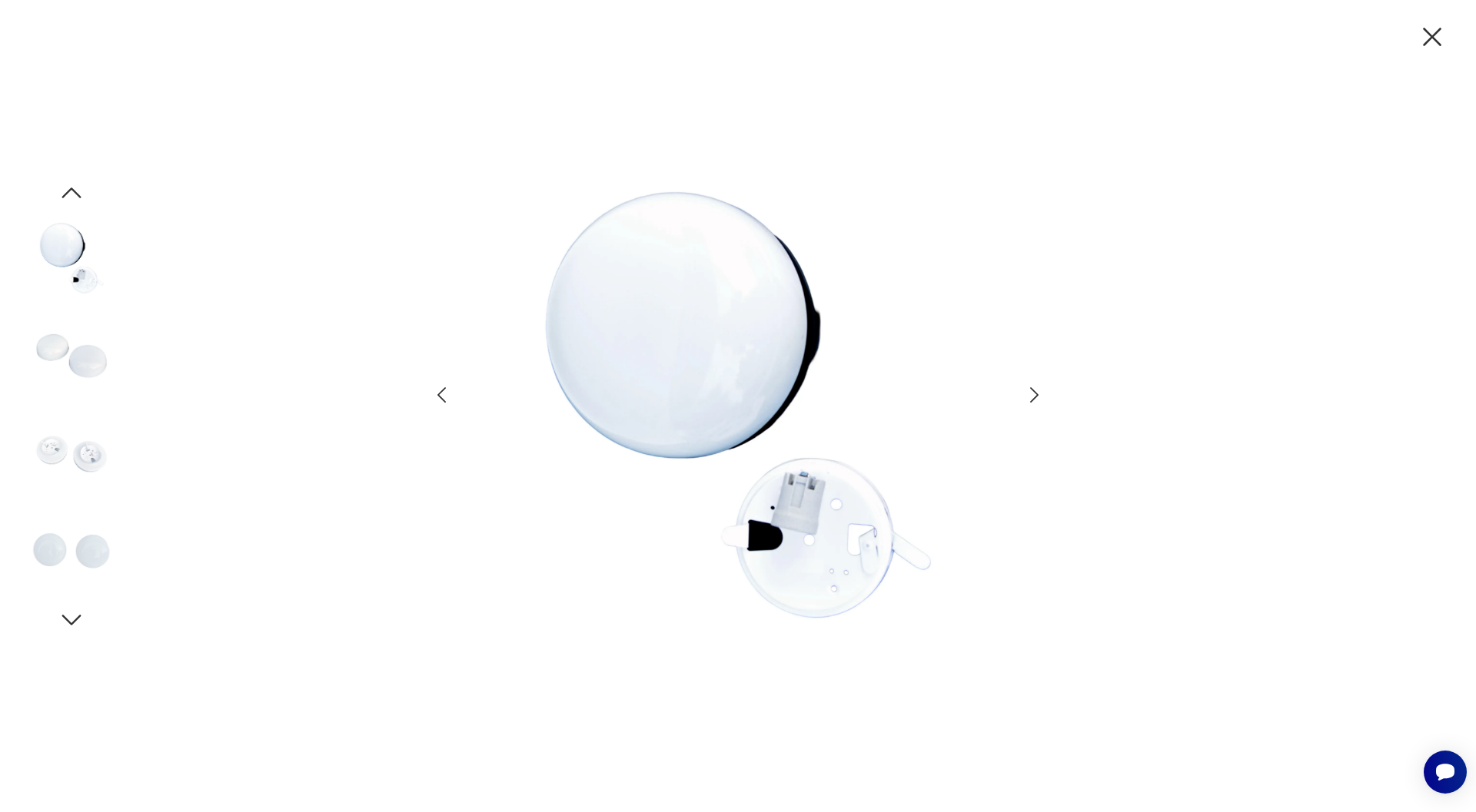
click at [69, 234] on img at bounding box center [70, 257] width 87 height 87
click at [74, 260] on img at bounding box center [70, 257] width 87 height 87
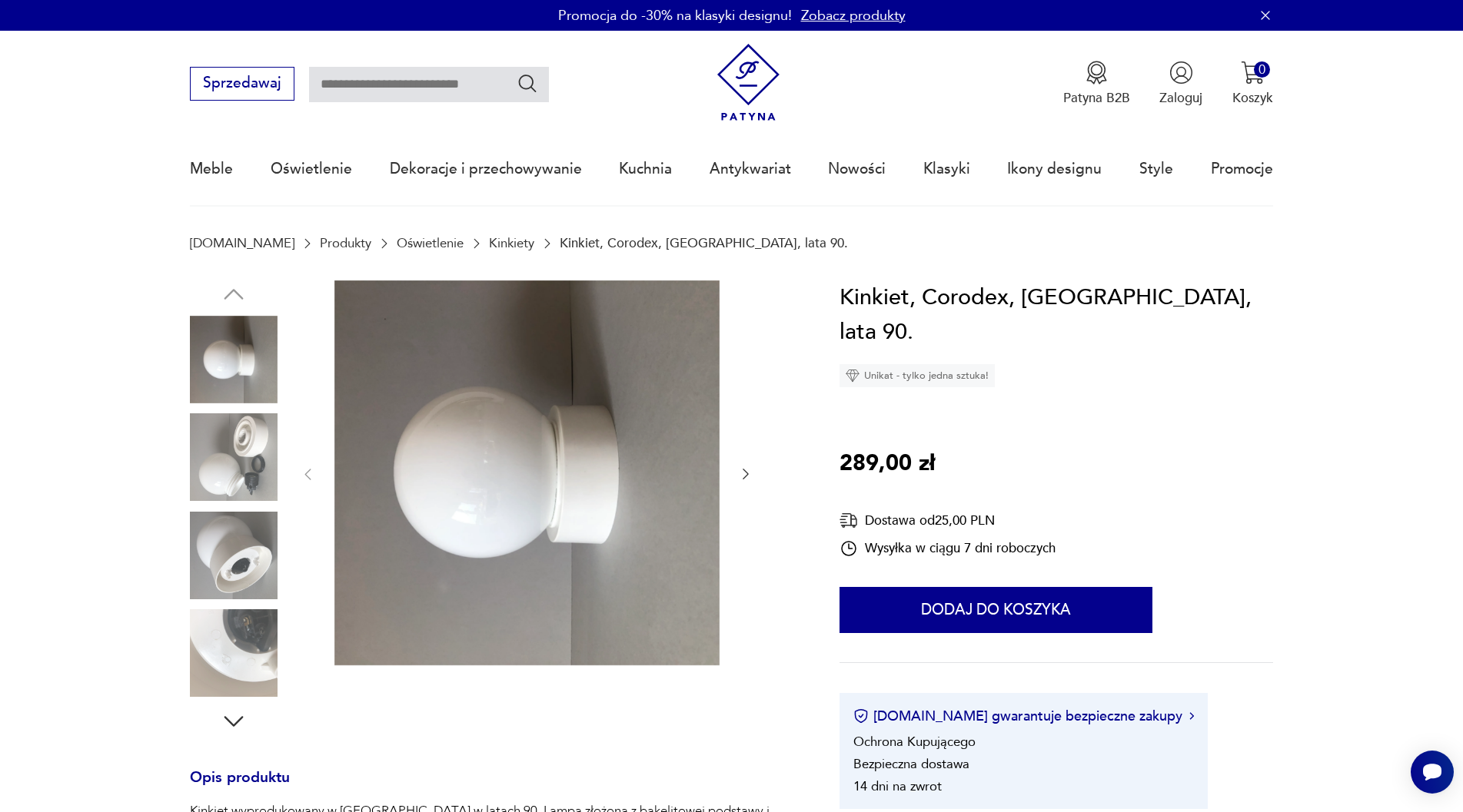
click at [235, 467] on img at bounding box center [233, 456] width 87 height 87
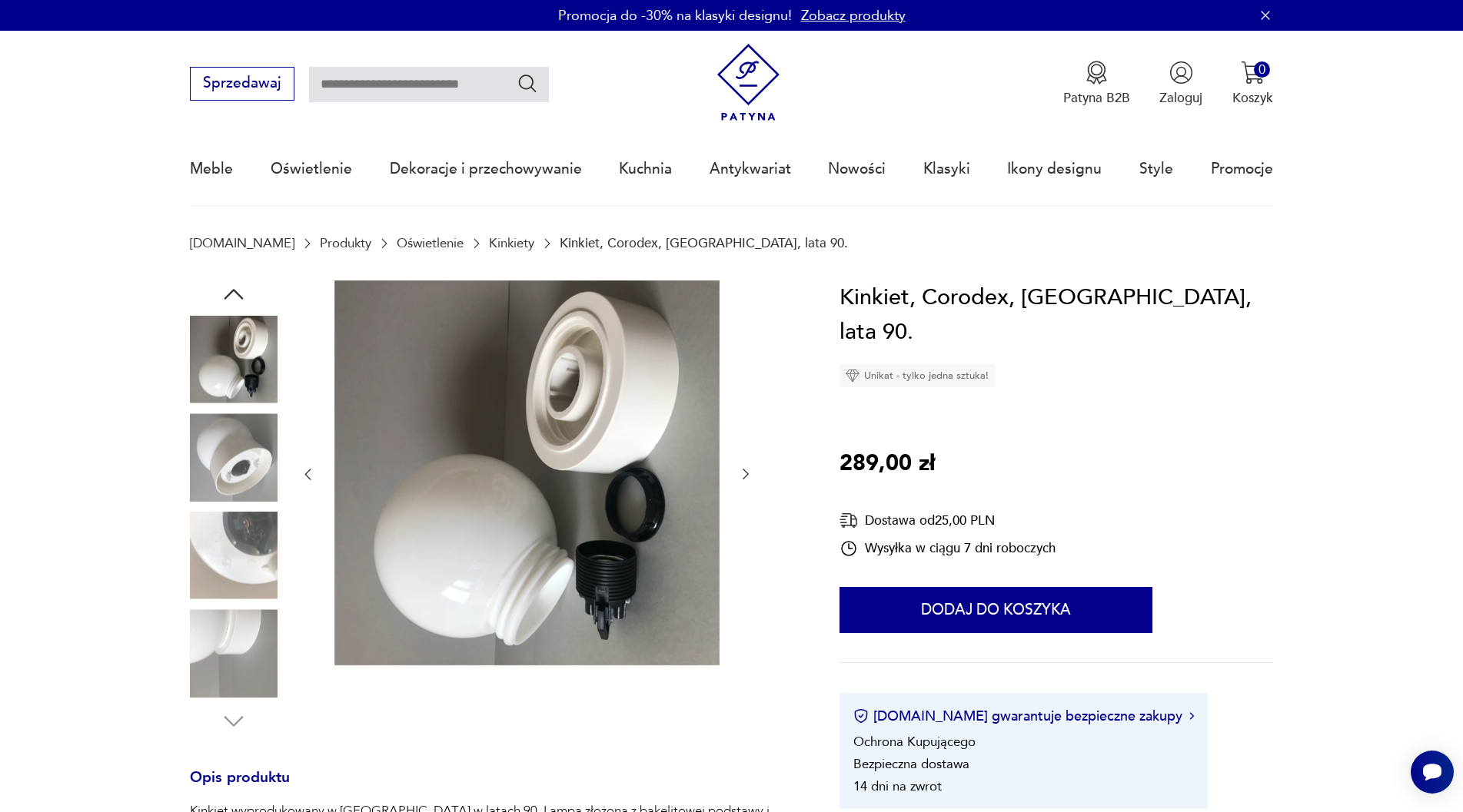
click at [237, 487] on img at bounding box center [233, 456] width 87 height 87
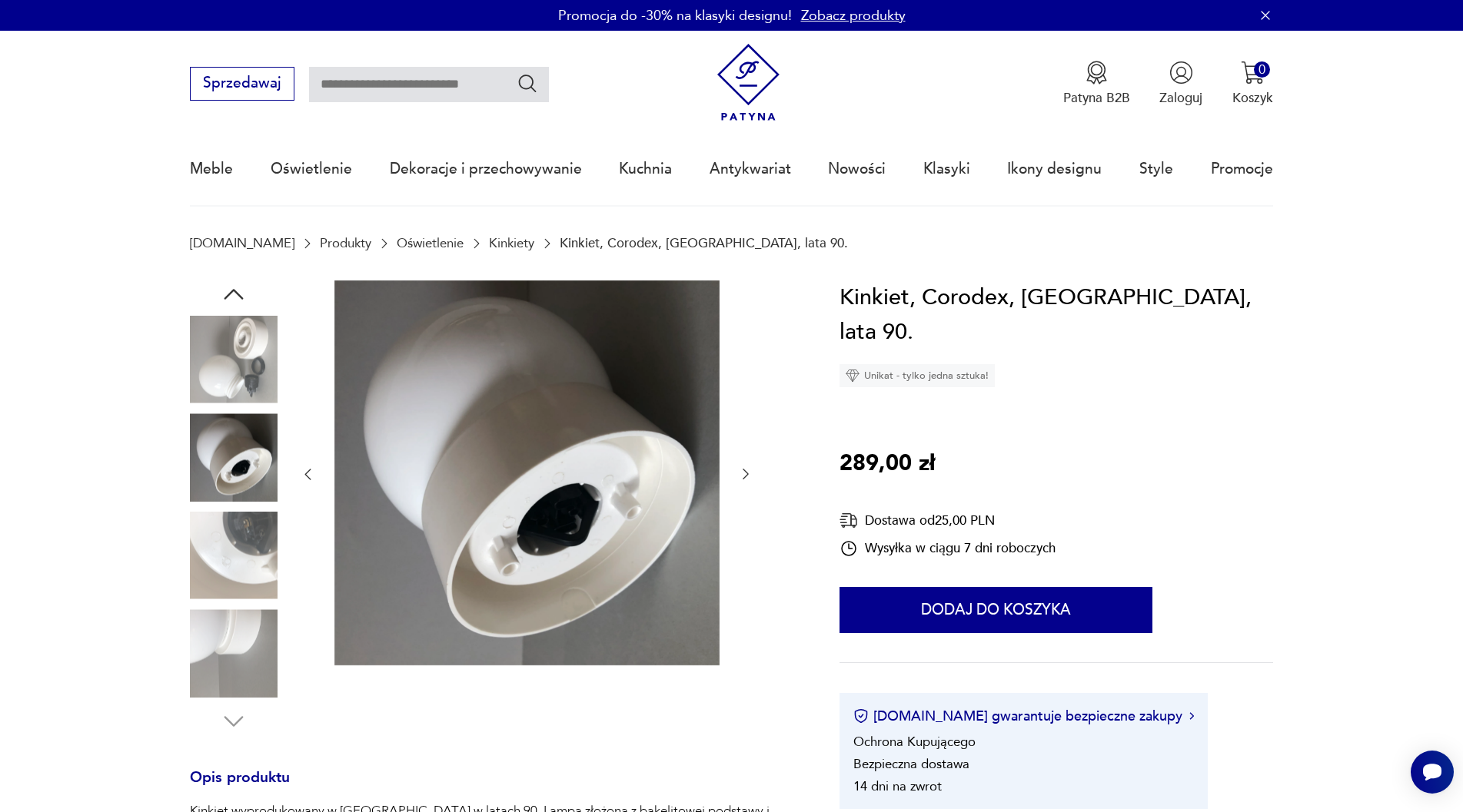
click at [239, 534] on img at bounding box center [233, 555] width 87 height 87
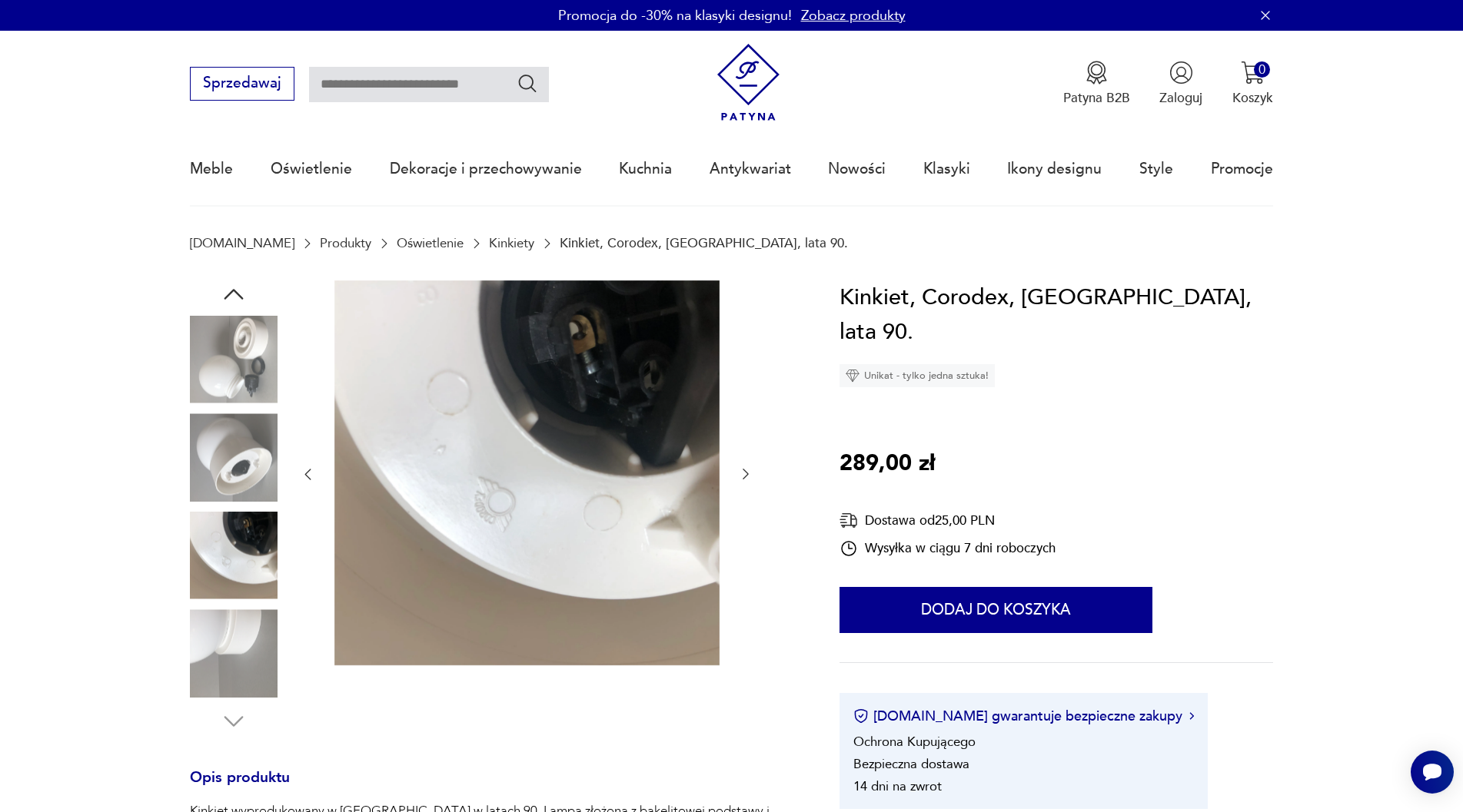
click at [239, 627] on img at bounding box center [233, 652] width 87 height 87
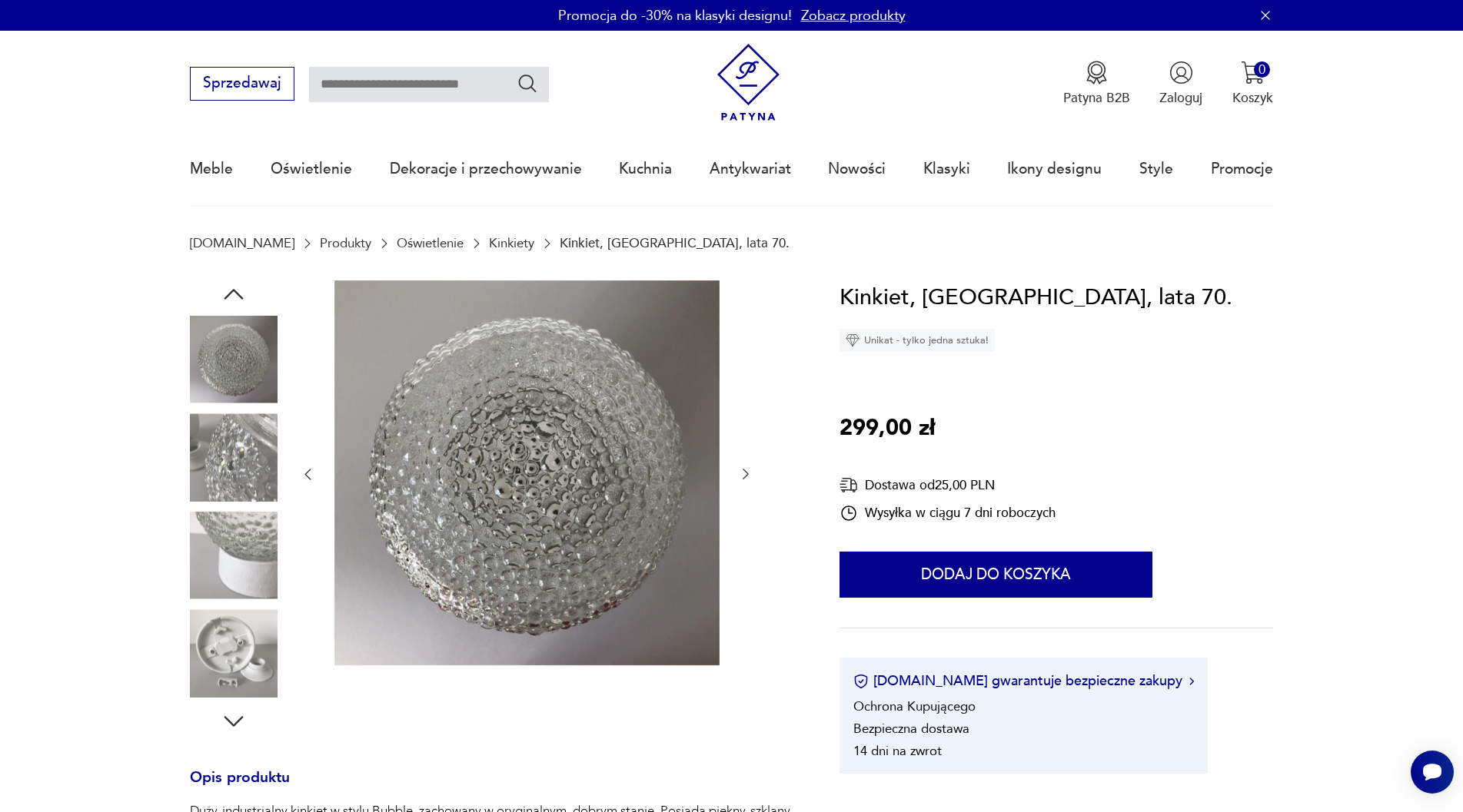
click at [234, 455] on img at bounding box center [233, 456] width 87 height 87
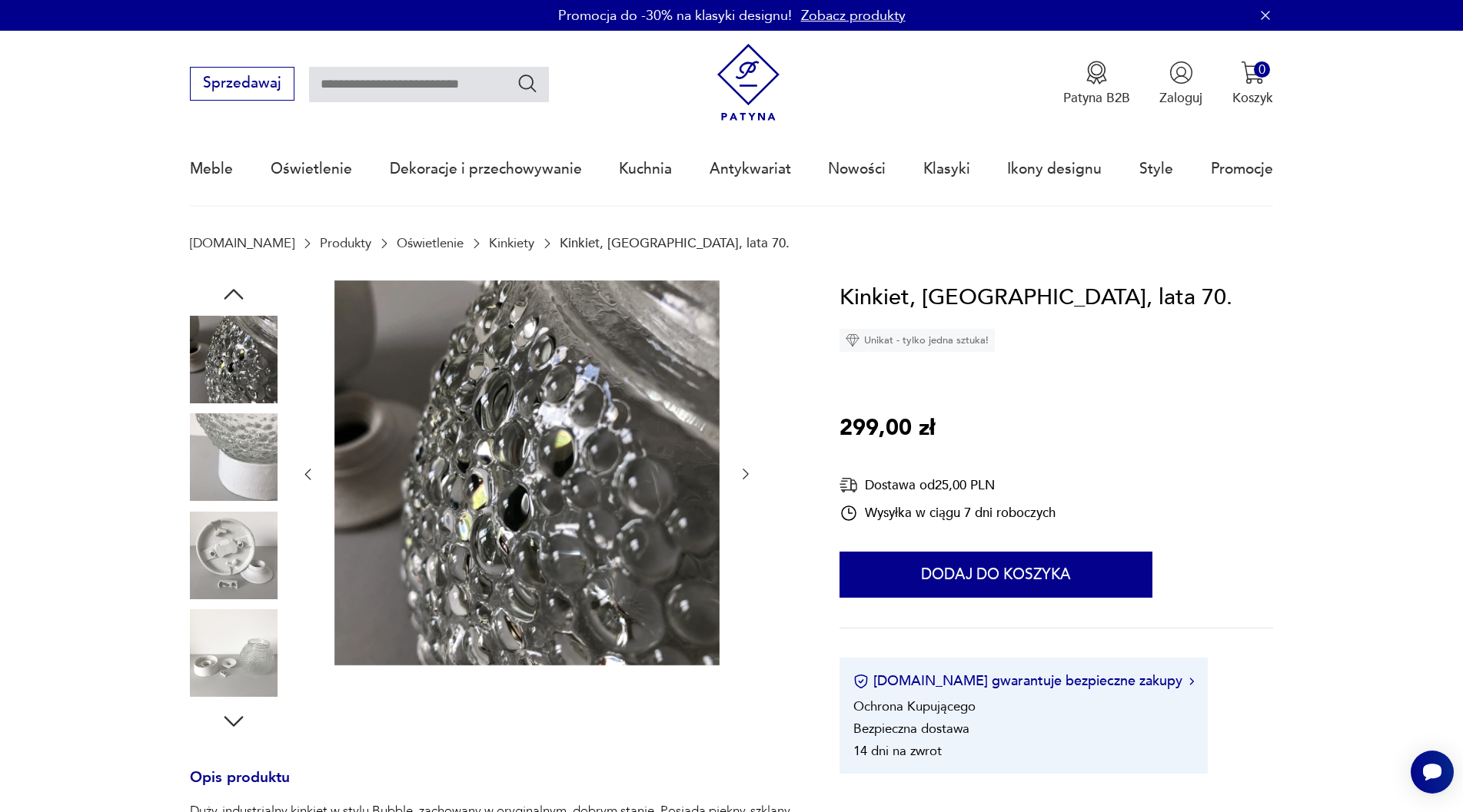
click at [234, 507] on div at bounding box center [233, 507] width 87 height 384
click at [236, 460] on img at bounding box center [233, 456] width 87 height 87
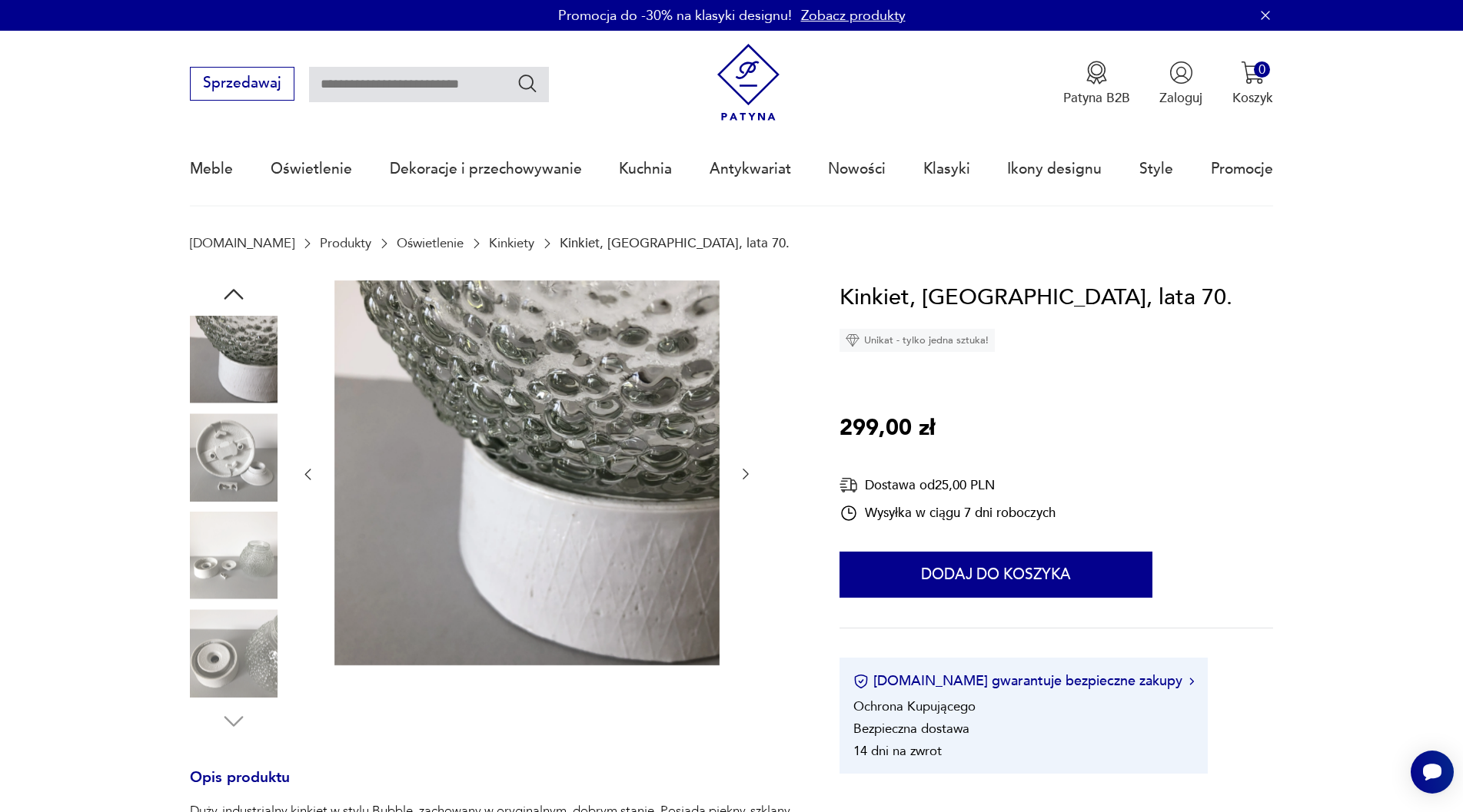
click at [235, 355] on img at bounding box center [233, 359] width 87 height 87
click at [243, 296] on icon "button" at bounding box center [233, 294] width 27 height 27
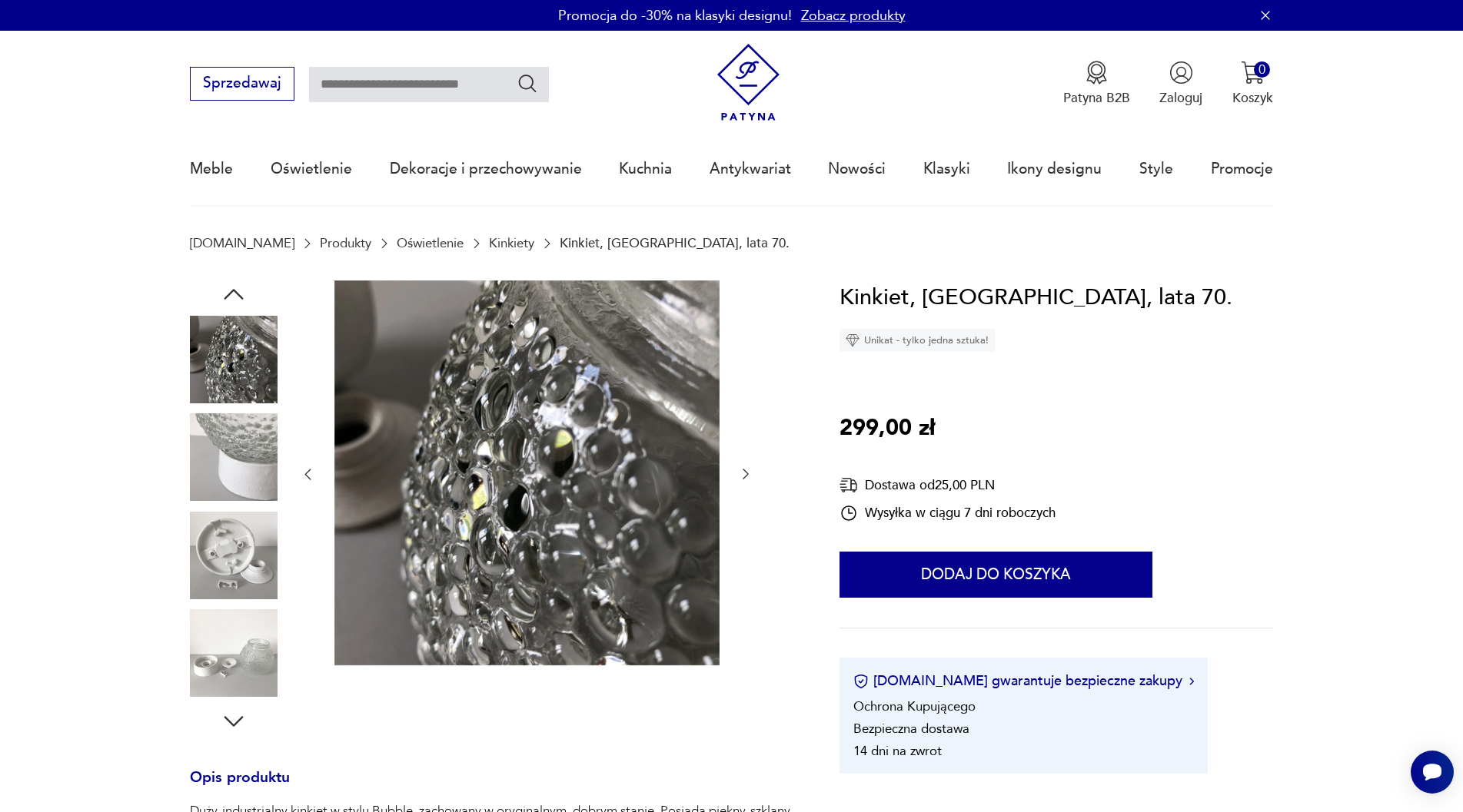
click at [243, 295] on icon "button" at bounding box center [233, 294] width 27 height 27
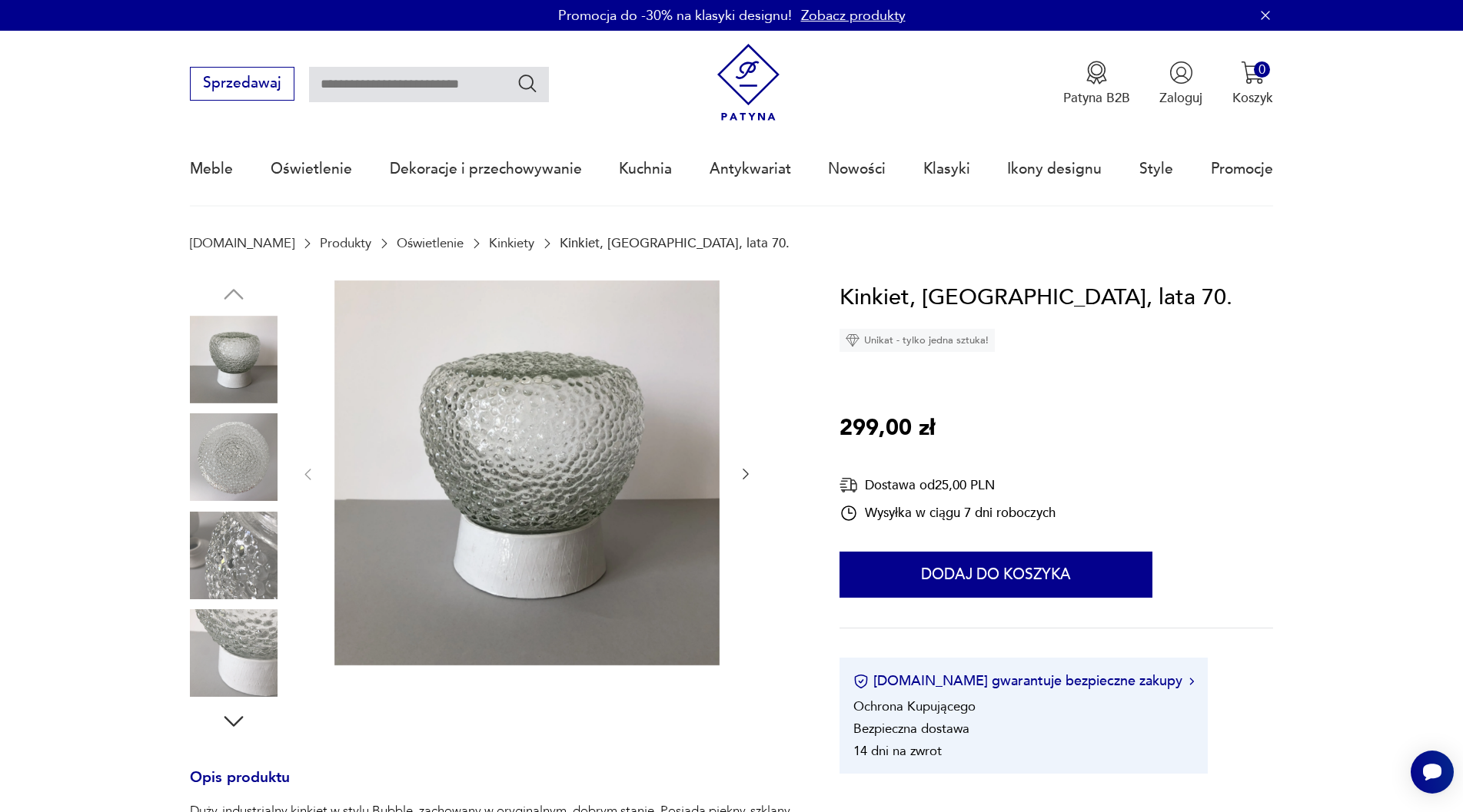
click at [236, 366] on img at bounding box center [233, 359] width 87 height 87
click at [231, 463] on img at bounding box center [233, 456] width 87 height 87
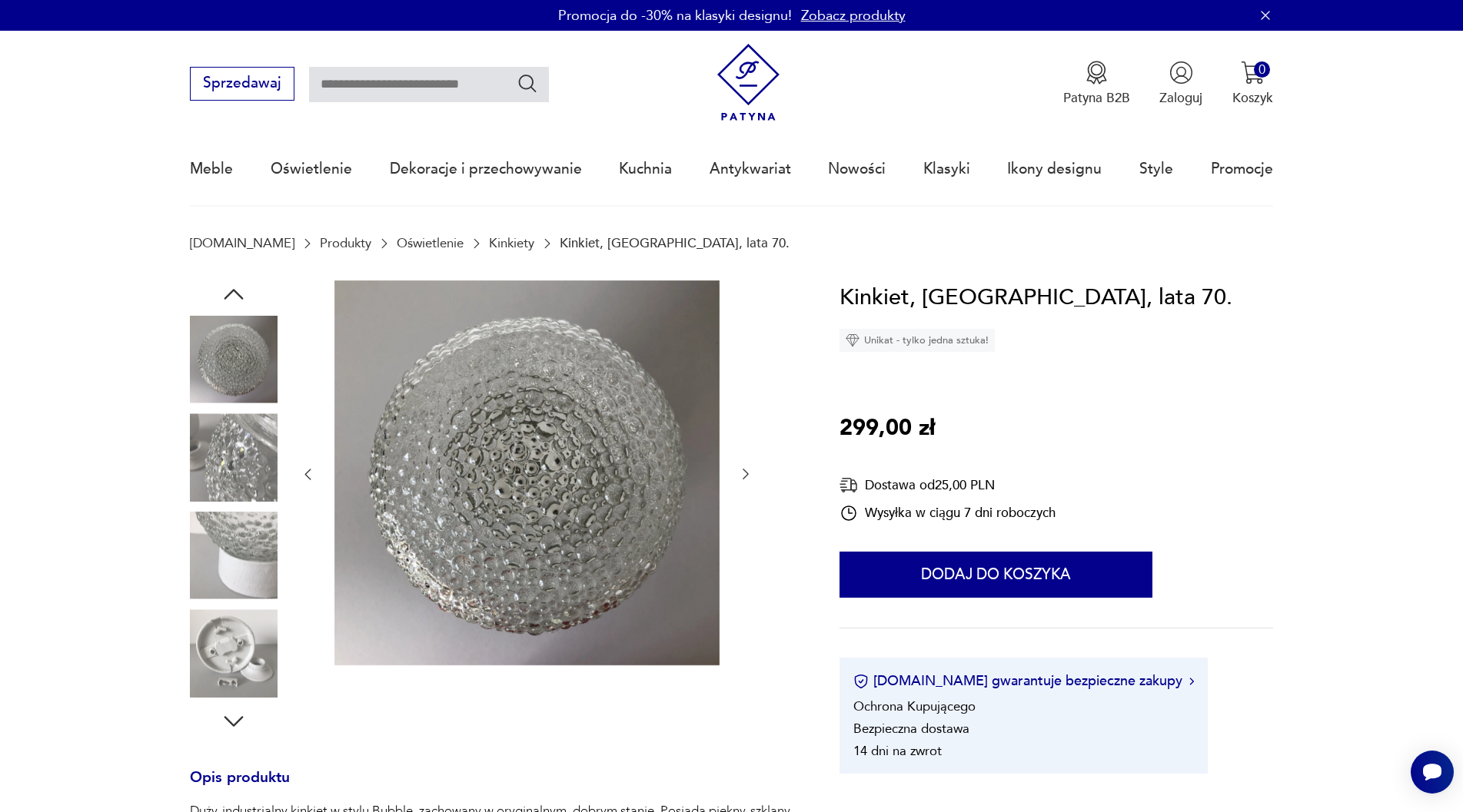
click at [232, 346] on img at bounding box center [233, 359] width 87 height 87
click at [233, 279] on section "Patyna.pl Produkty Oświetlenie Kinkiety Kinkiet, Niemcy, lata 70." at bounding box center [732, 257] width 1463 height 44
click at [233, 290] on icon "button" at bounding box center [234, 294] width 19 height 10
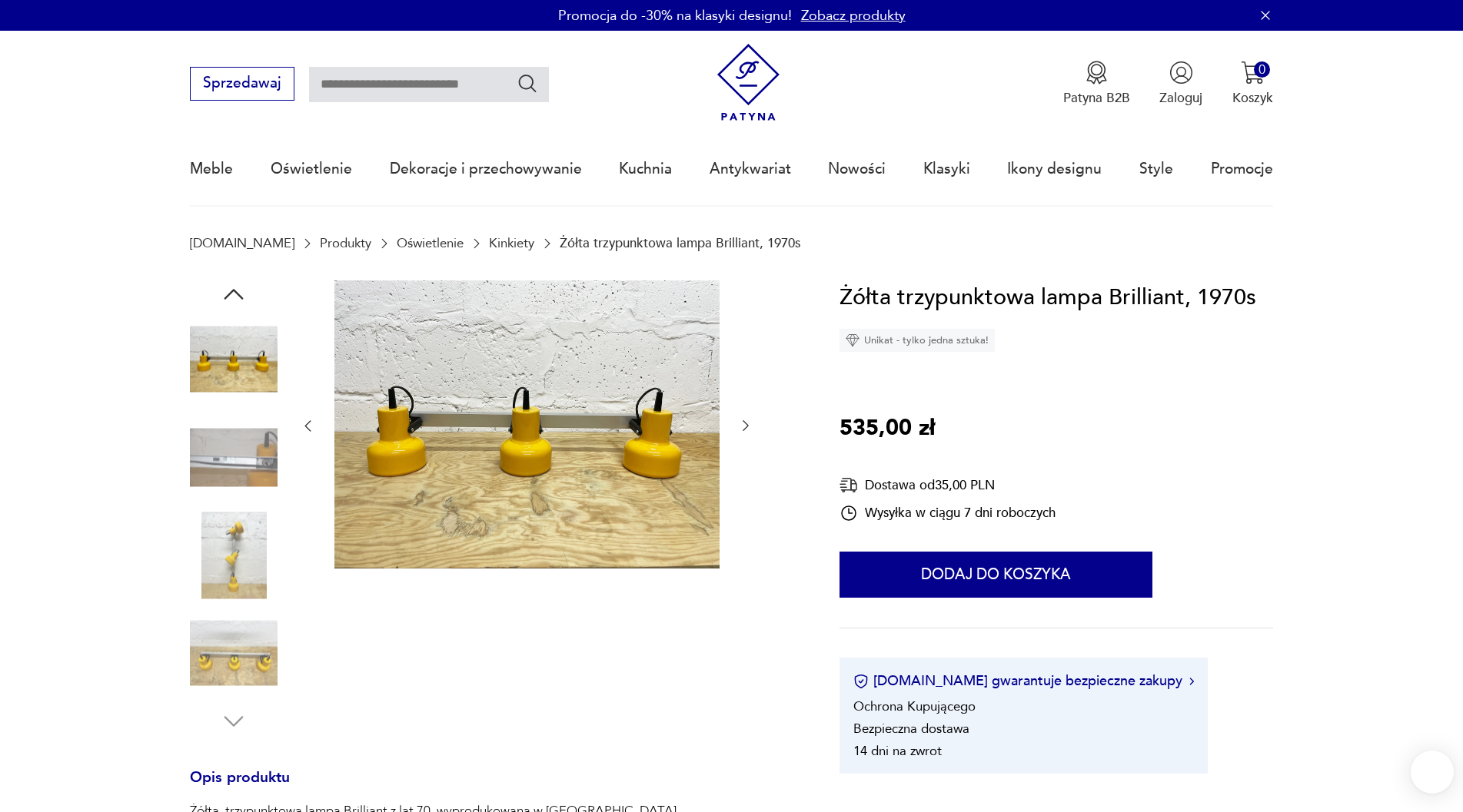
click at [229, 315] on img at bounding box center [233, 359] width 87 height 87
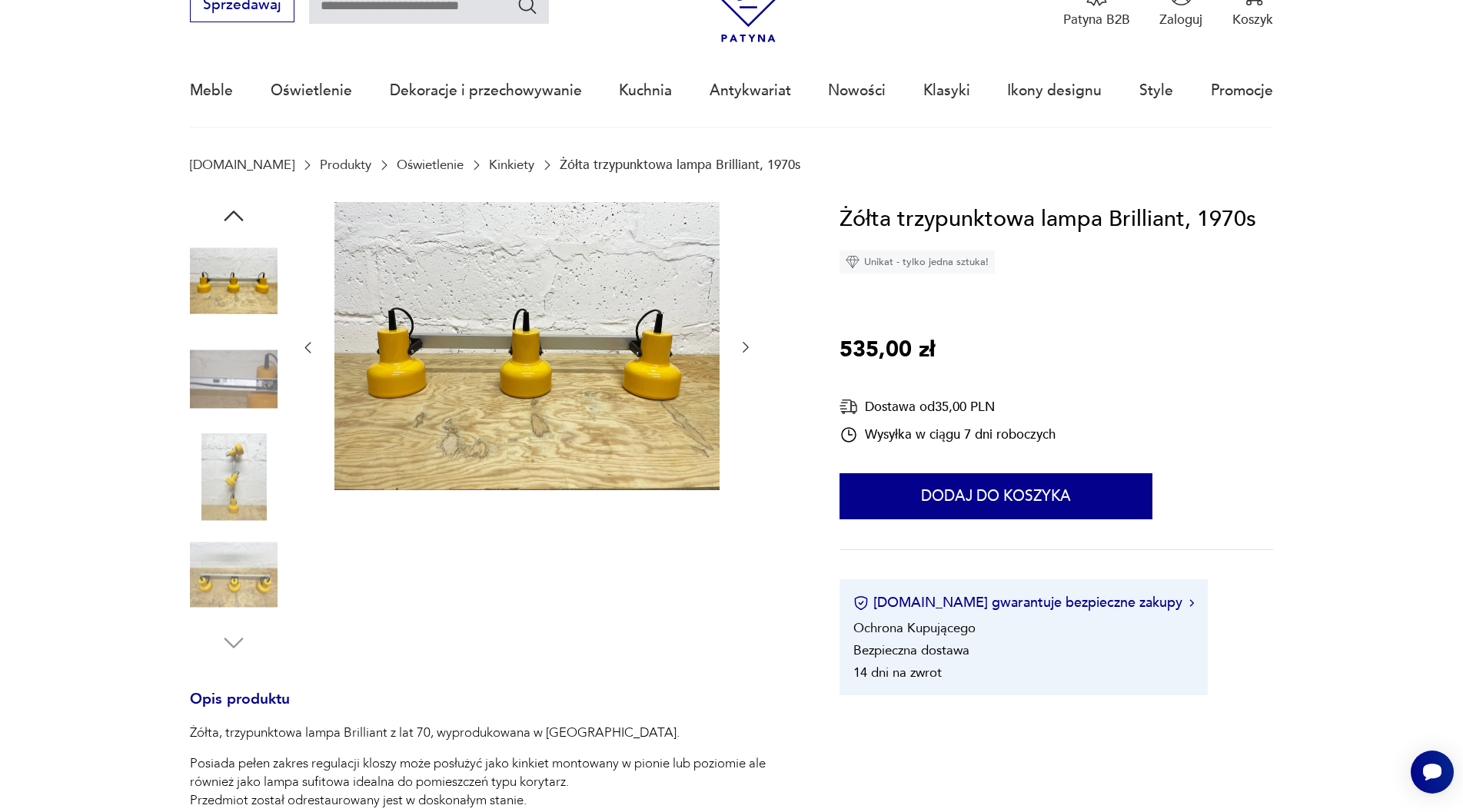
click at [229, 375] on img at bounding box center [233, 378] width 87 height 87
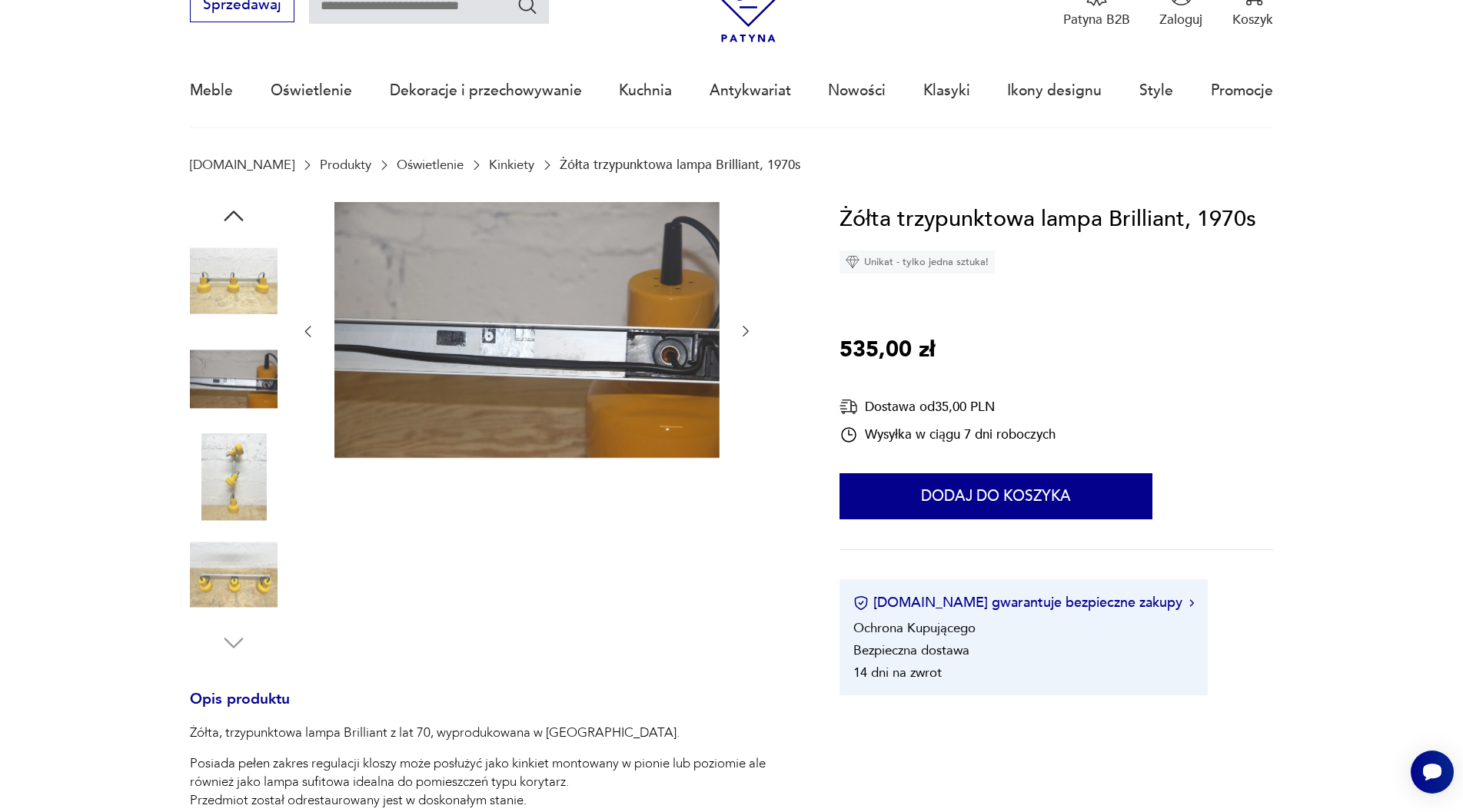
click at [227, 467] on img at bounding box center [233, 477] width 87 height 87
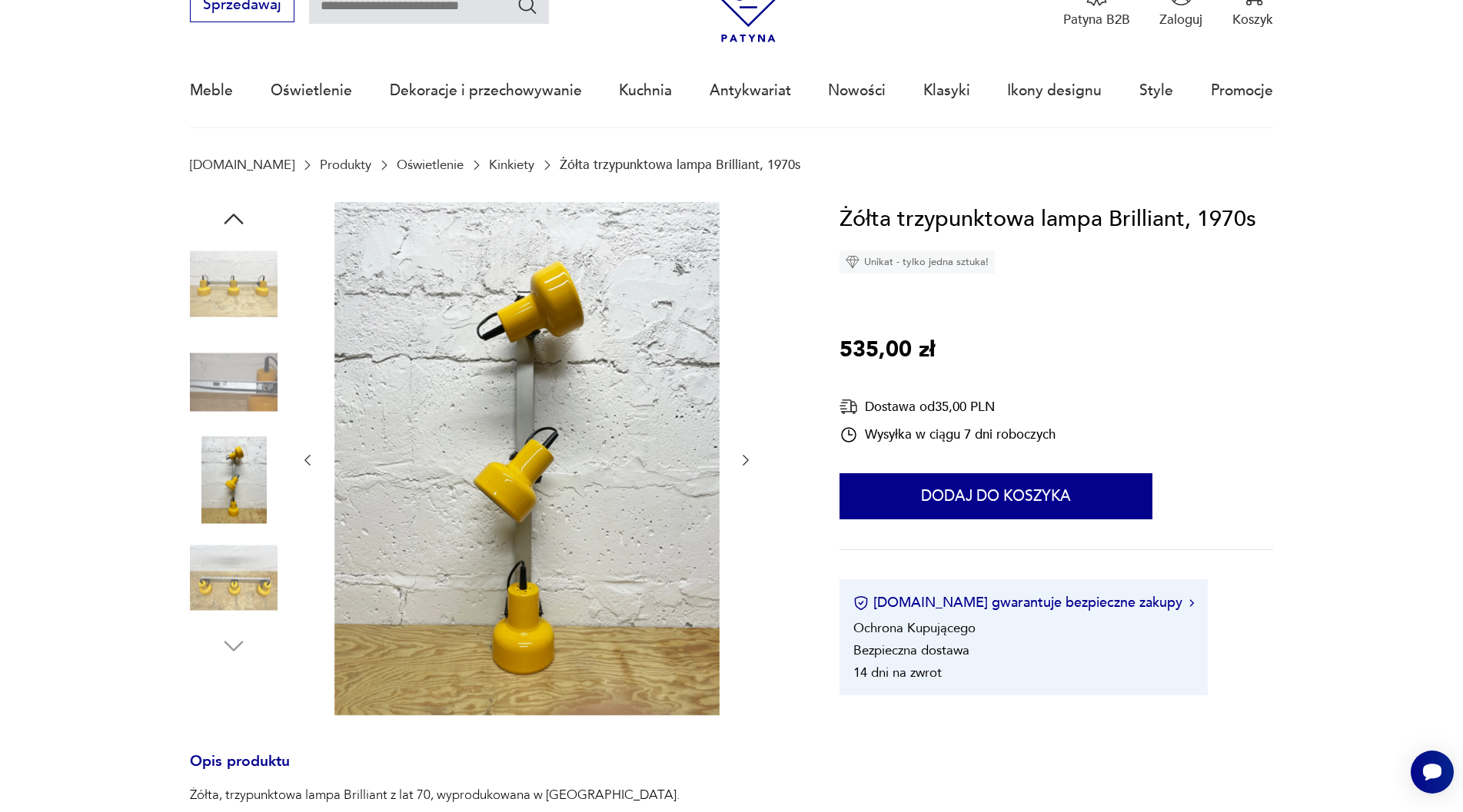
click at [212, 488] on img at bounding box center [233, 480] width 87 height 87
click at [250, 283] on img at bounding box center [233, 283] width 87 height 87
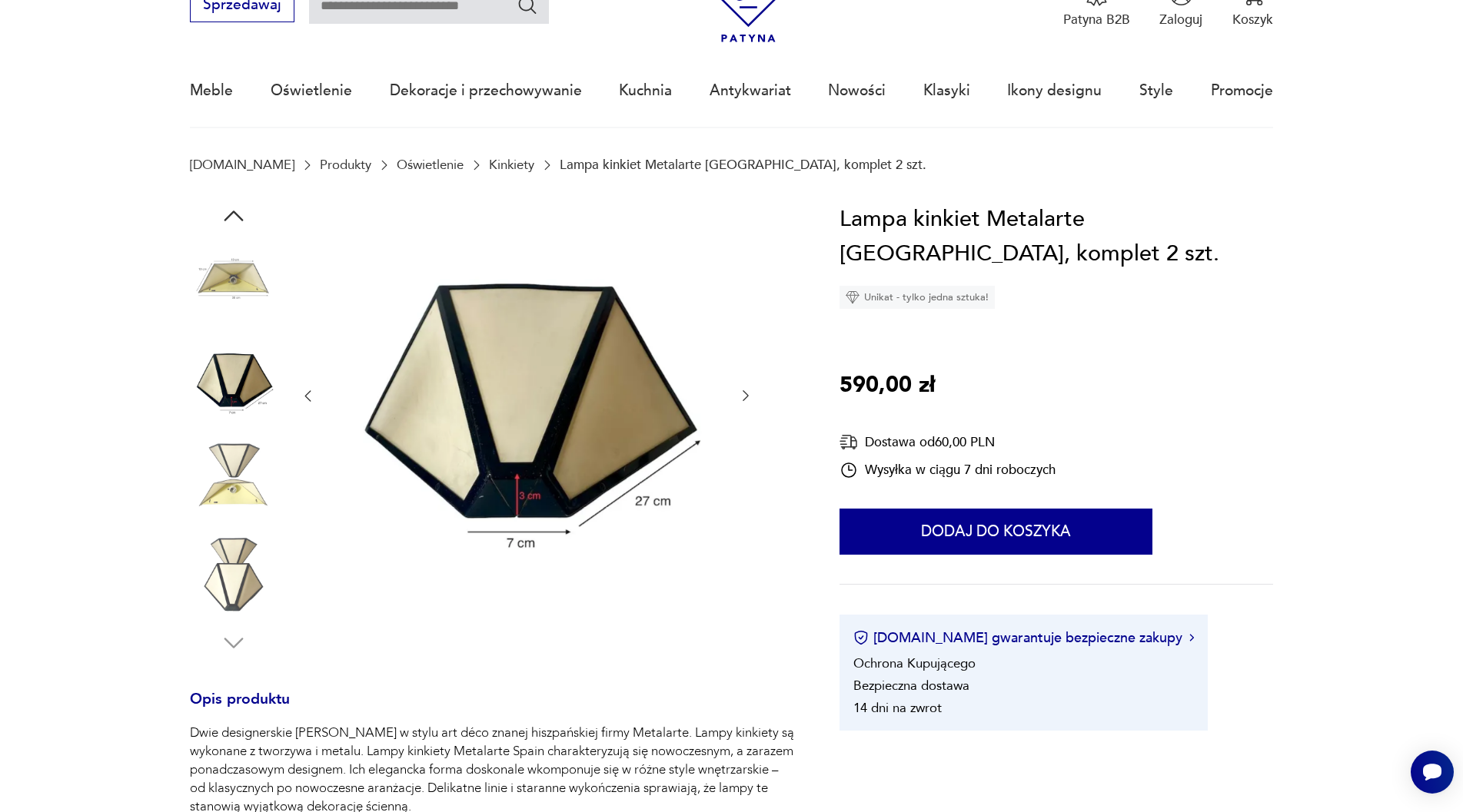
click at [241, 467] on img at bounding box center [233, 477] width 87 height 87
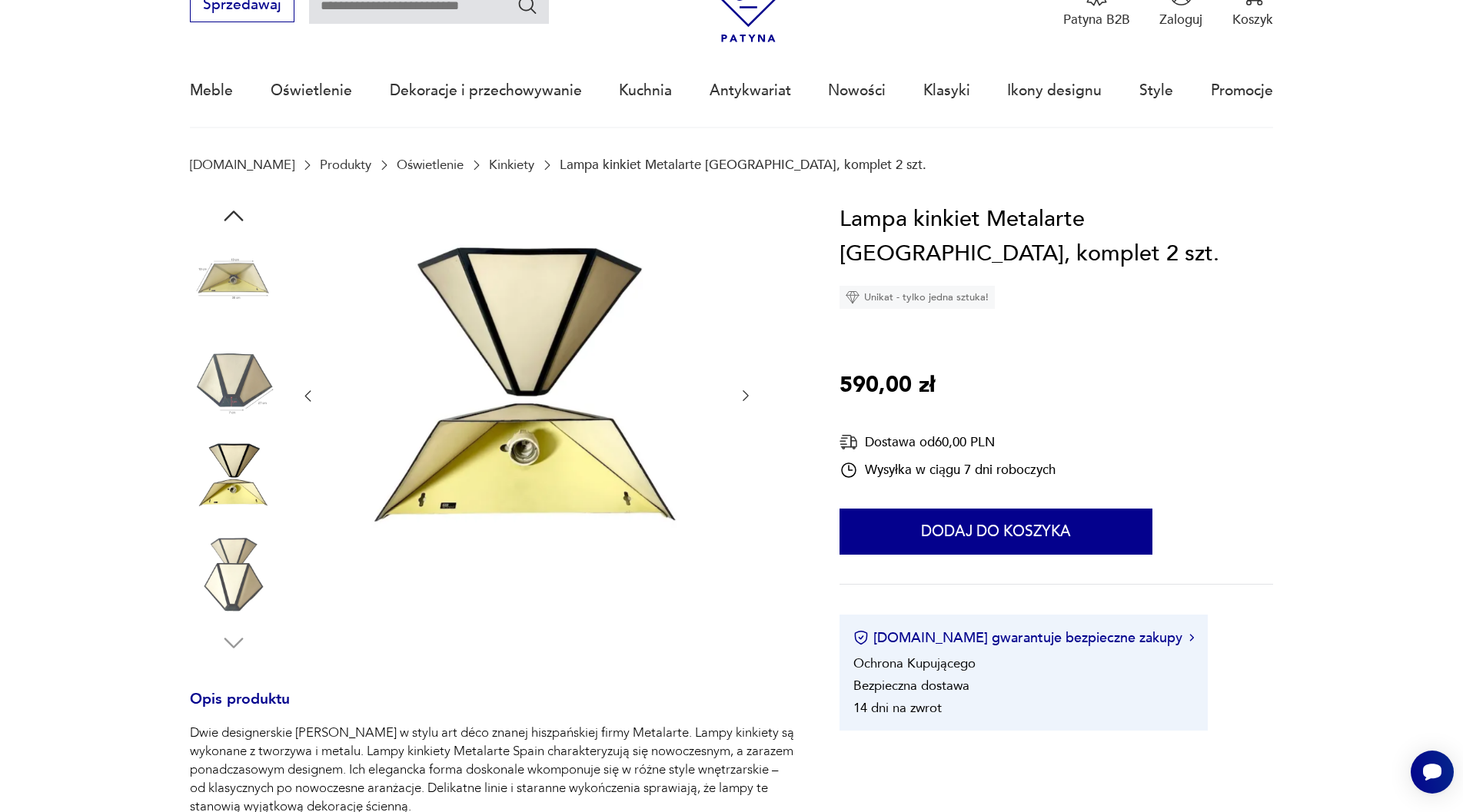
click at [244, 281] on img at bounding box center [233, 281] width 87 height 87
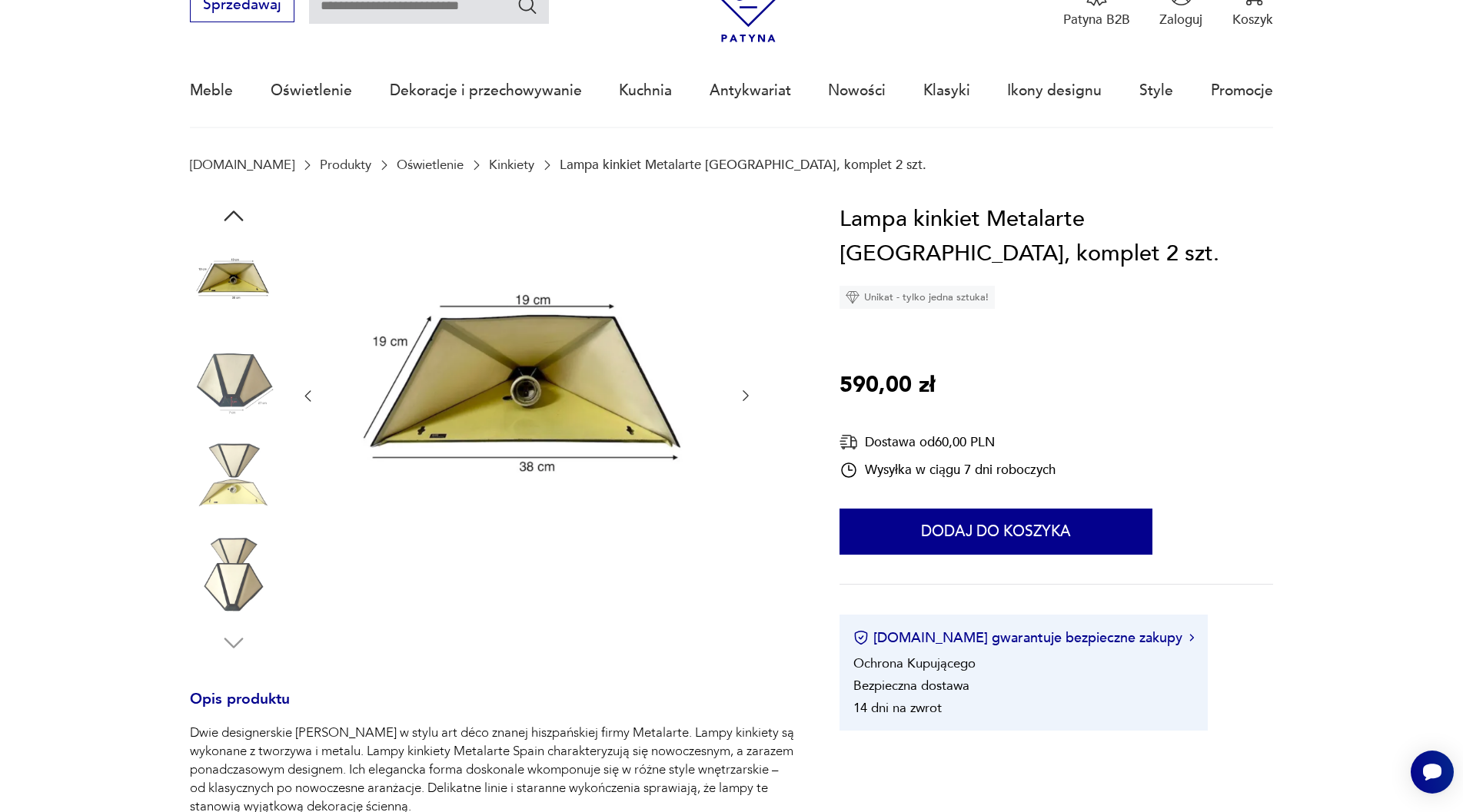
click at [239, 375] on img at bounding box center [233, 378] width 87 height 87
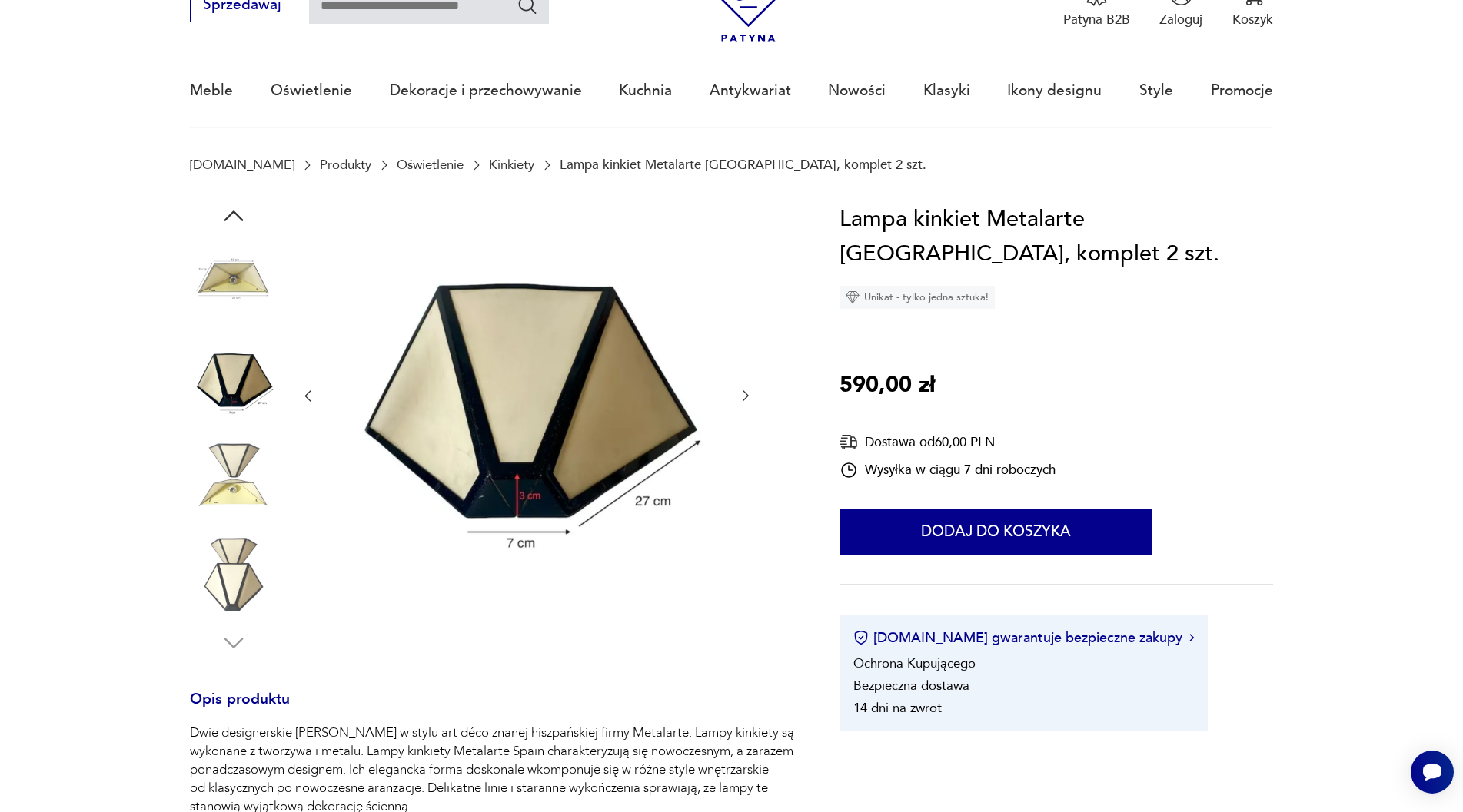
click at [235, 471] on img at bounding box center [233, 477] width 87 height 87
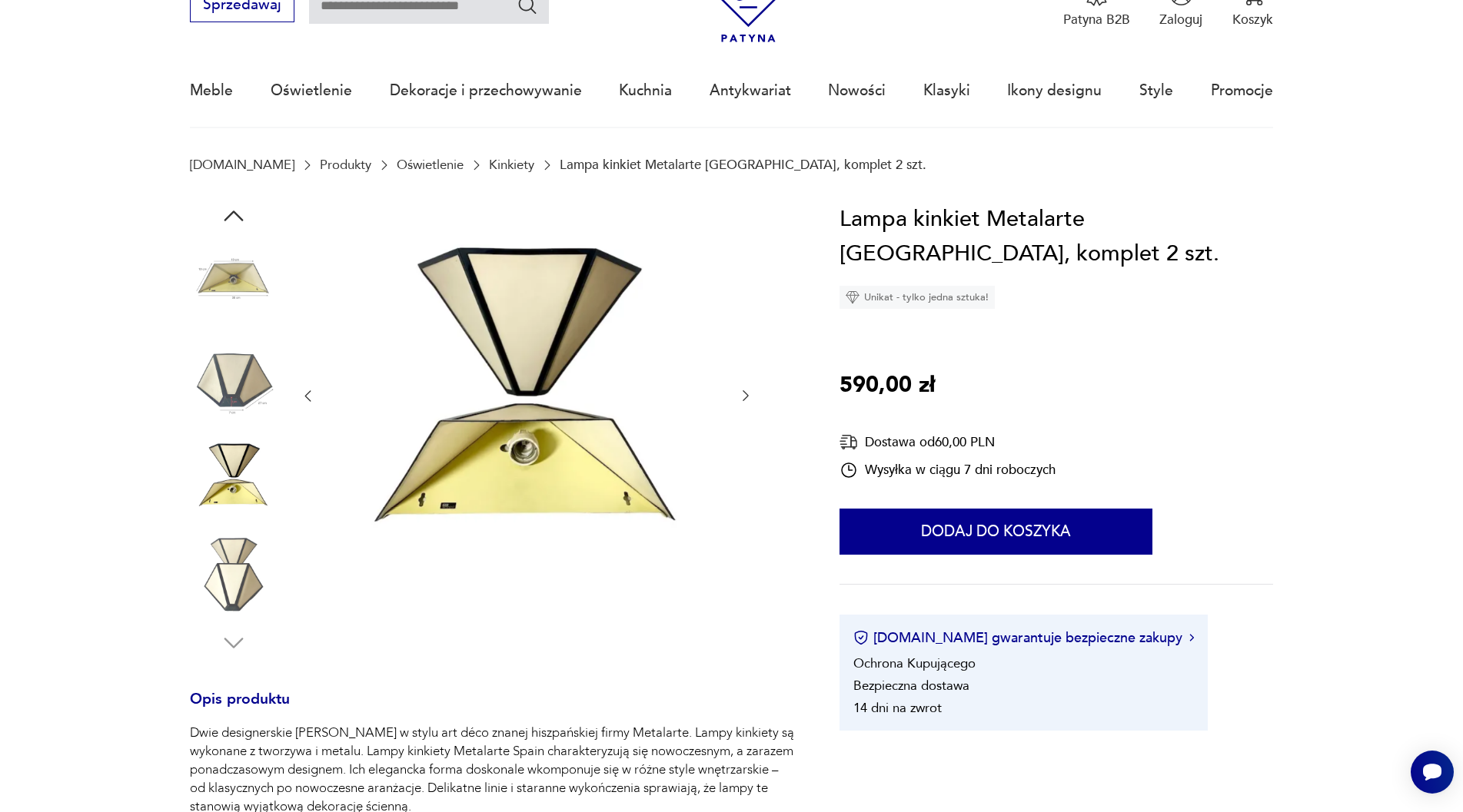
click at [231, 561] on img at bounding box center [233, 575] width 87 height 87
